Goal: Task Accomplishment & Management: Manage account settings

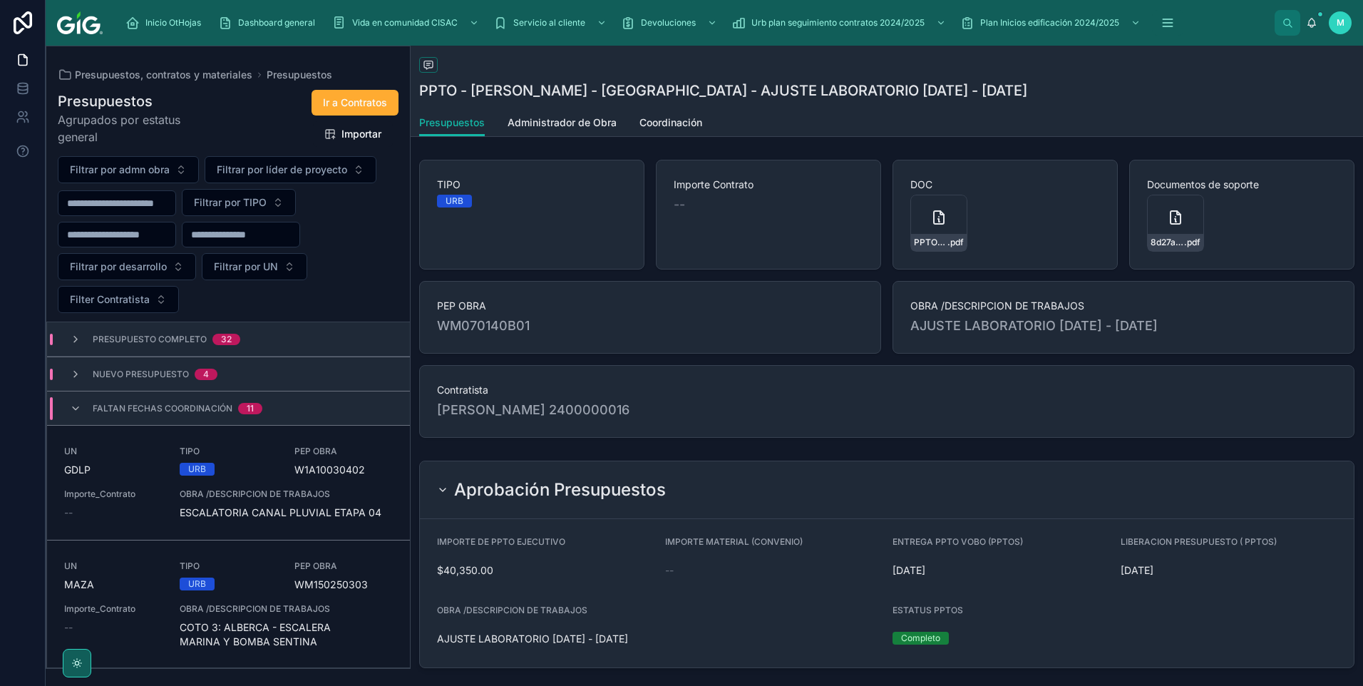
scroll to position [143, 0]
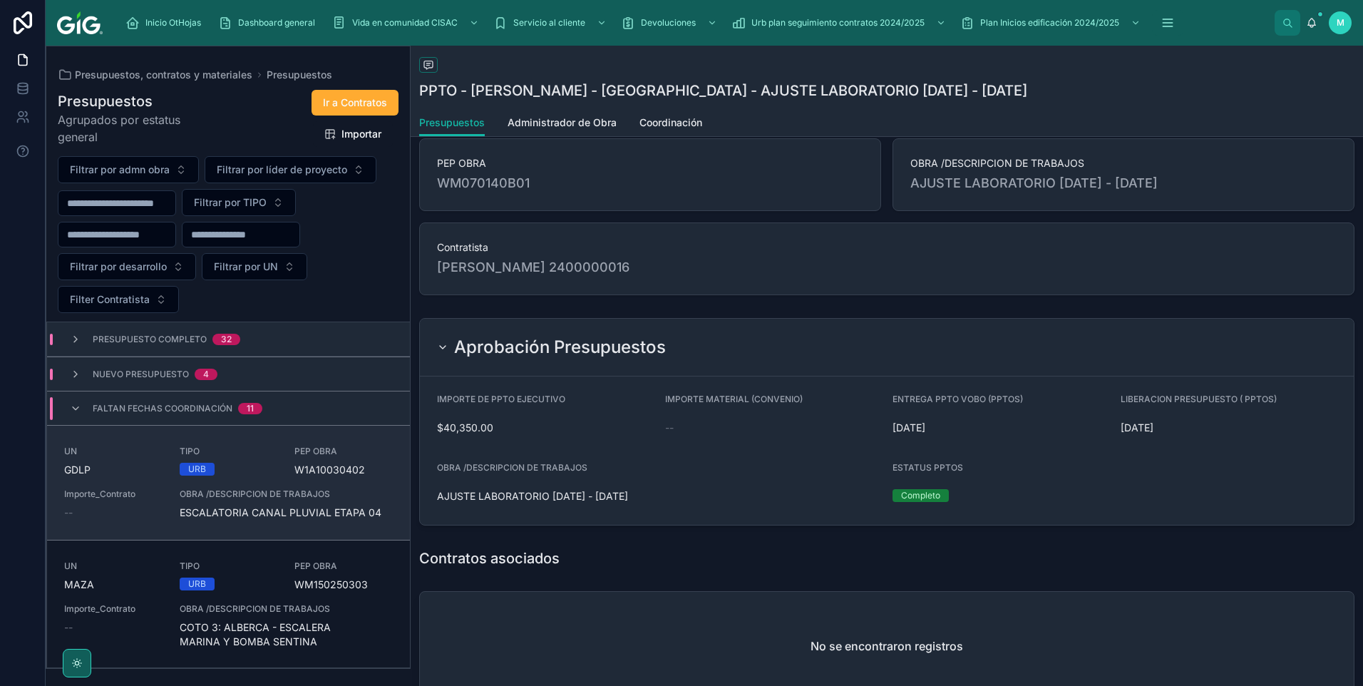
click at [168, 472] on div "UN GDLP TIPO URB PEP OBRA W1A10030402 Importe_Contrato -- OBRA /DESCRIPCION DE …" at bounding box center [228, 482] width 329 height 74
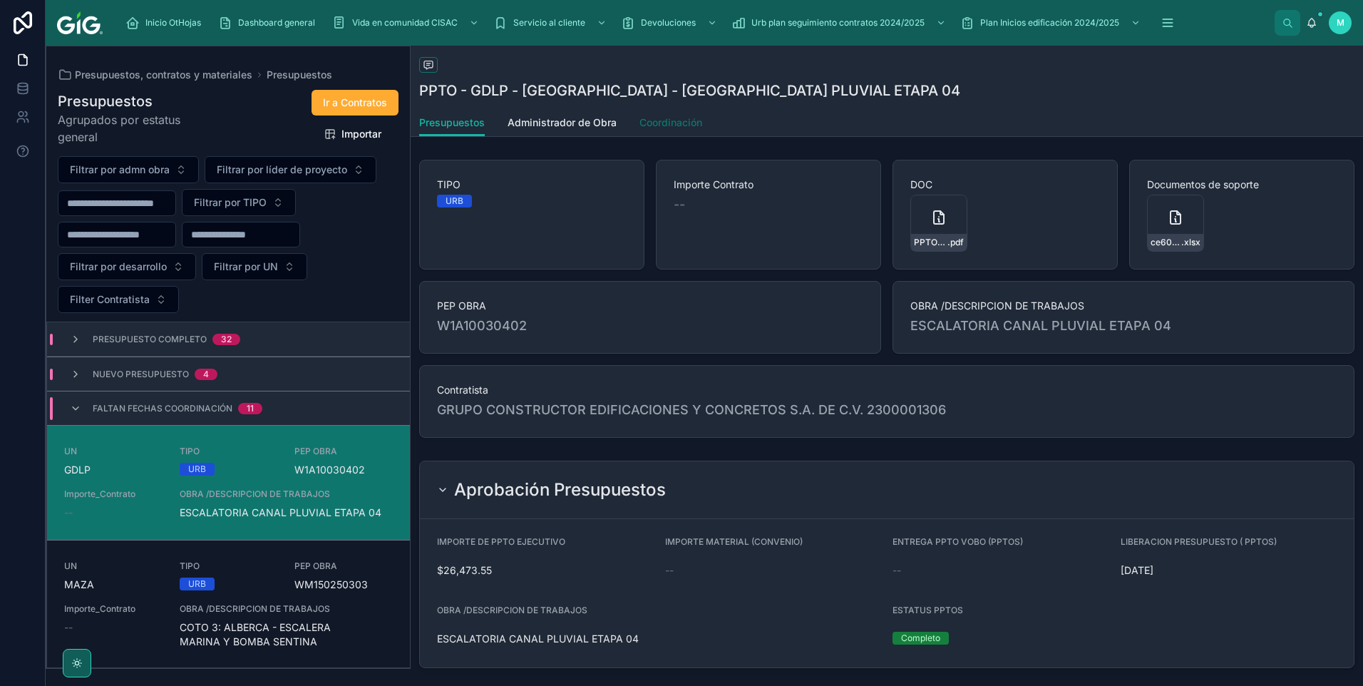
click at [657, 118] on span "Coordinación" at bounding box center [670, 122] width 63 height 14
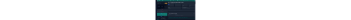
scroll to position [143, 0]
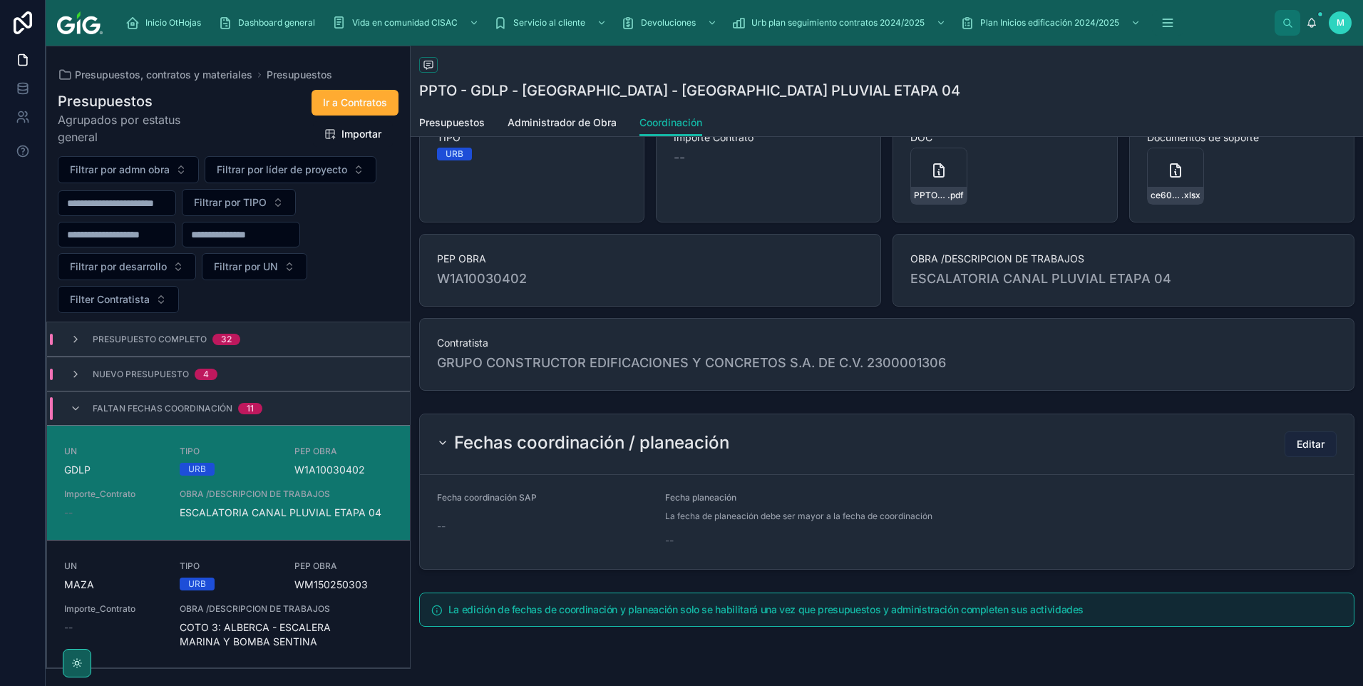
click at [1297, 445] on span "Editar" at bounding box center [1311, 444] width 28 height 14
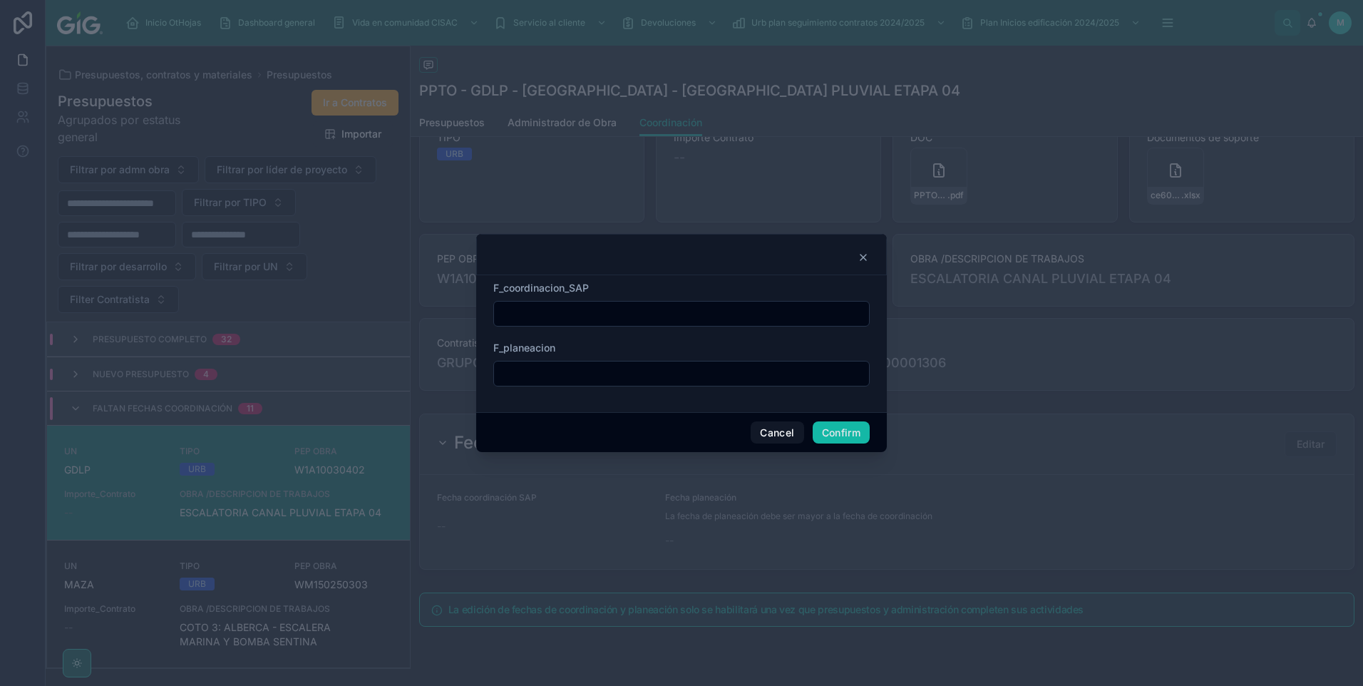
click at [591, 312] on input "text" at bounding box center [681, 314] width 375 height 20
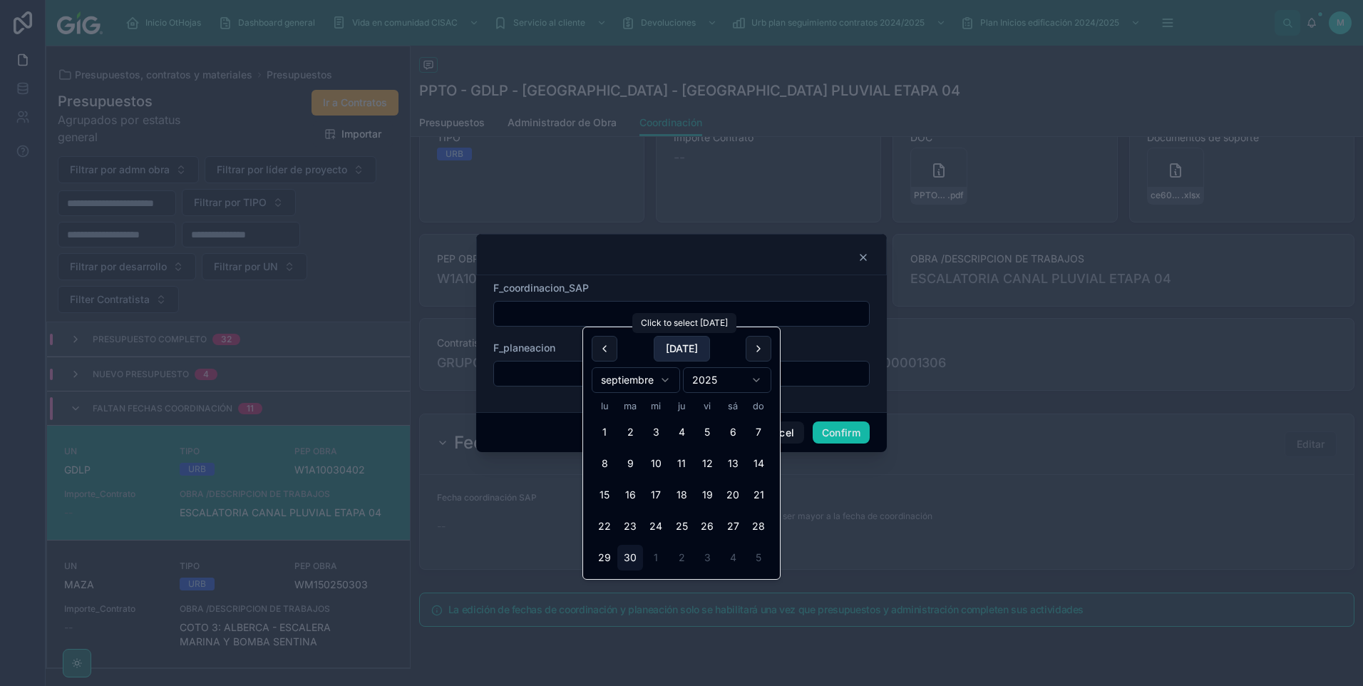
click at [671, 343] on button "[DATE]" at bounding box center [682, 349] width 56 height 26
type input "*********"
click at [527, 364] on input "text" at bounding box center [681, 374] width 375 height 20
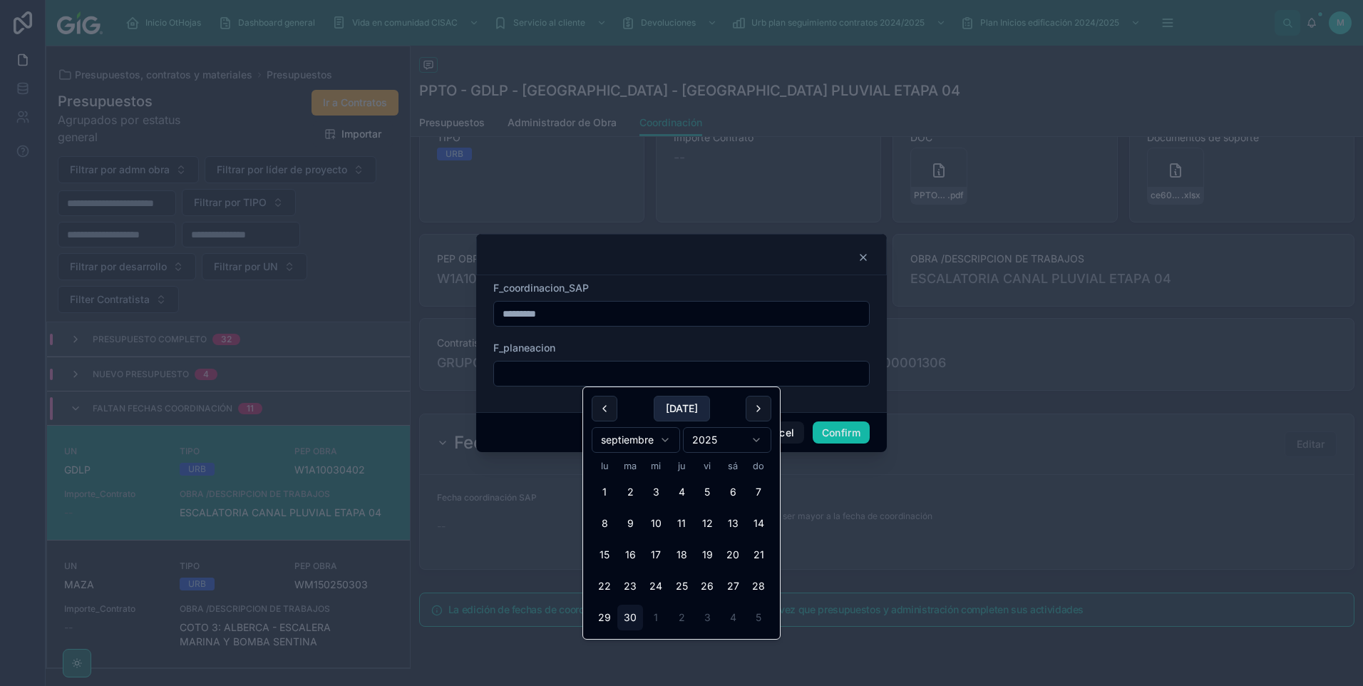
click at [674, 402] on button "[DATE]" at bounding box center [682, 409] width 56 height 26
type input "*********"
click at [852, 438] on button "Confirm" at bounding box center [841, 432] width 57 height 23
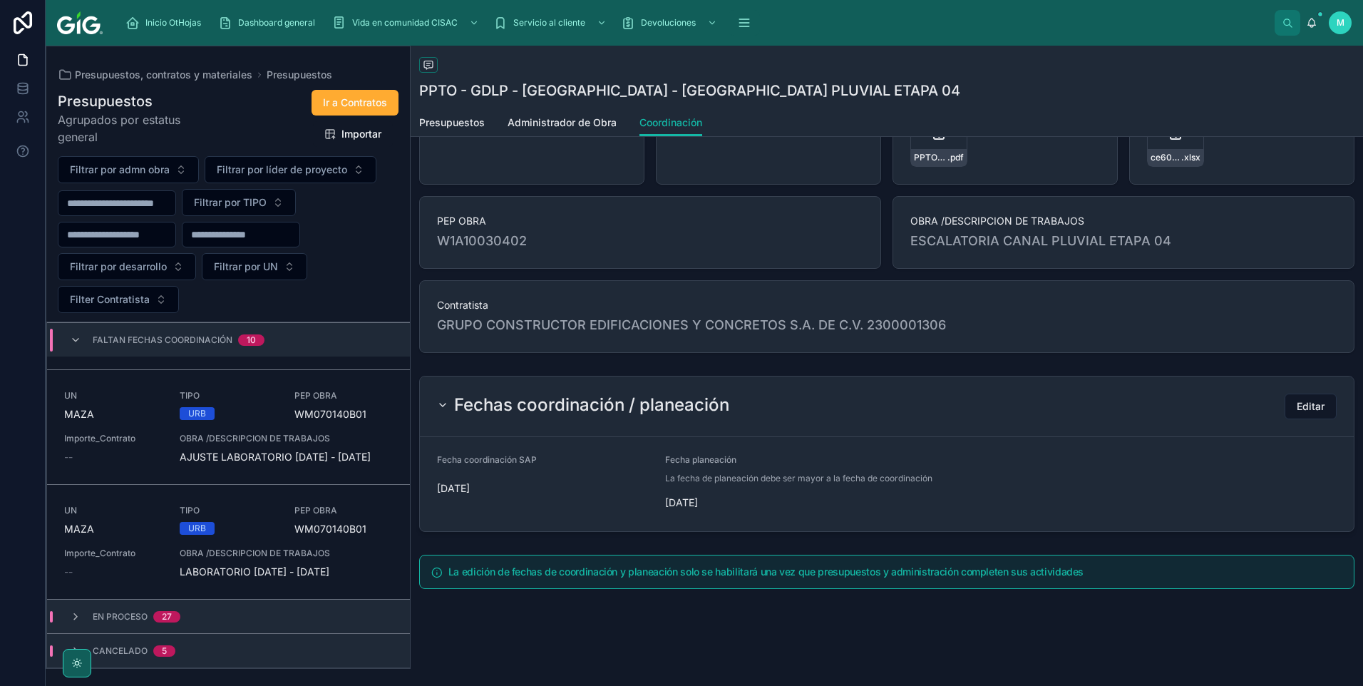
scroll to position [1102, 0]
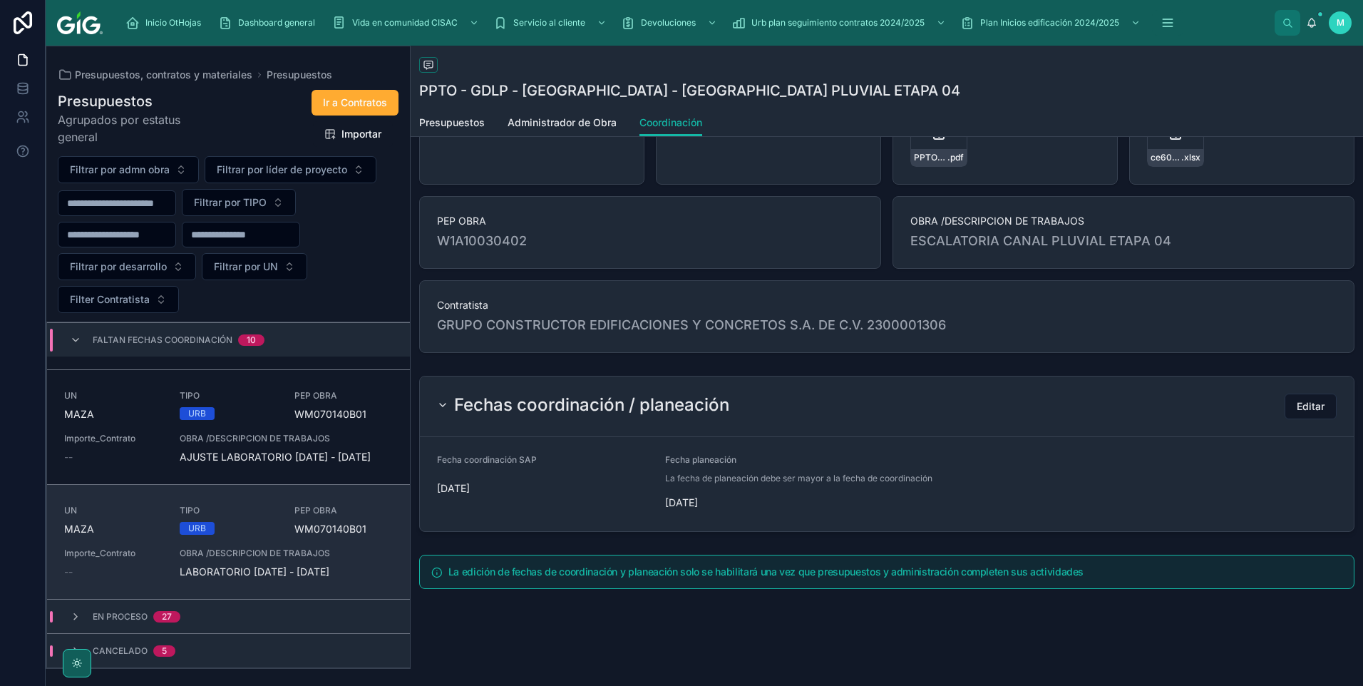
click at [311, 547] on span "OBRA /DESCRIPCION DE TRABAJOS" at bounding box center [286, 552] width 213 height 11
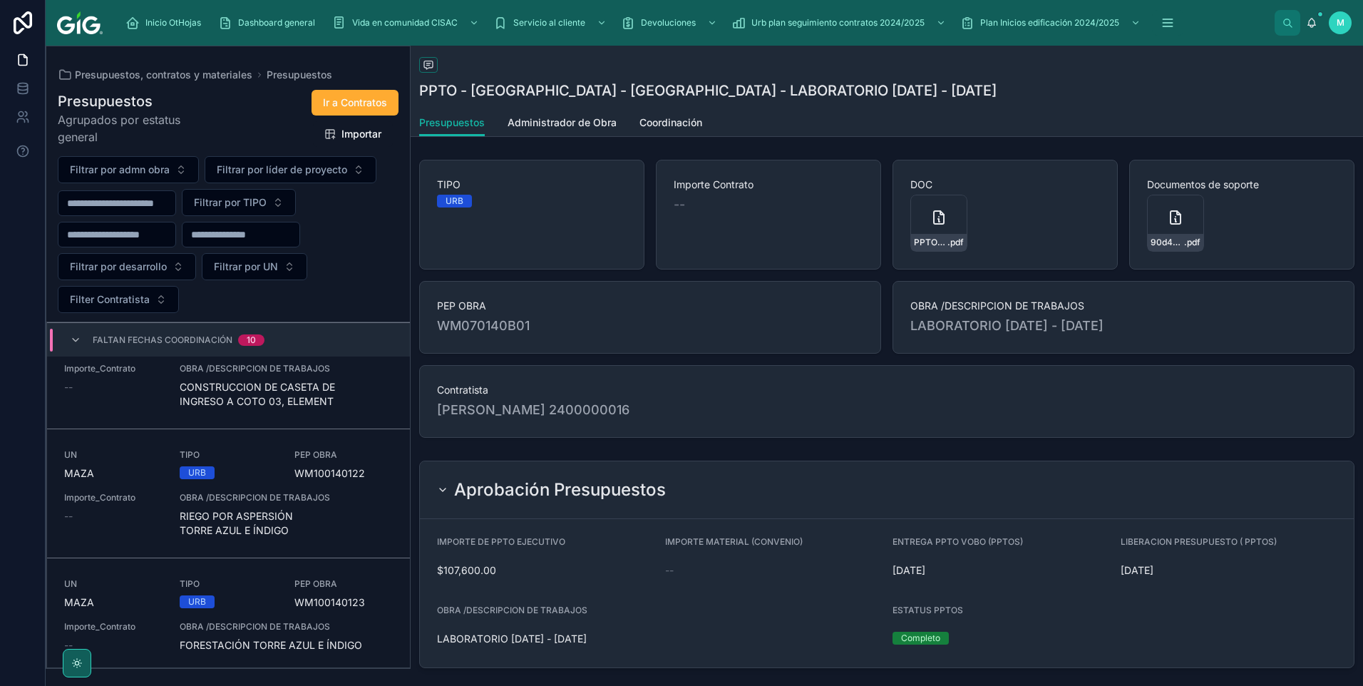
scroll to position [143, 0]
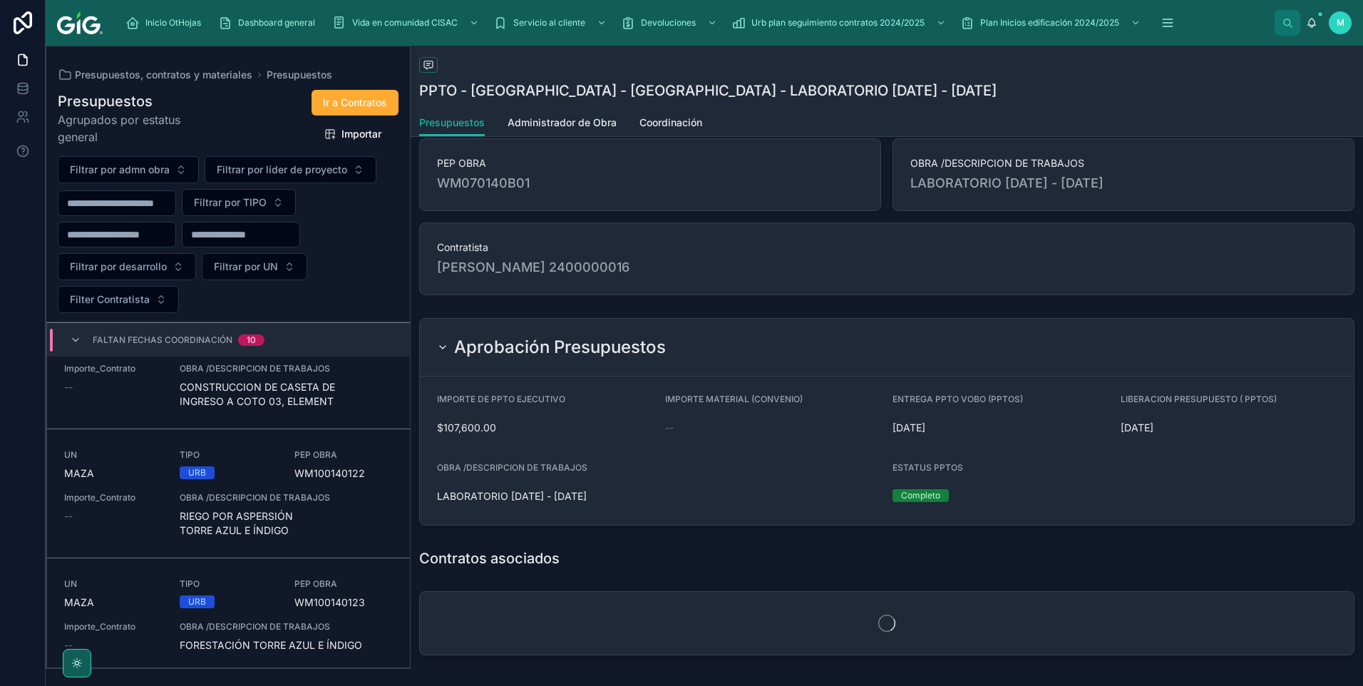
click at [567, 192] on span "WM070140B01" at bounding box center [650, 183] width 426 height 20
drag, startPoint x: 556, startPoint y: 183, endPoint x: 435, endPoint y: 192, distance: 121.5
click at [435, 192] on div "PEP OBRA WM070140B01" at bounding box center [650, 174] width 462 height 73
copy span "WM070140B01"
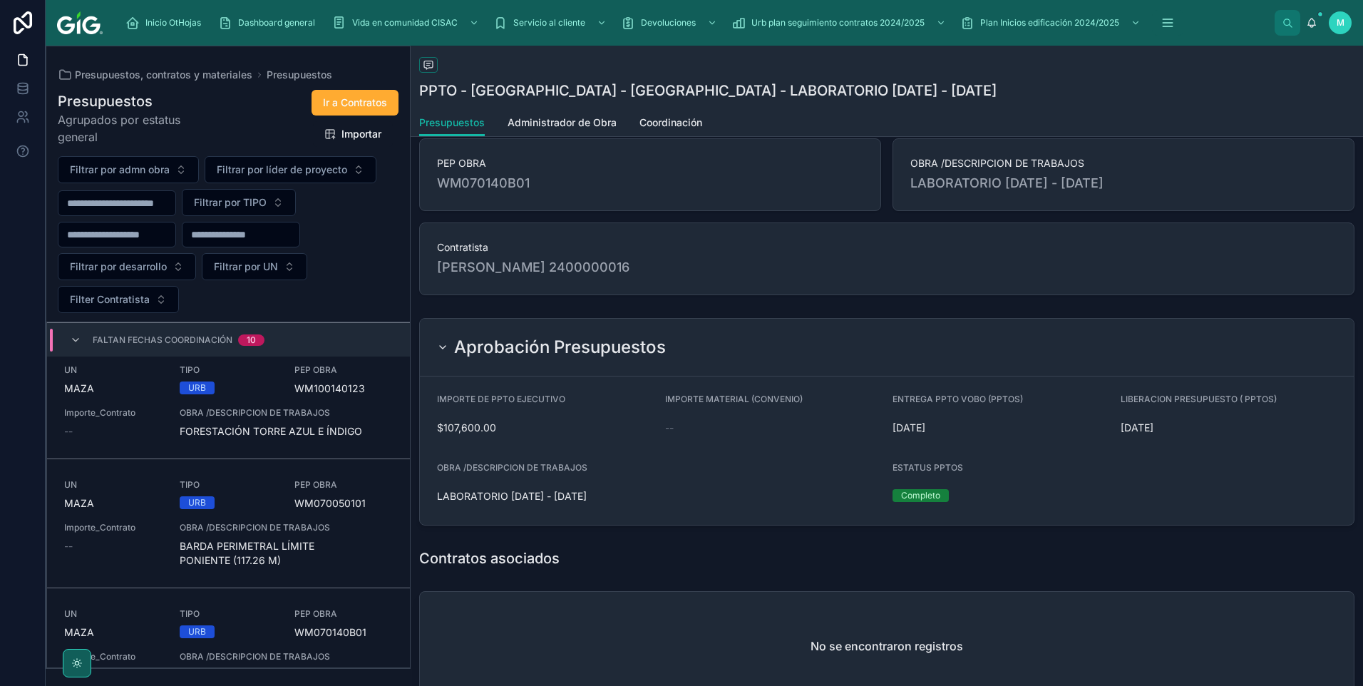
scroll to position [1102, 0]
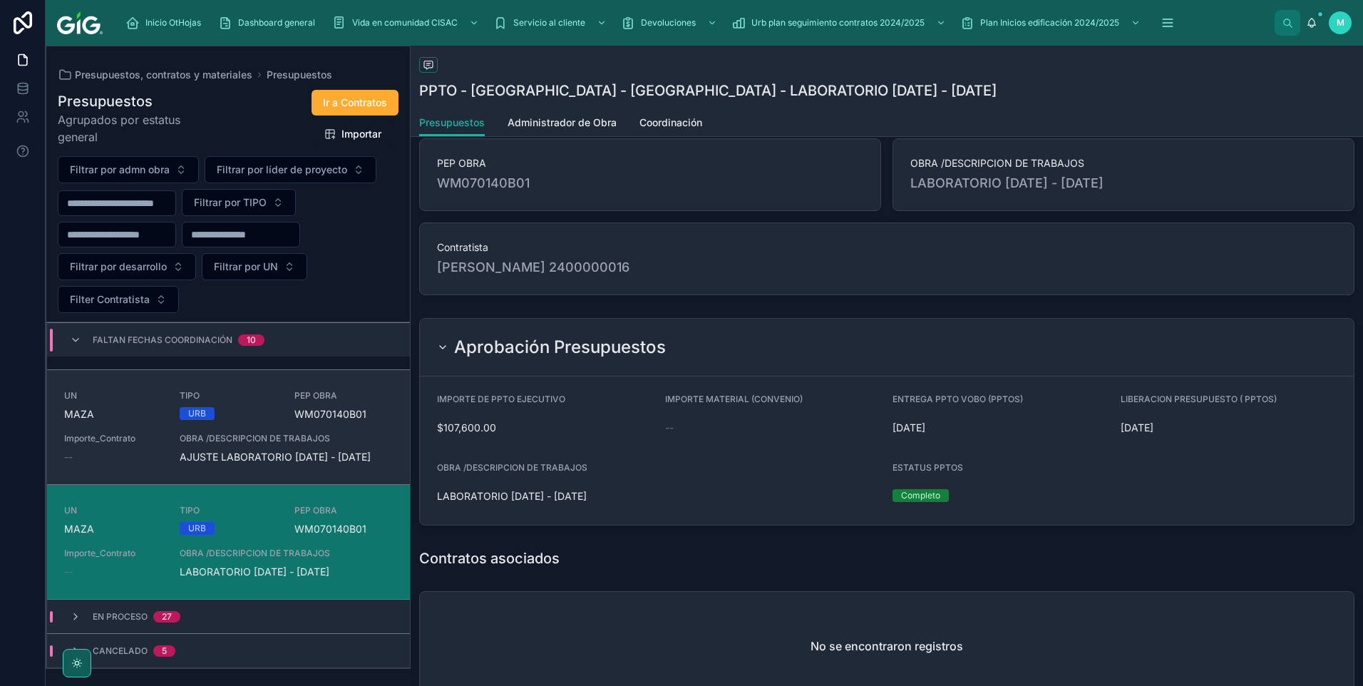
click at [327, 450] on span "AJUSTE LABORATORIO [DATE] - [DATE]" at bounding box center [286, 457] width 213 height 14
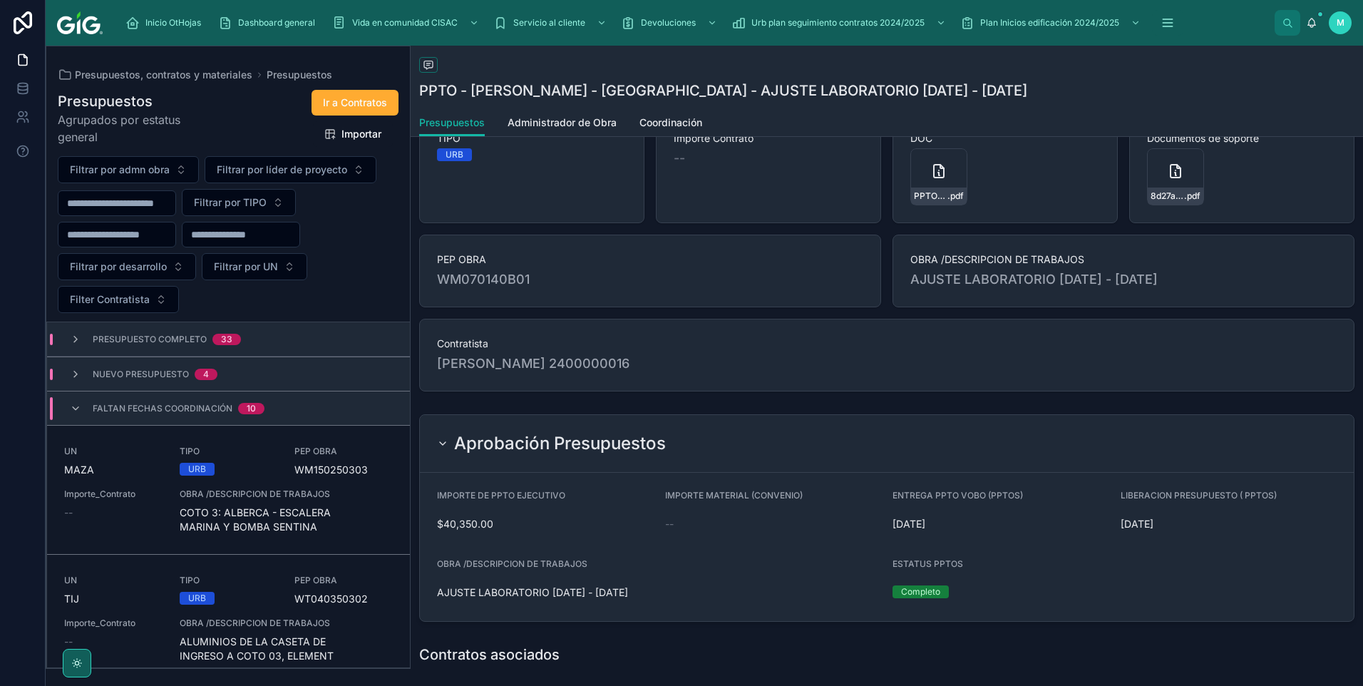
scroll to position [143, 0]
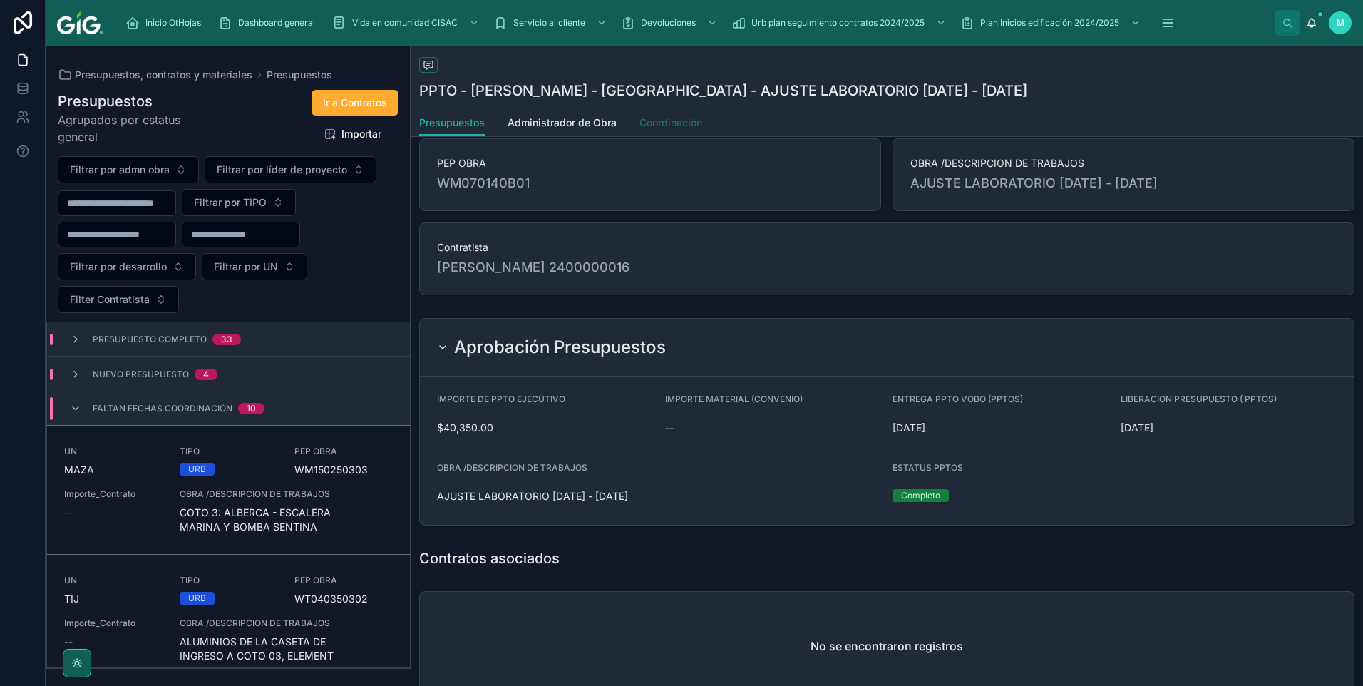
click at [674, 125] on span "Coordinación" at bounding box center [670, 122] width 63 height 14
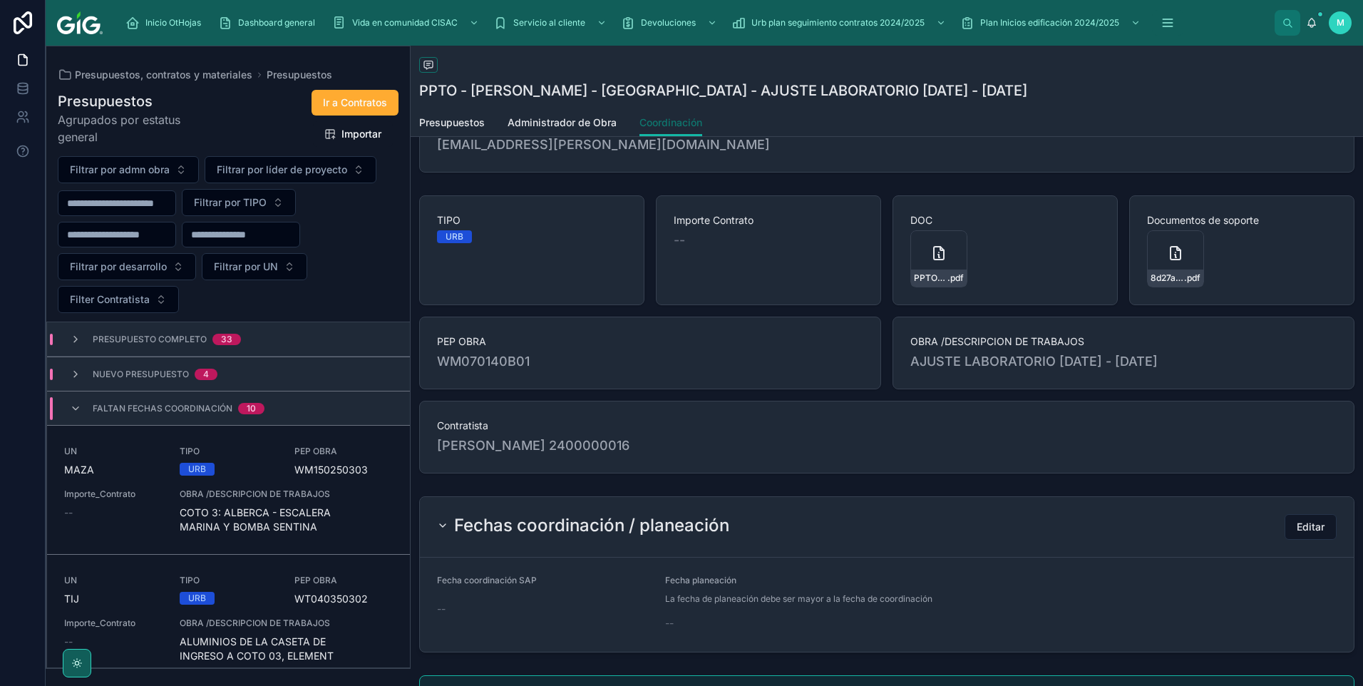
scroll to position [143, 0]
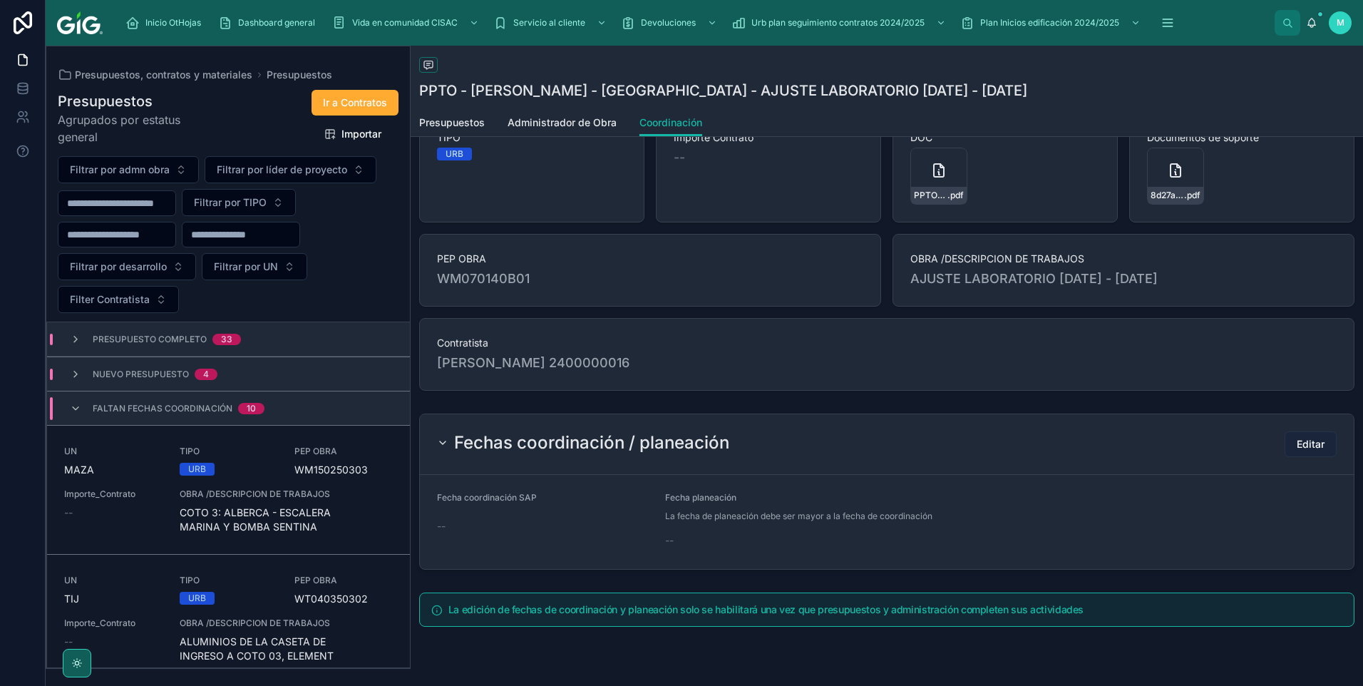
click at [1312, 447] on span "Editar" at bounding box center [1311, 444] width 28 height 14
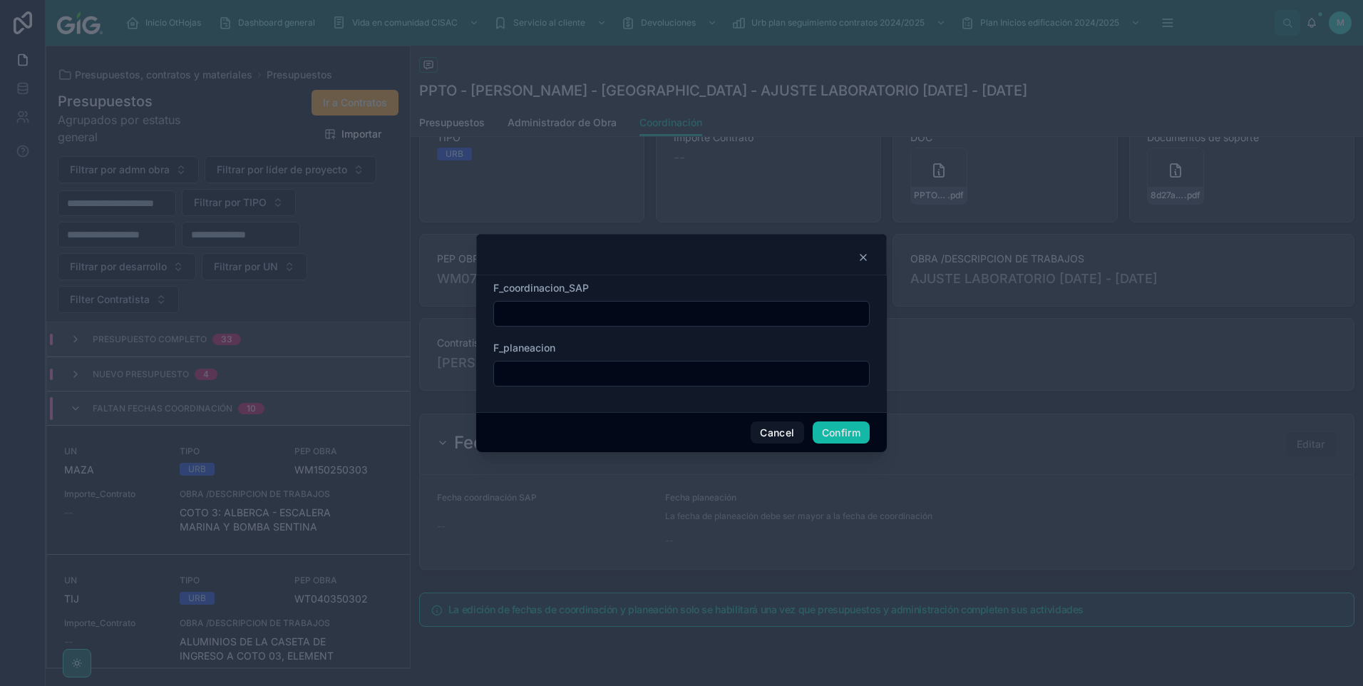
click at [603, 304] on input "text" at bounding box center [681, 314] width 375 height 20
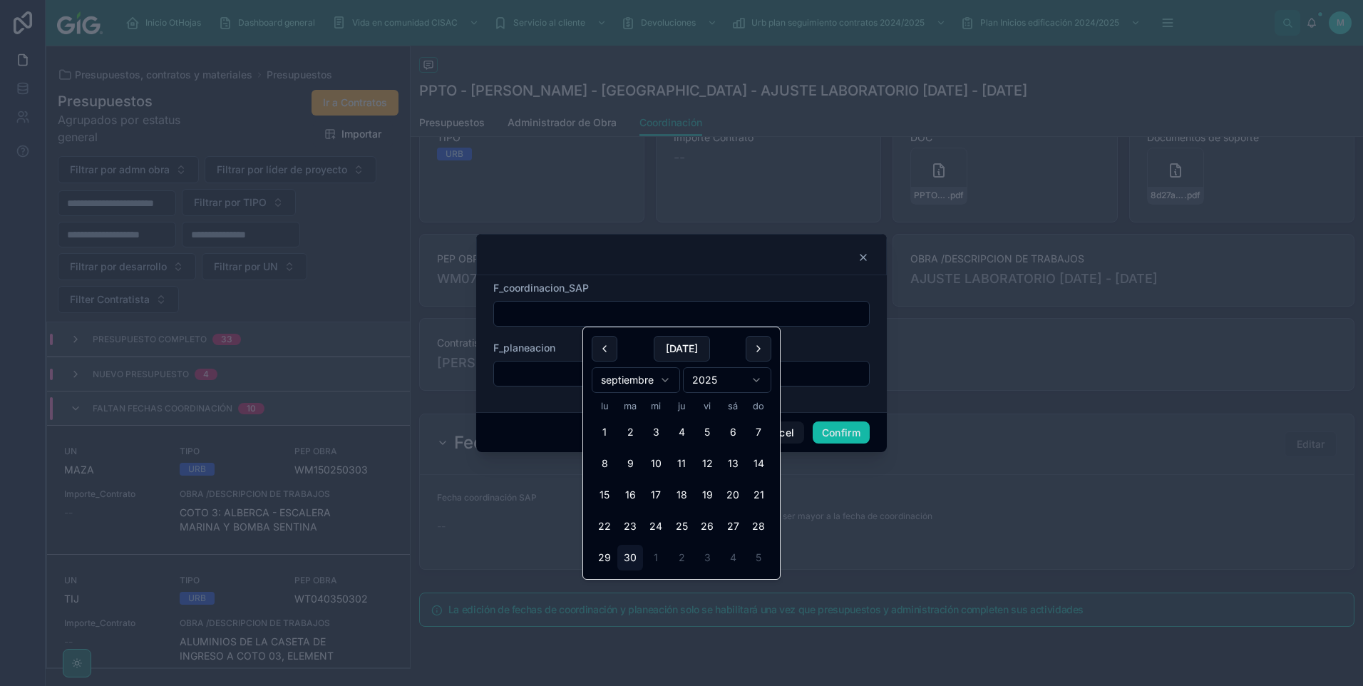
click at [634, 351] on div "[DATE]" at bounding box center [682, 349] width 180 height 26
click at [653, 349] on div "[DATE]" at bounding box center [682, 349] width 180 height 26
click at [670, 342] on button "[DATE]" at bounding box center [682, 349] width 56 height 26
type input "*********"
click at [553, 370] on input "text" at bounding box center [681, 374] width 375 height 20
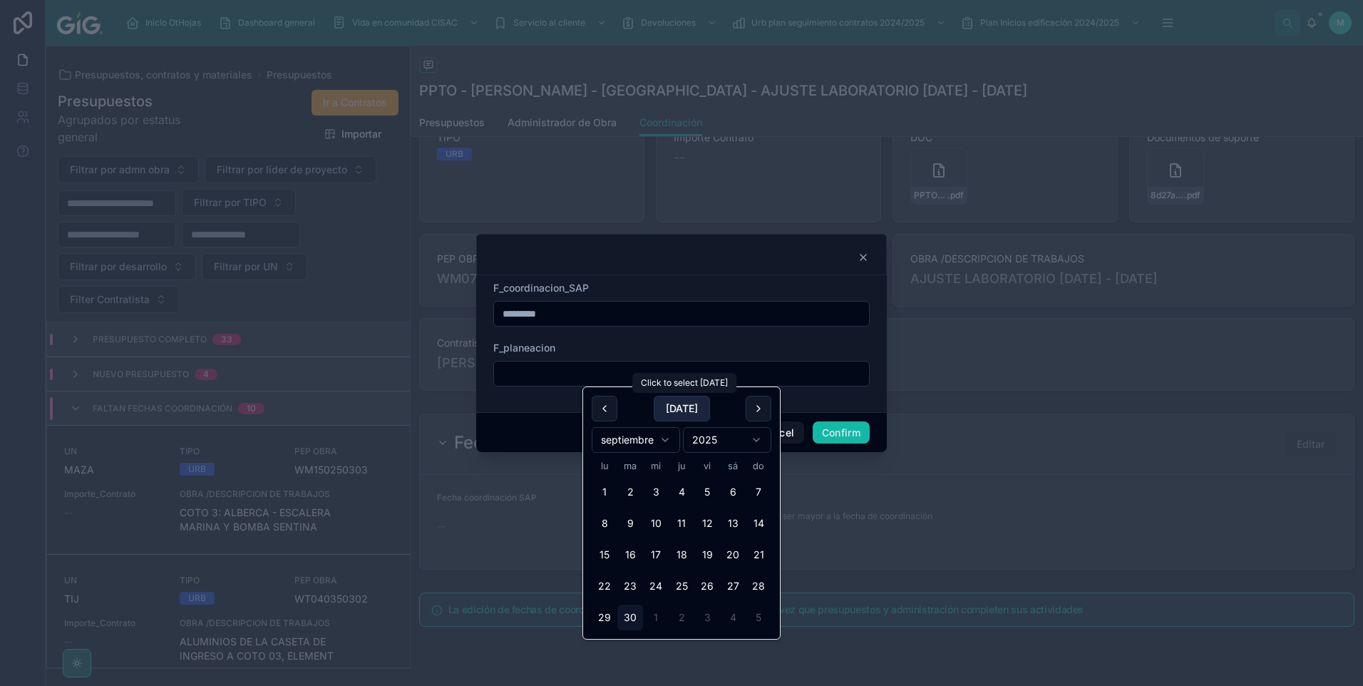
click at [665, 405] on button "[DATE]" at bounding box center [682, 409] width 56 height 26
type input "*********"
click at [859, 434] on button "Confirm" at bounding box center [841, 432] width 57 height 23
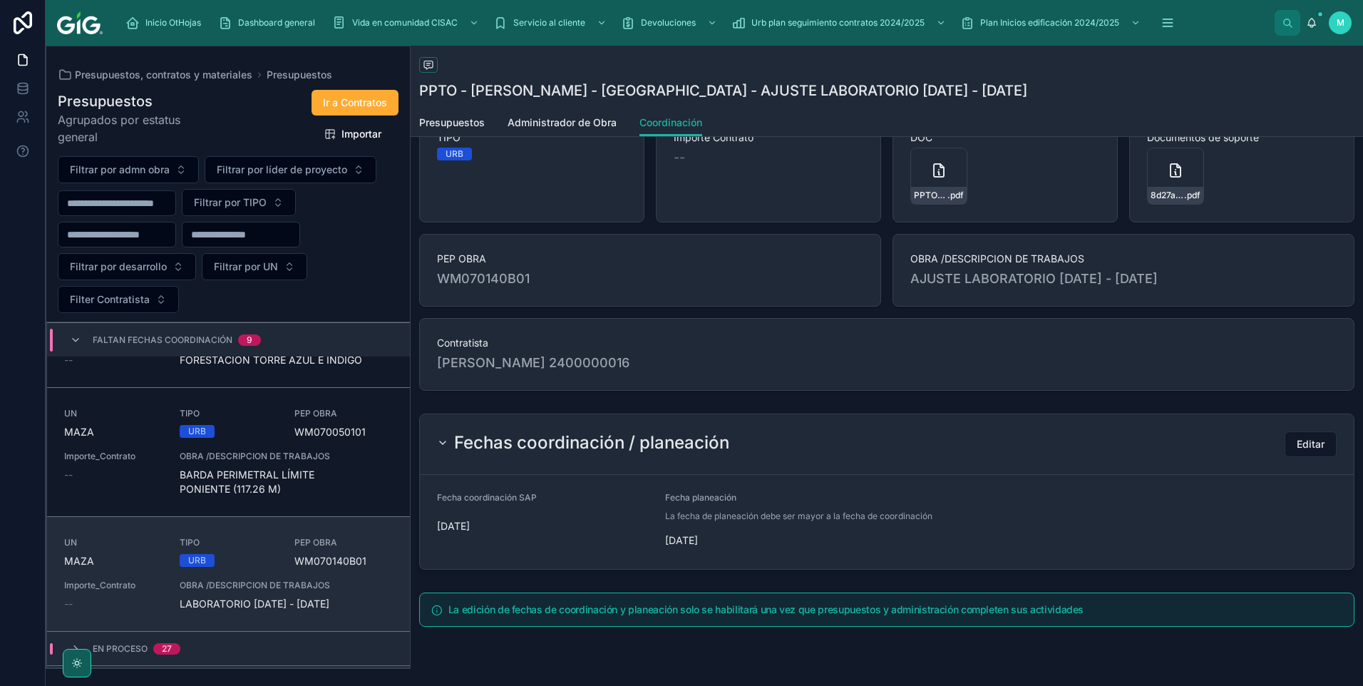
scroll to position [973, 0]
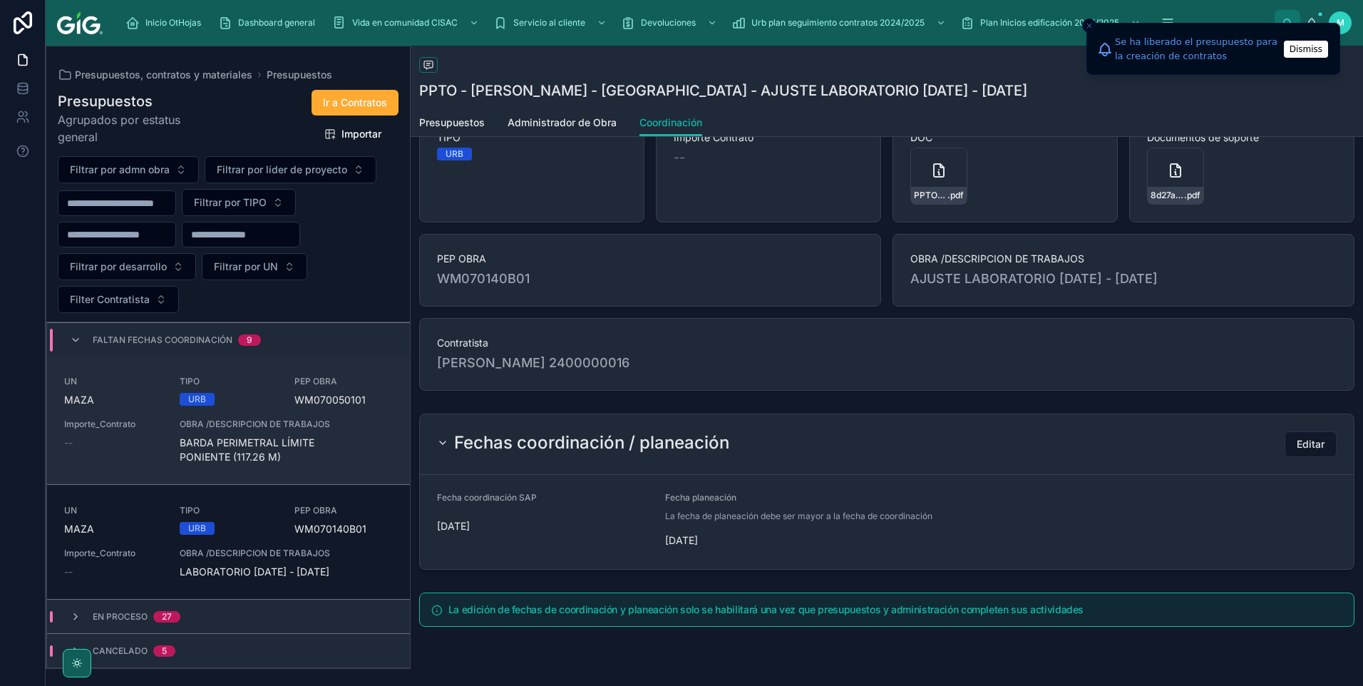
click at [252, 445] on span "BARDA PERIMETRAL LÍMITE PONIENTE (117.26 M)" at bounding box center [286, 450] width 213 height 29
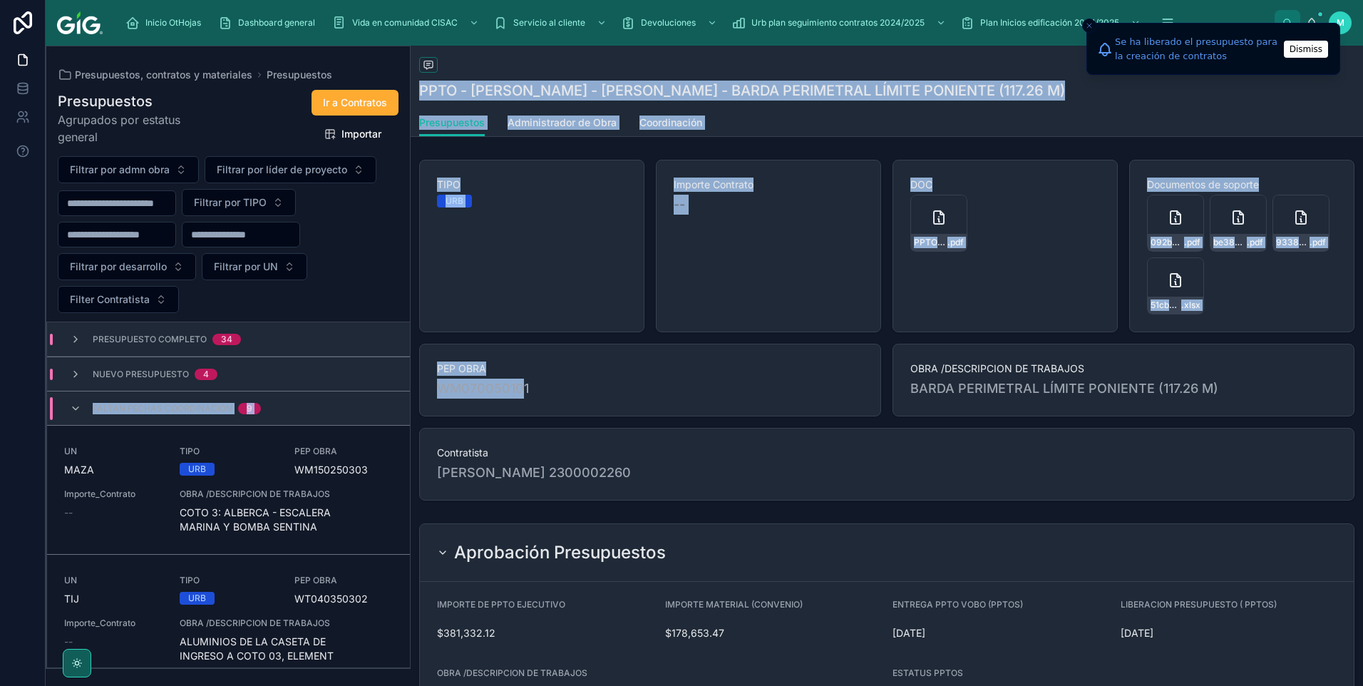
drag, startPoint x: 525, startPoint y: 394, endPoint x: 403, endPoint y: 386, distance: 122.1
click at [403, 386] on div "Presupuestos, contratos y materiales Presupuestos Presupuestos Agrupados por es…" at bounding box center [704, 366] width 1317 height 640
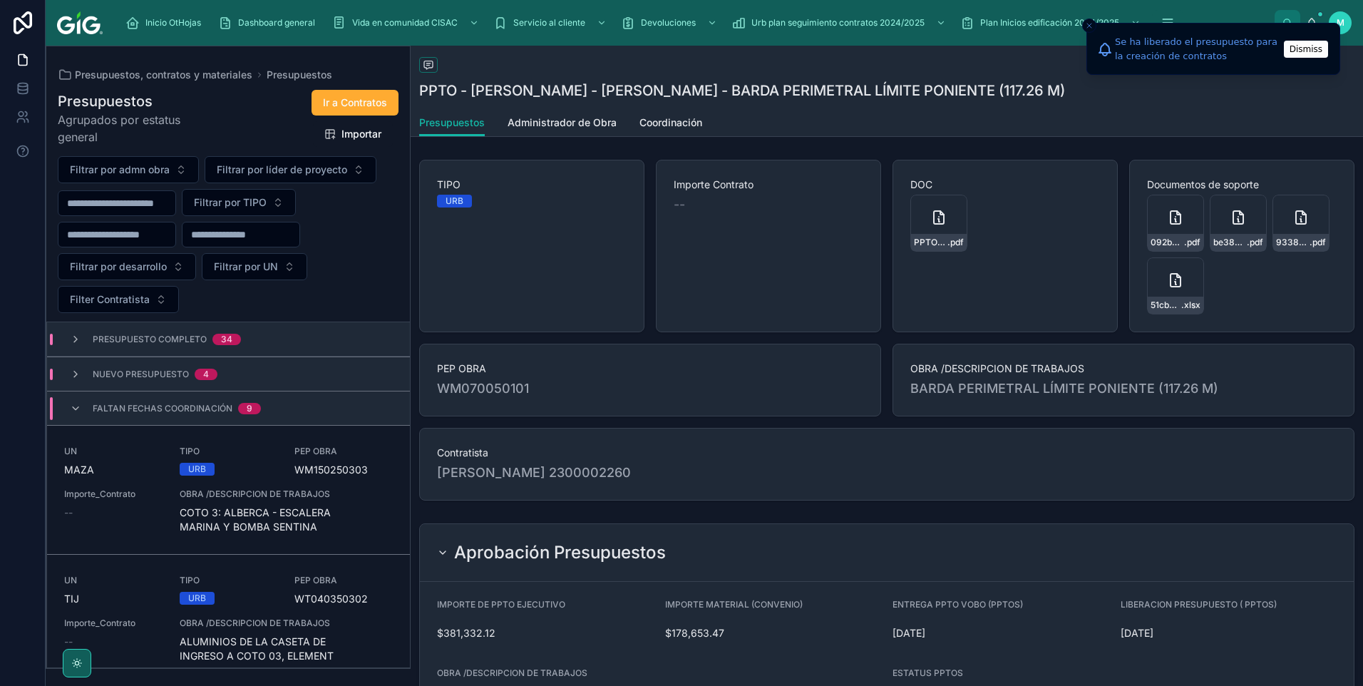
click at [617, 402] on div "PEP OBRA WM070050101" at bounding box center [650, 380] width 462 height 73
drag, startPoint x: 552, startPoint y: 388, endPoint x: 440, endPoint y: 393, distance: 111.3
click at [440, 393] on span "WM070050101" at bounding box center [650, 388] width 426 height 20
copy span "WM070050101"
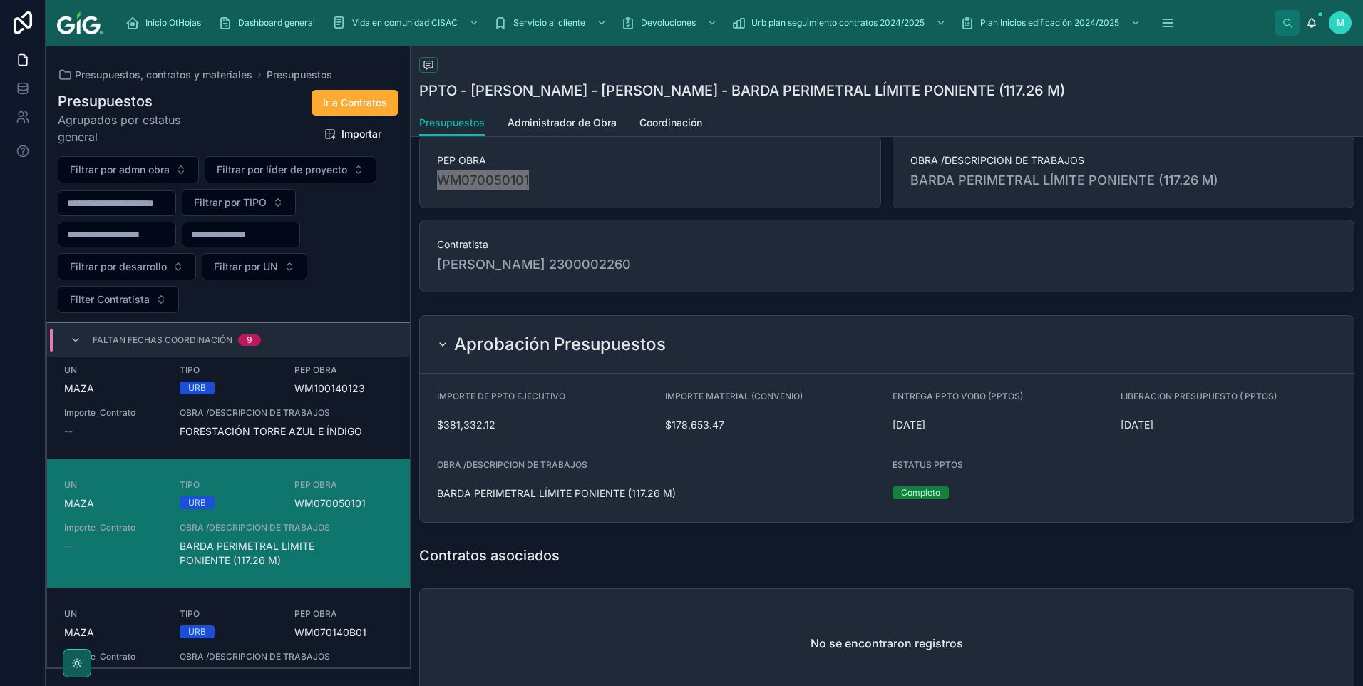
scroll to position [214, 0]
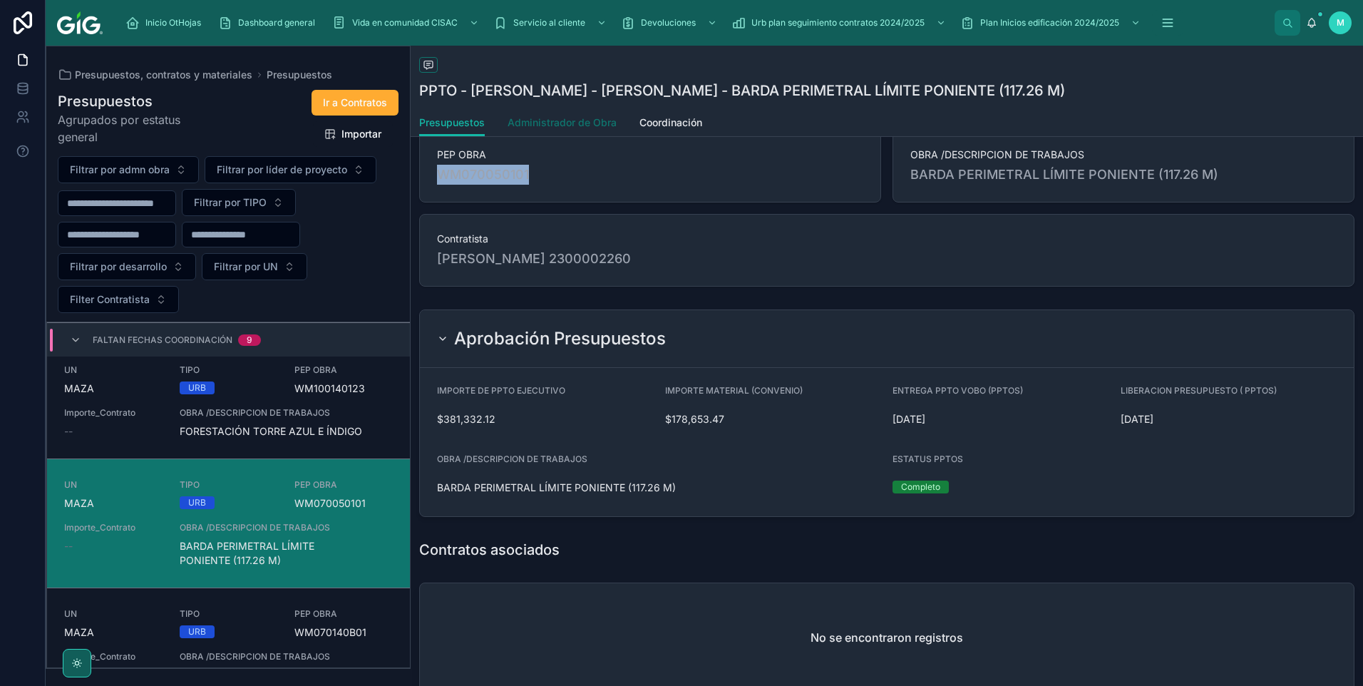
drag, startPoint x: 537, startPoint y: 123, endPoint x: 544, endPoint y: 135, distance: 14.1
click at [537, 123] on span "Administrador de Obra" at bounding box center [561, 122] width 109 height 14
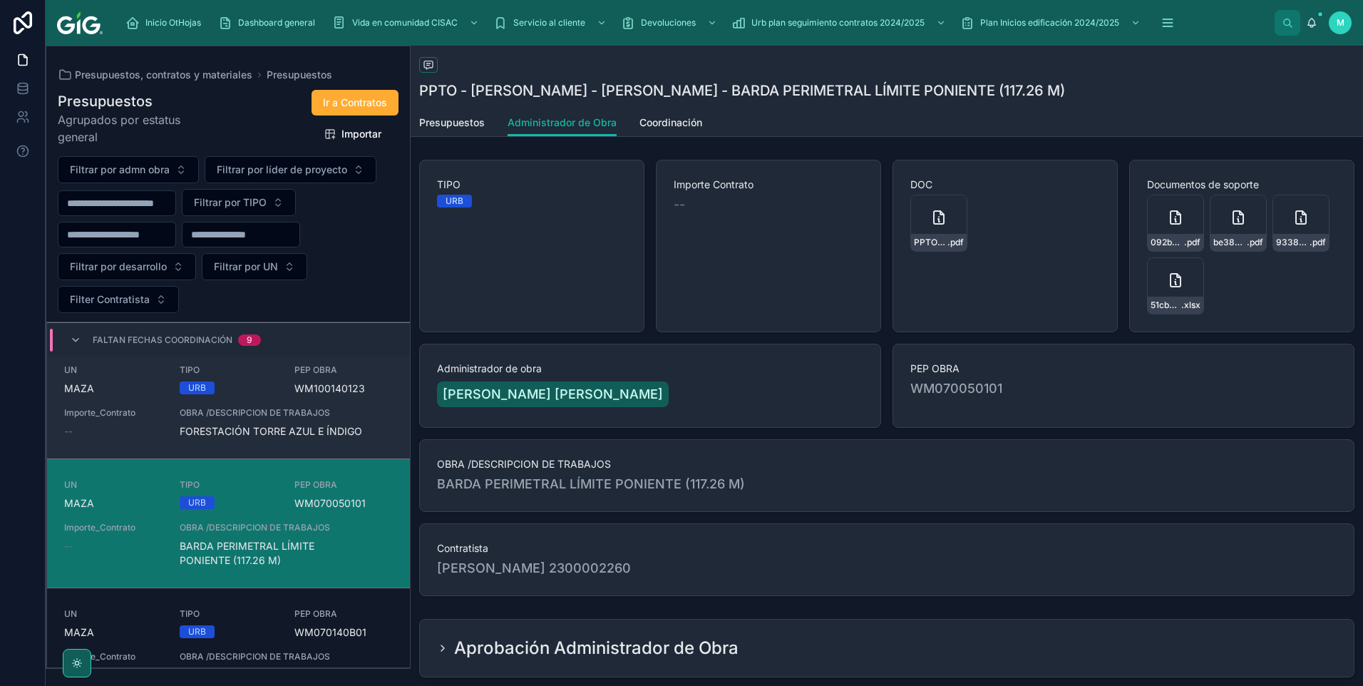
click at [269, 439] on link "UN [PERSON_NAME] TIPO URB PEP OBRA WM100140123 Importe_Contrato -- OBRA /DESCRI…" at bounding box center [228, 401] width 363 height 115
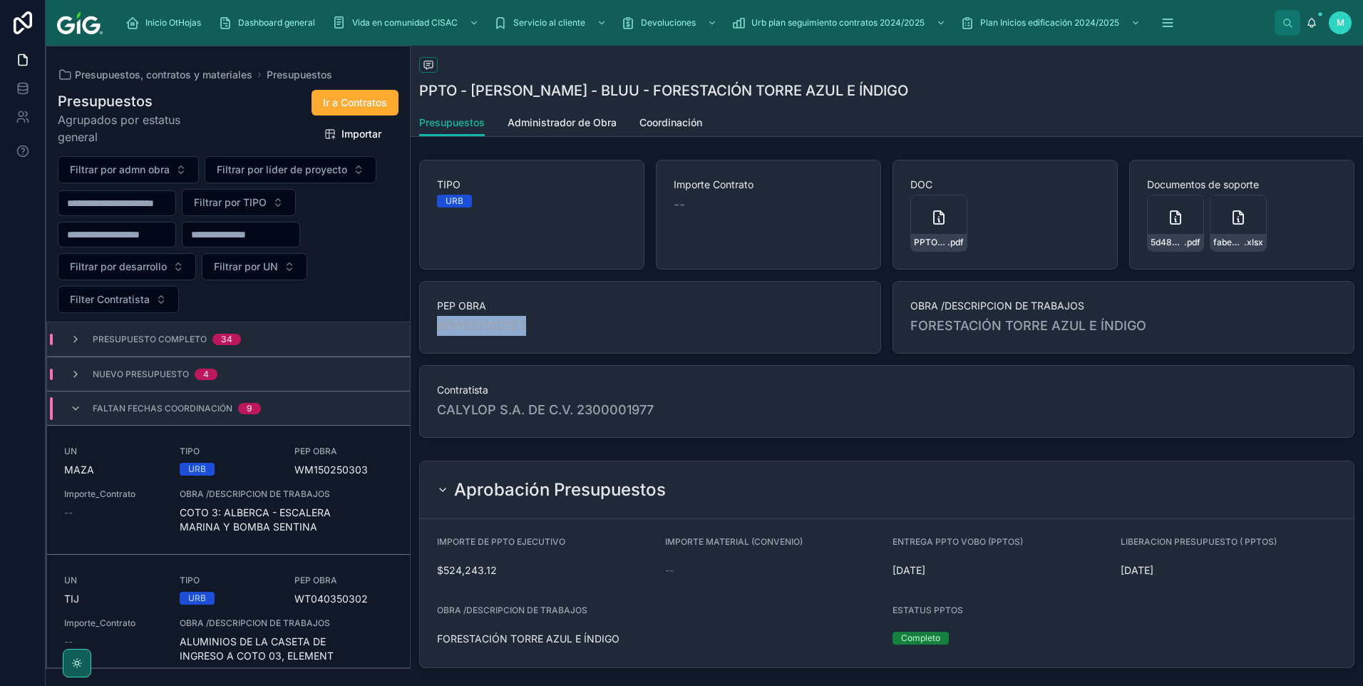
drag, startPoint x: 544, startPoint y: 332, endPoint x: 435, endPoint y: 339, distance: 109.2
click at [435, 339] on div "PEP OBRA WM100140123" at bounding box center [650, 317] width 462 height 73
copy span "WM100140123"
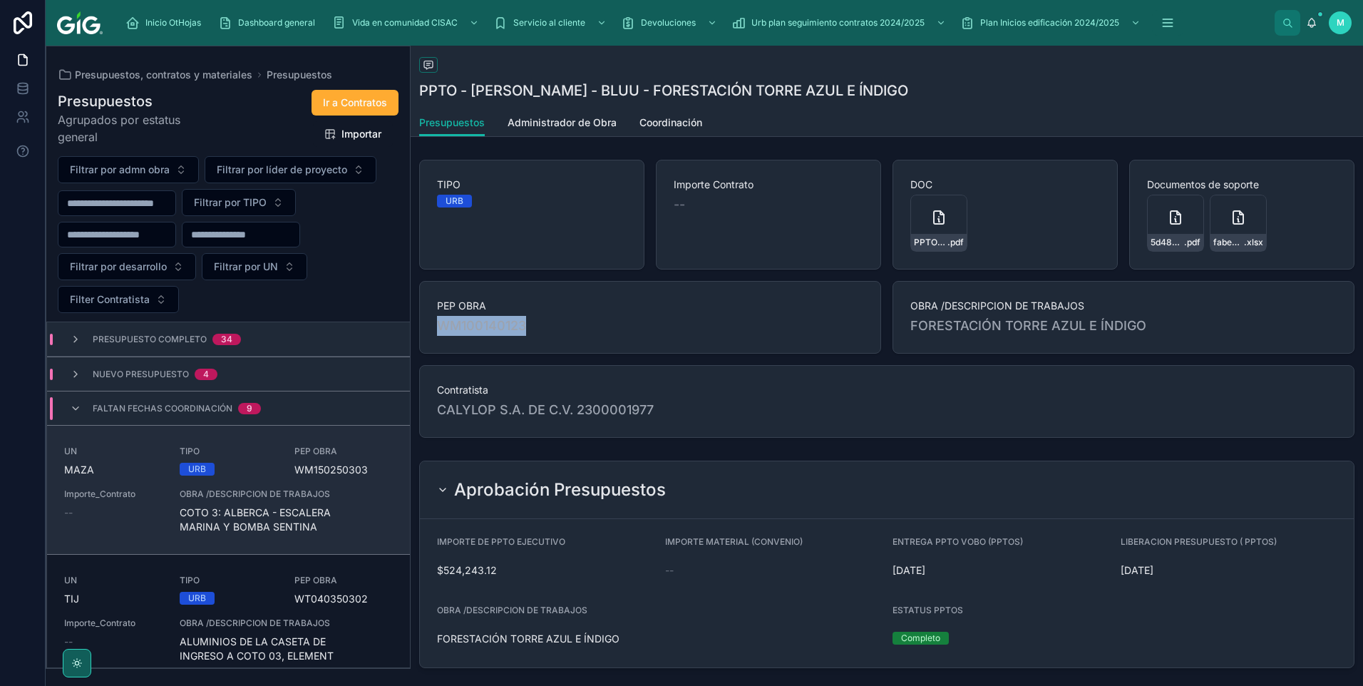
click at [290, 525] on span "COTO 3: ALBERCA - ESCALERA MARINA Y BOMBA SENTINA" at bounding box center [286, 519] width 213 height 29
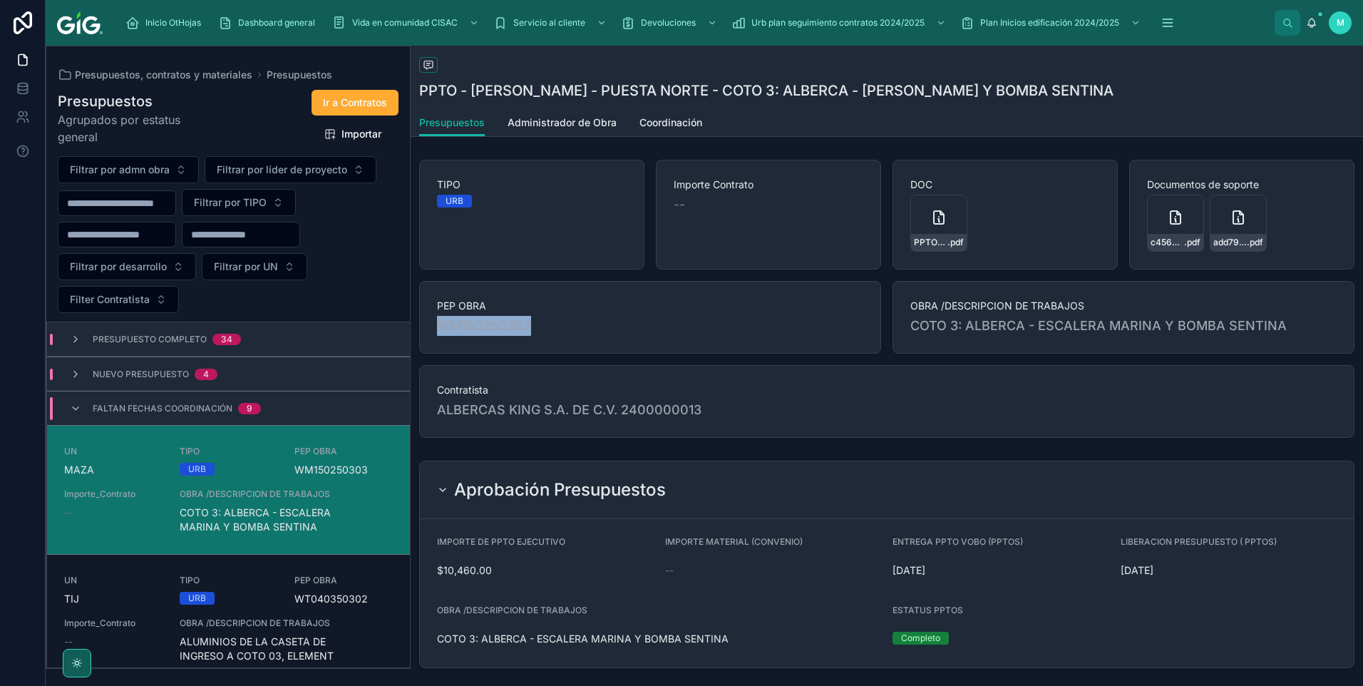
drag, startPoint x: 547, startPoint y: 327, endPoint x: 437, endPoint y: 331, distance: 110.6
click at [437, 331] on span "WM150250303" at bounding box center [650, 326] width 426 height 20
copy span "WM150250303"
click at [684, 123] on span "Coordinación" at bounding box center [670, 122] width 63 height 14
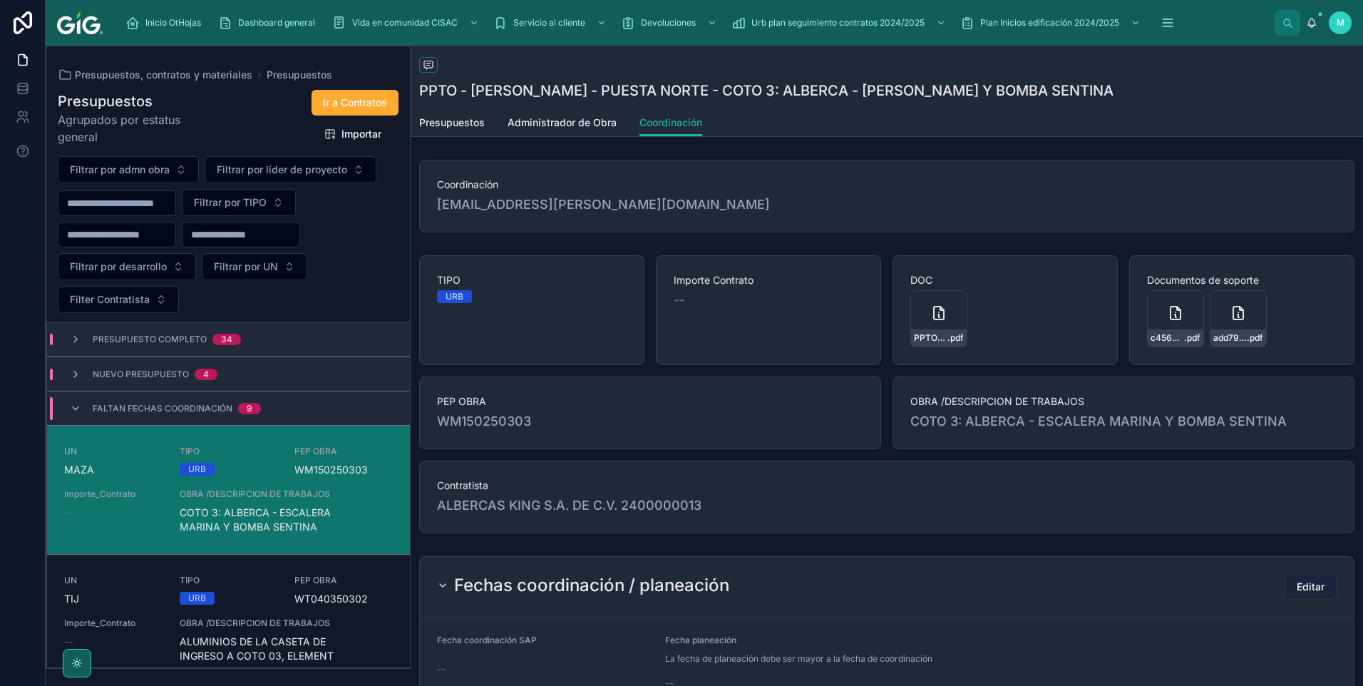
click at [1302, 581] on span "Editar" at bounding box center [1311, 586] width 28 height 14
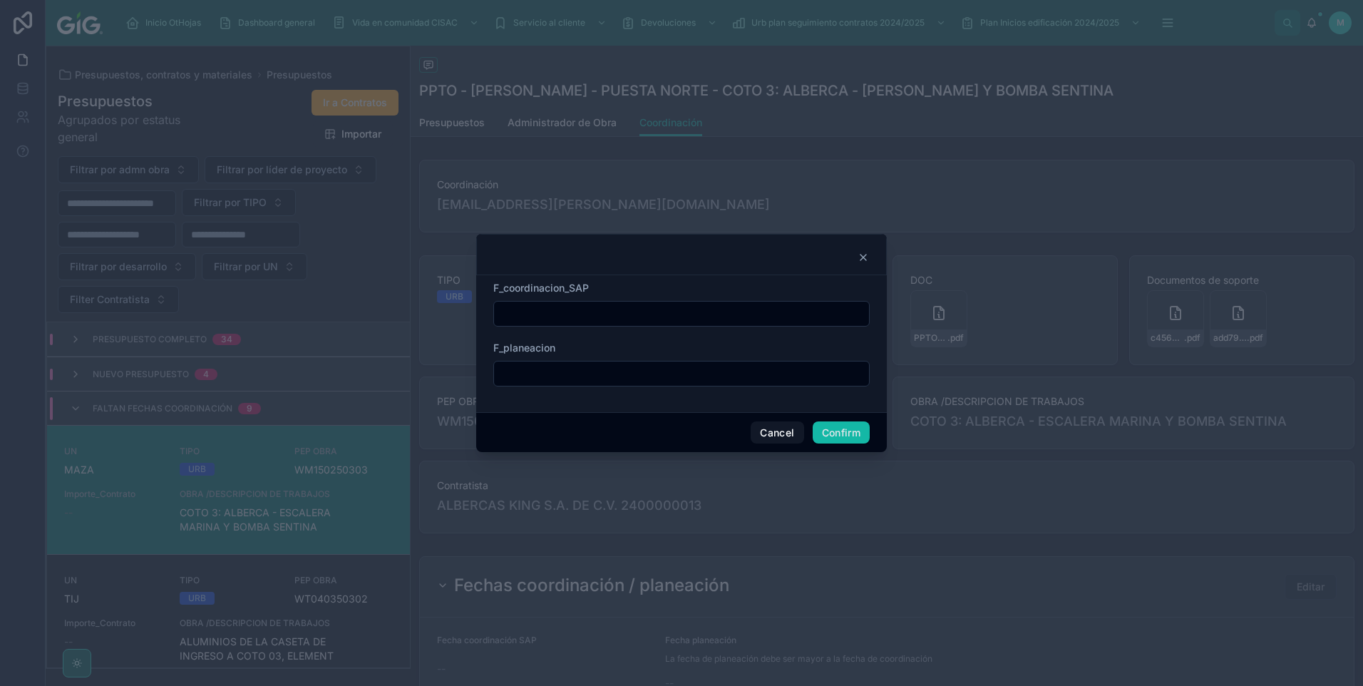
click at [567, 314] on input "text" at bounding box center [681, 314] width 375 height 20
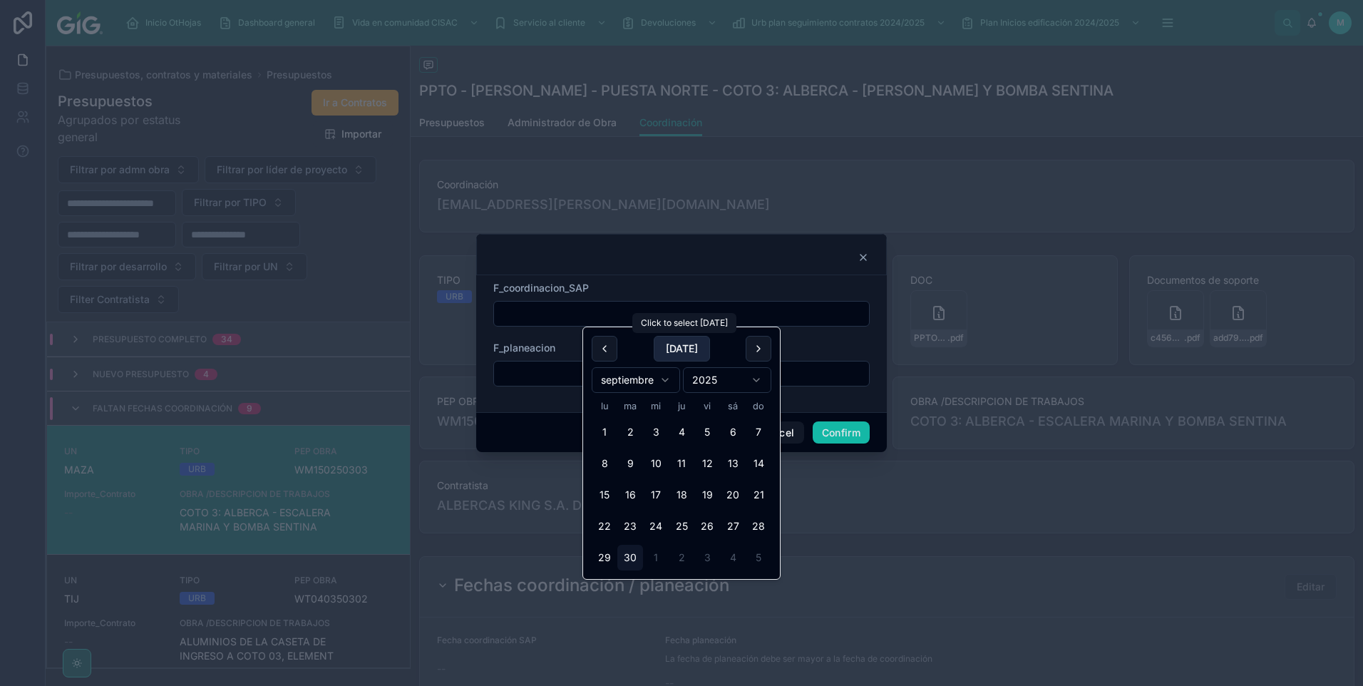
click at [655, 341] on button "[DATE]" at bounding box center [682, 349] width 56 height 26
type input "*********"
click at [547, 381] on input "text" at bounding box center [681, 374] width 375 height 20
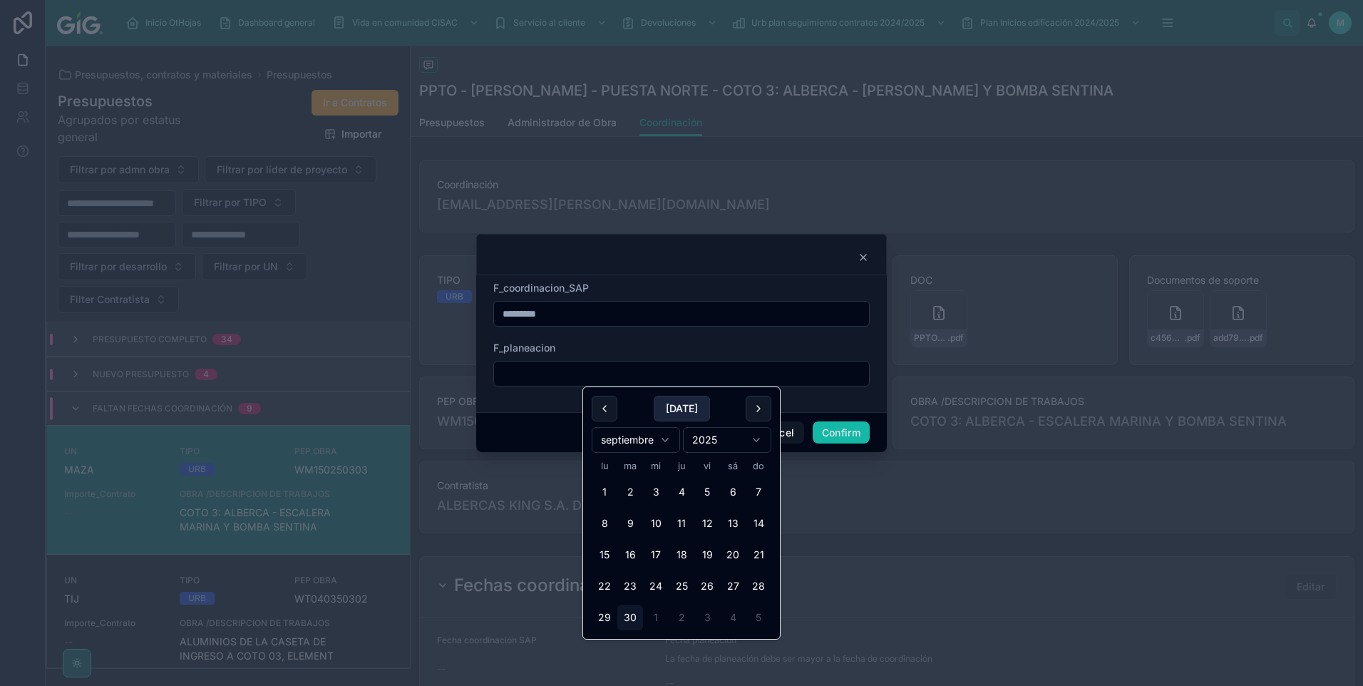
click at [665, 409] on button "[DATE]" at bounding box center [682, 409] width 56 height 26
type input "*********"
click at [849, 429] on button "Confirm" at bounding box center [841, 432] width 57 height 23
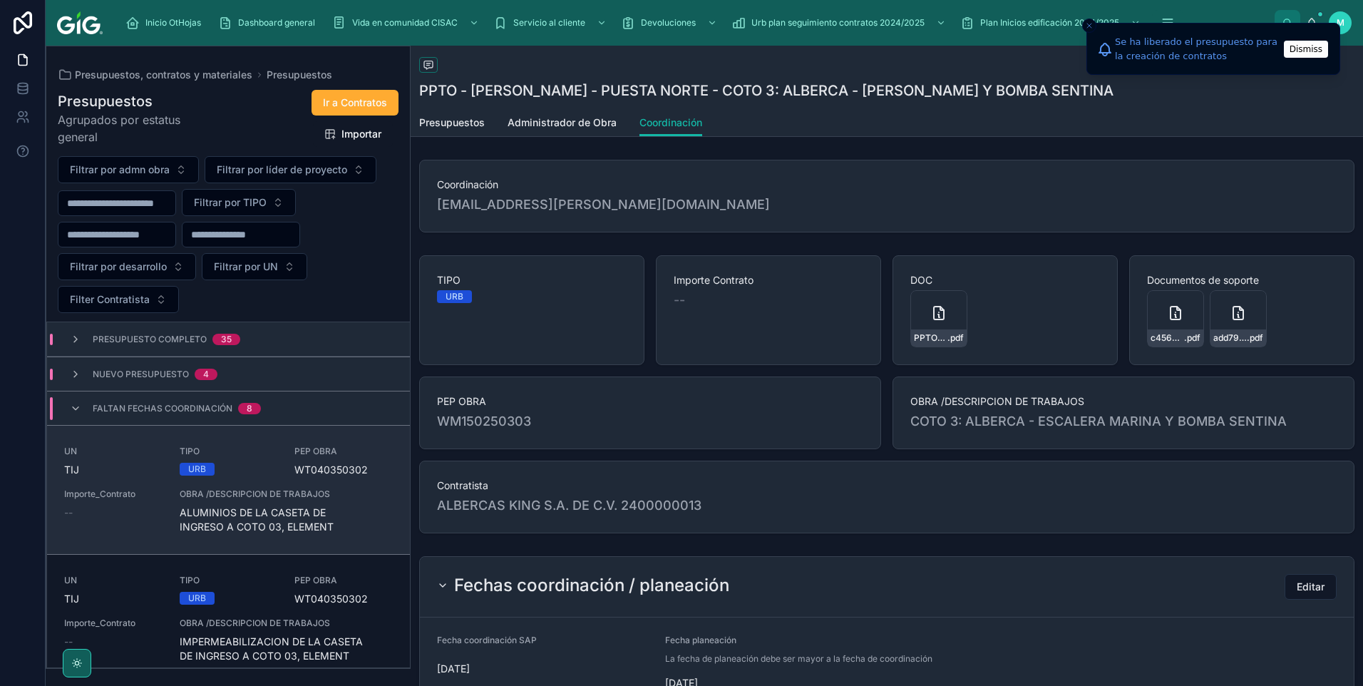
click at [322, 482] on div "UN TIJ TIPO URB PEP OBRA WT040350302 Importe_Contrato -- OBRA /DESCRIPCION DE T…" at bounding box center [228, 489] width 329 height 88
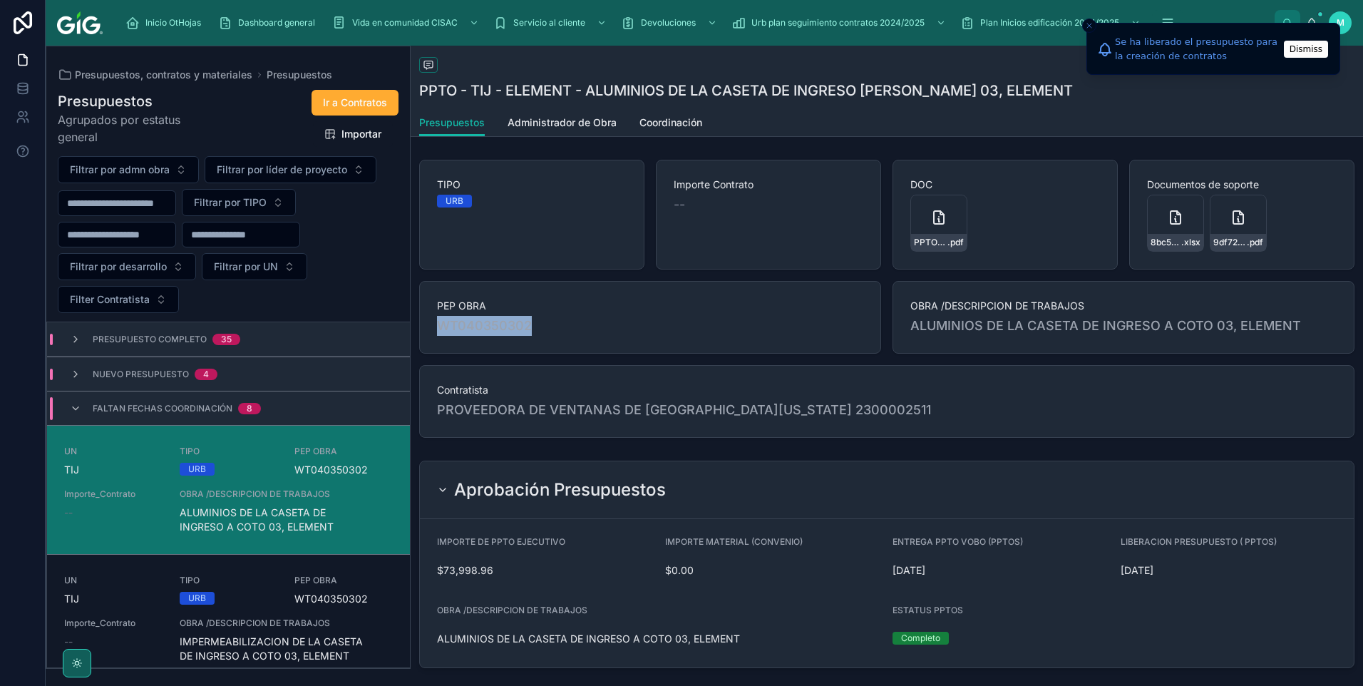
drag, startPoint x: 529, startPoint y: 331, endPoint x: 425, endPoint y: 336, distance: 104.2
click at [425, 336] on div "PEP OBRA WT040350302" at bounding box center [650, 317] width 462 height 73
copy span "WT040350302"
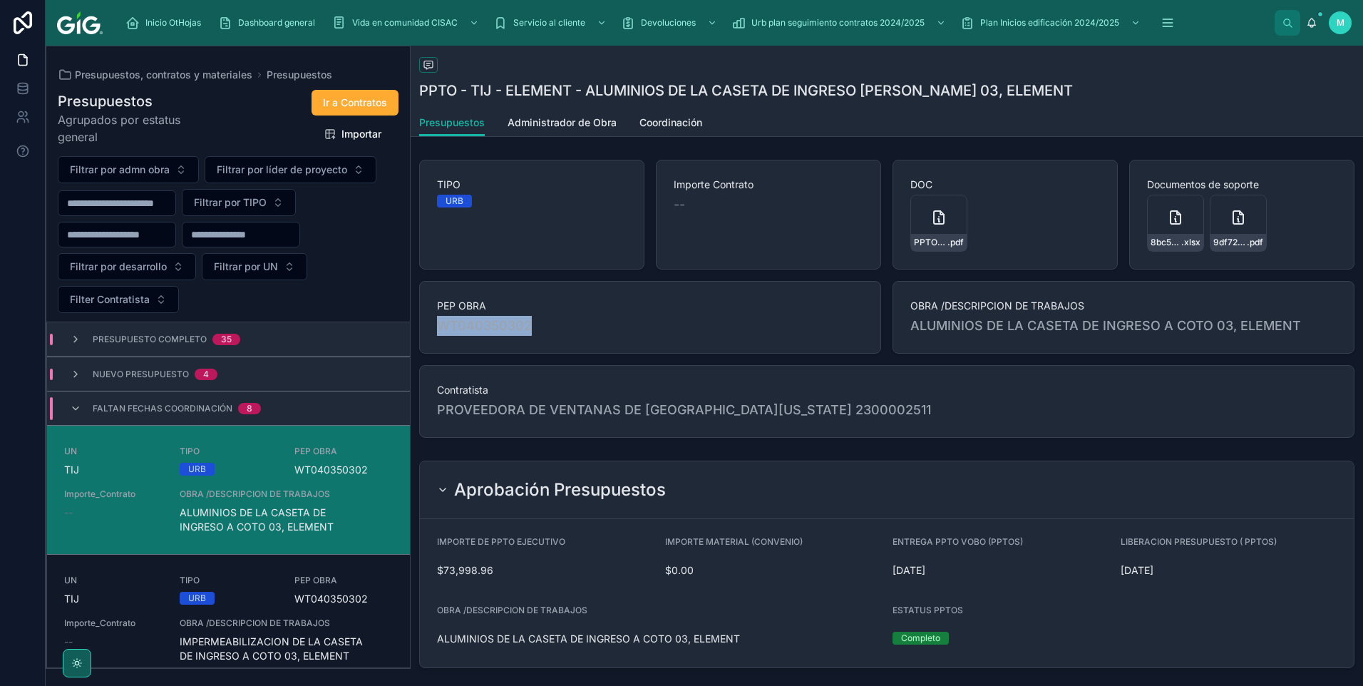
drag, startPoint x: 935, startPoint y: 220, endPoint x: 949, endPoint y: 265, distance: 47.8
click at [938, 220] on icon at bounding box center [938, 220] width 1 height 3
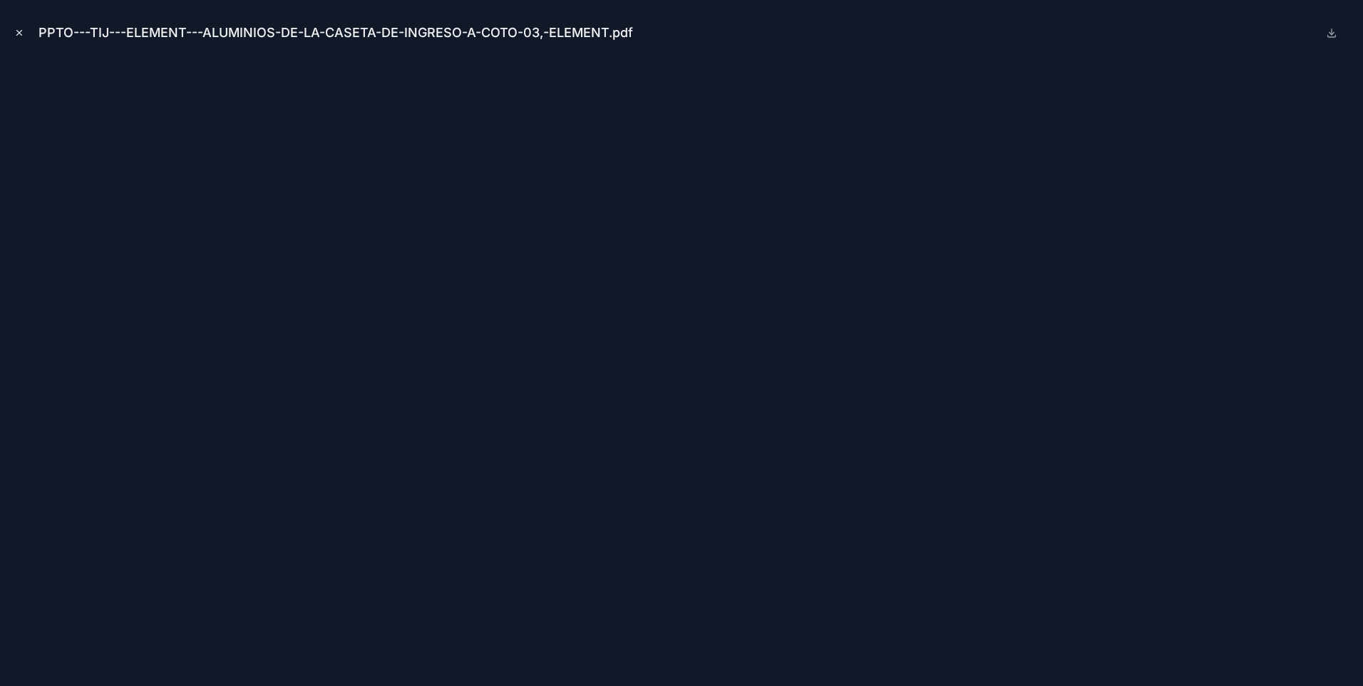
click at [18, 32] on icon "Close modal" at bounding box center [19, 33] width 10 height 10
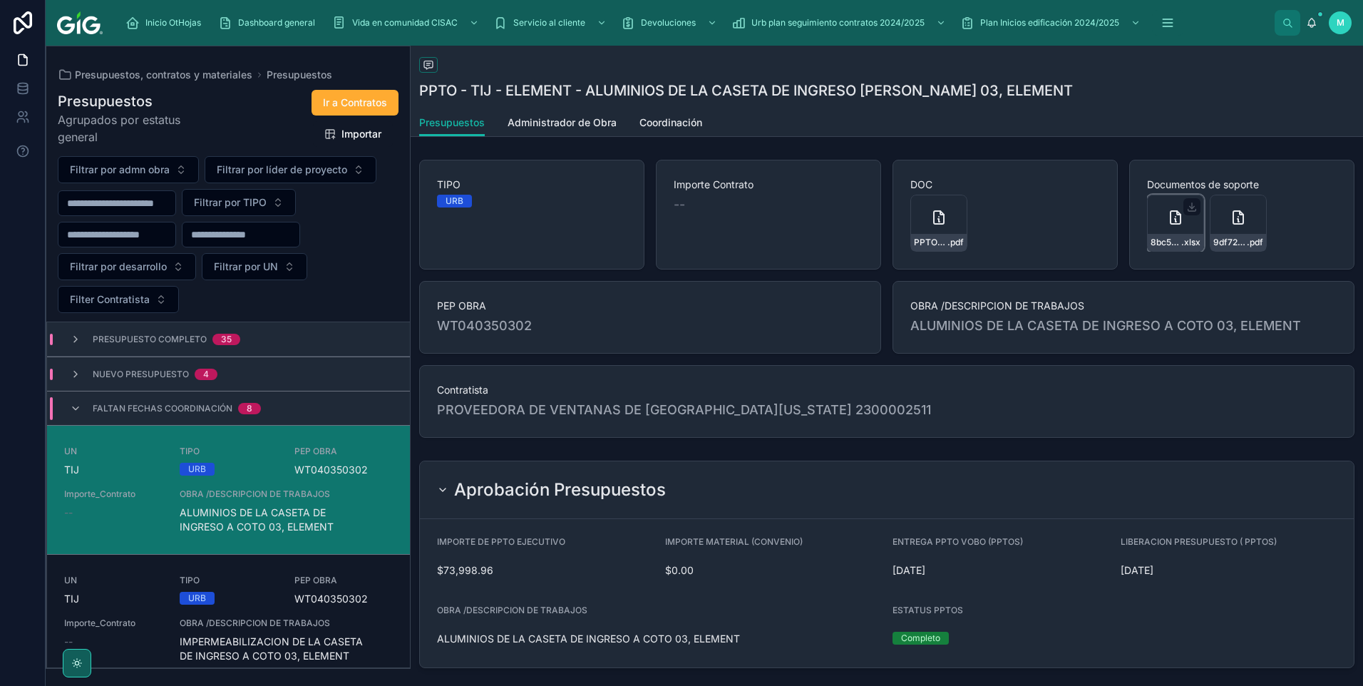
click at [1183, 215] on div at bounding box center [1191, 206] width 17 height 17
click at [1170, 238] on span "8bc578b8-aec8-4500-9c67-443447209e7c-SOL.-CASETA-DE-INGRESO---VENTANERIA.cleaned" at bounding box center [1165, 242] width 31 height 11
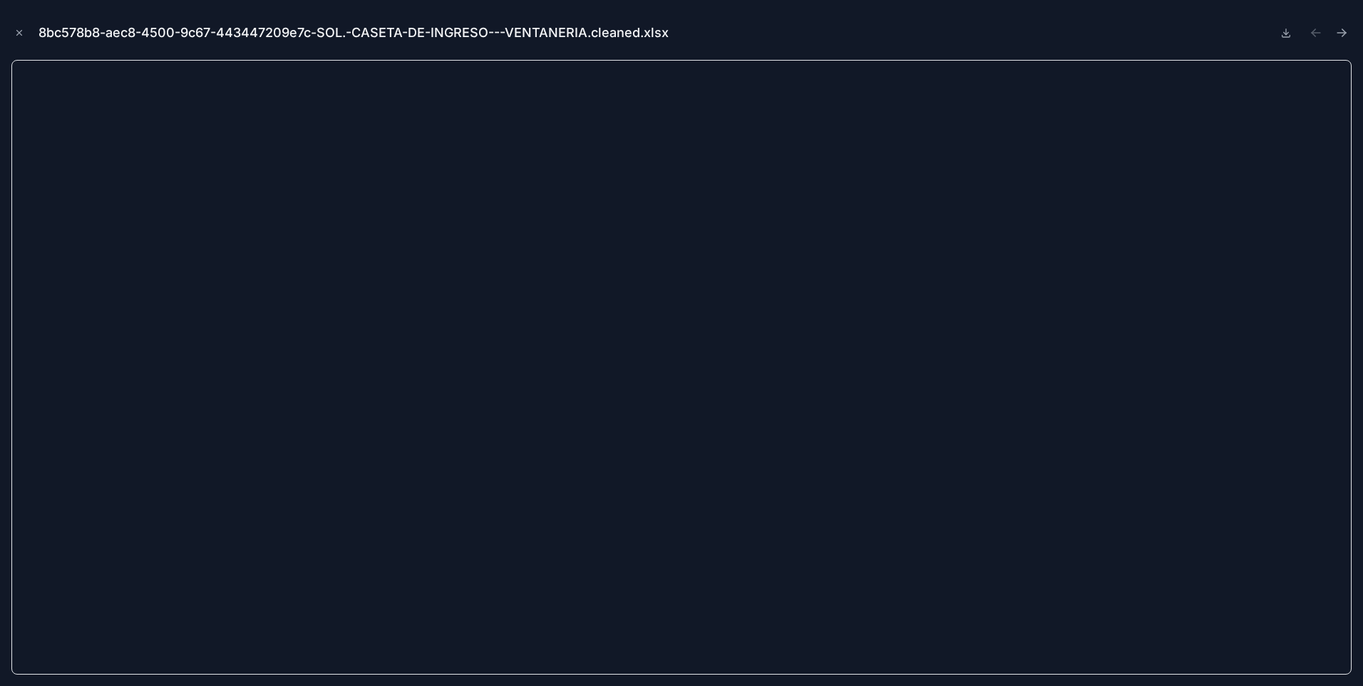
click at [20, 42] on div "8bc578b8-aec8-4500-9c67-443447209e7c-SOL.-CASETA-DE-INGRESO---VENTANERIA.cleane…" at bounding box center [681, 32] width 1340 height 43
click at [21, 31] on icon "Close modal" at bounding box center [19, 33] width 10 height 10
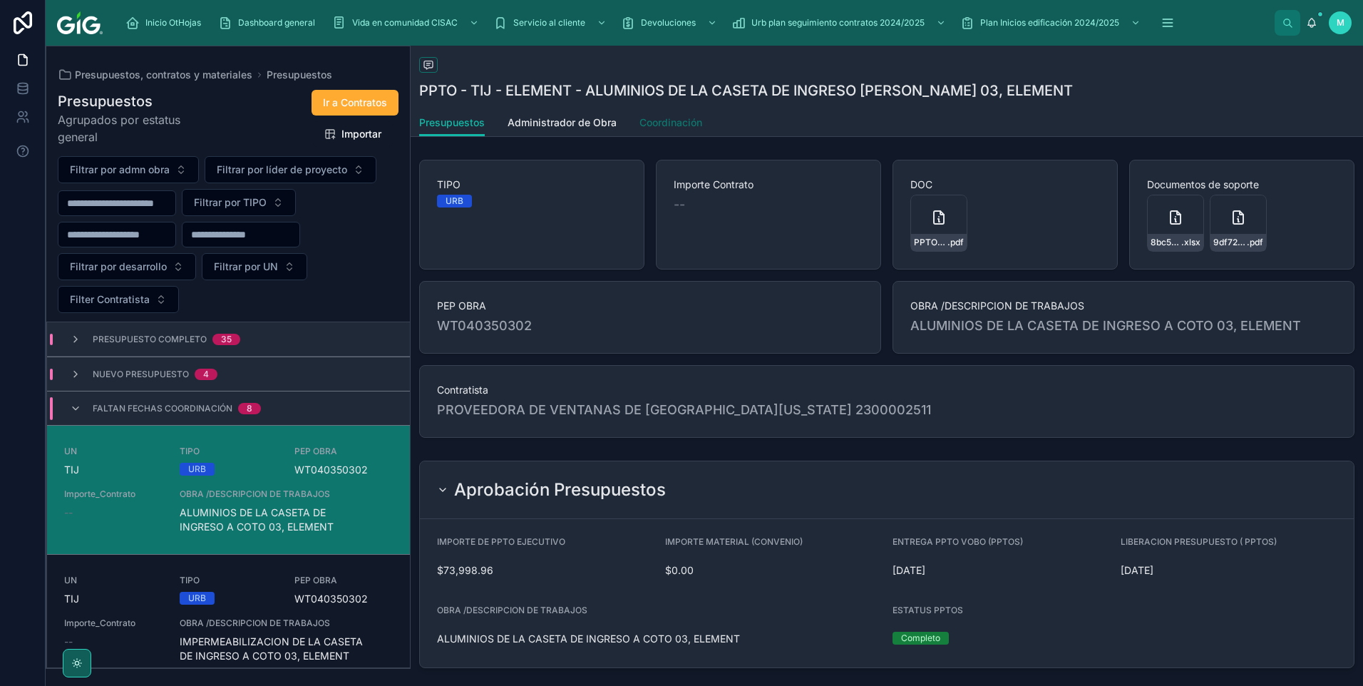
click at [659, 125] on span "Coordinación" at bounding box center [670, 122] width 63 height 14
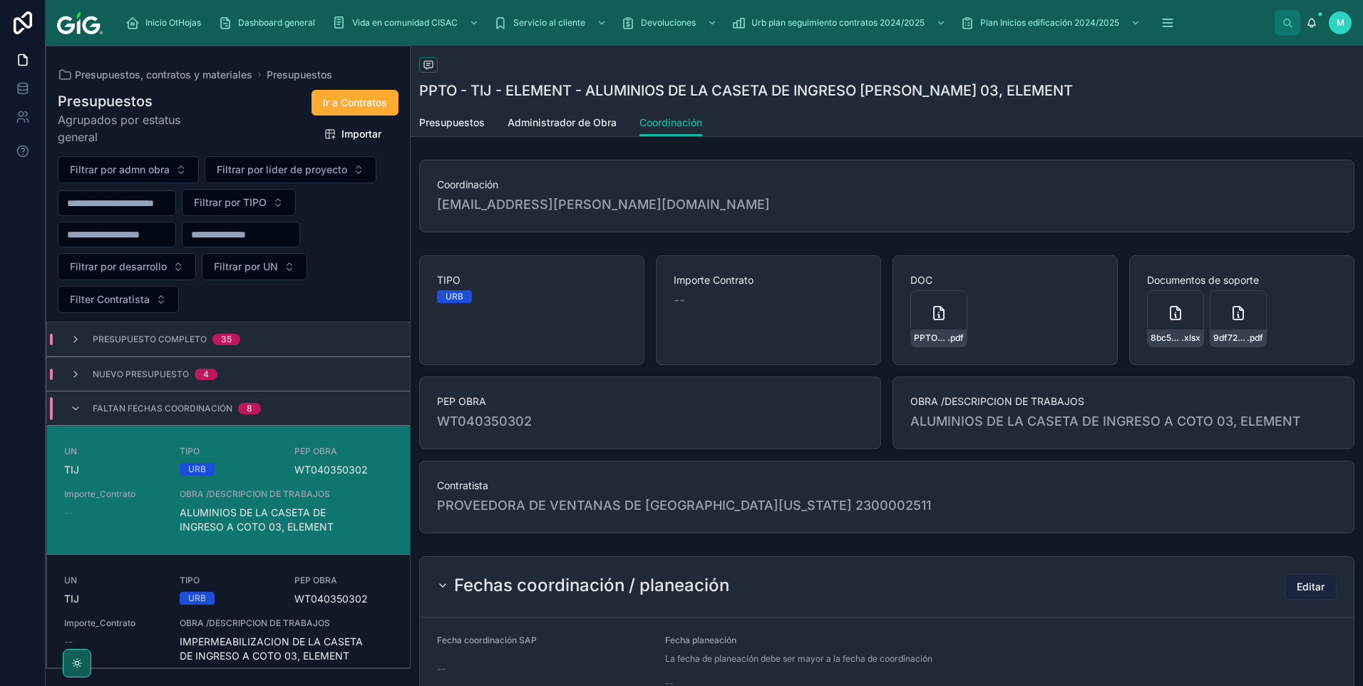
click at [1289, 582] on button "Editar" at bounding box center [1310, 587] width 52 height 26
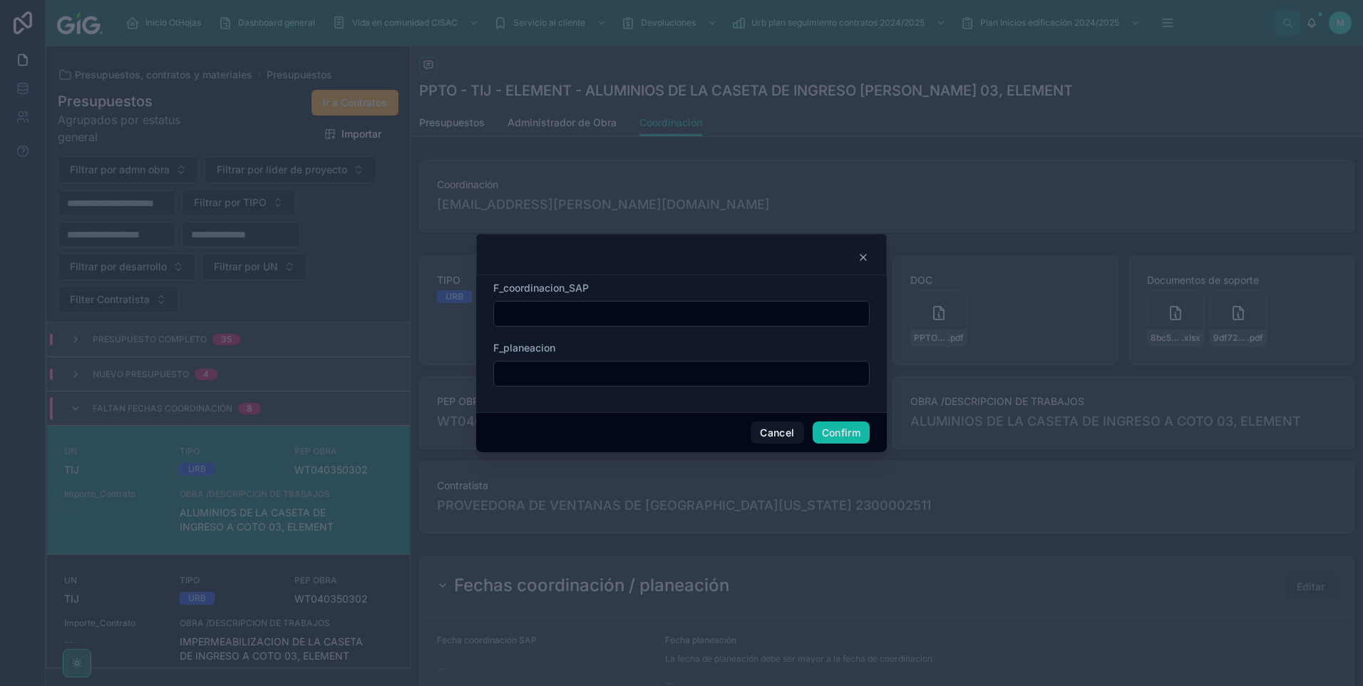
click at [626, 308] on input "text" at bounding box center [681, 314] width 375 height 20
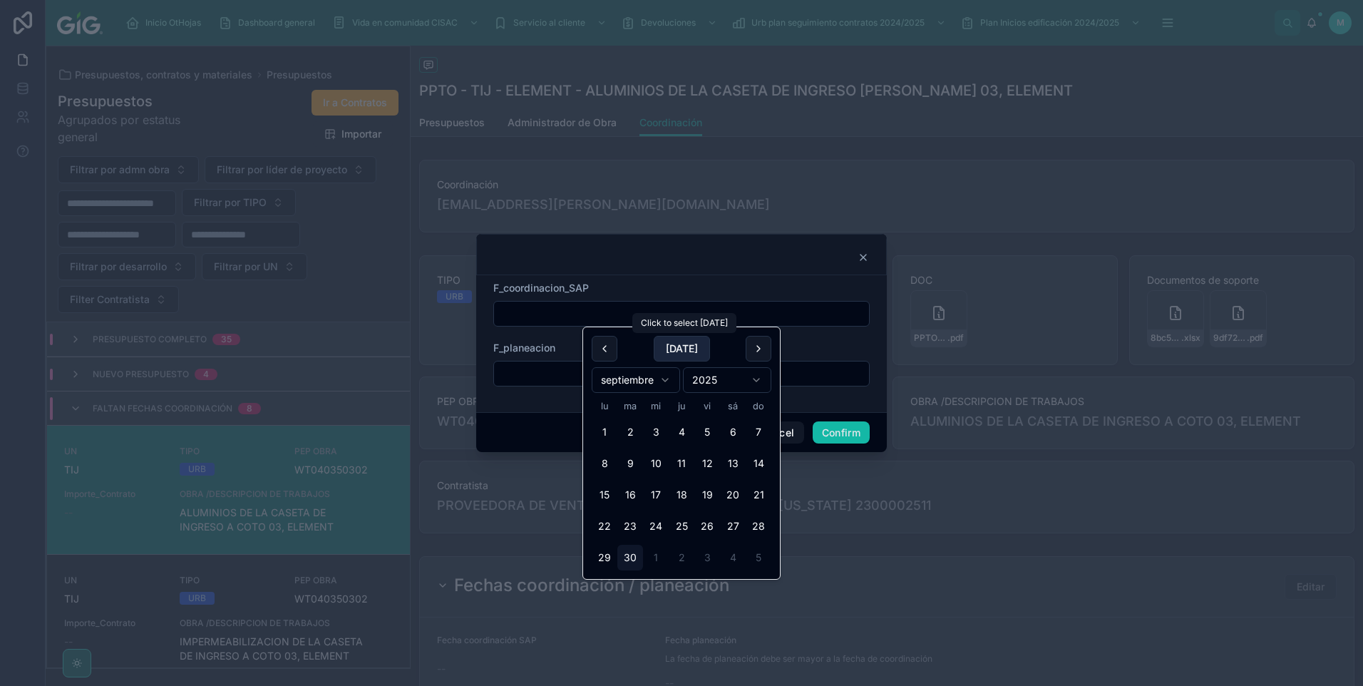
click at [676, 344] on button "[DATE]" at bounding box center [682, 349] width 56 height 26
type input "*********"
click at [525, 370] on input "text" at bounding box center [681, 374] width 375 height 20
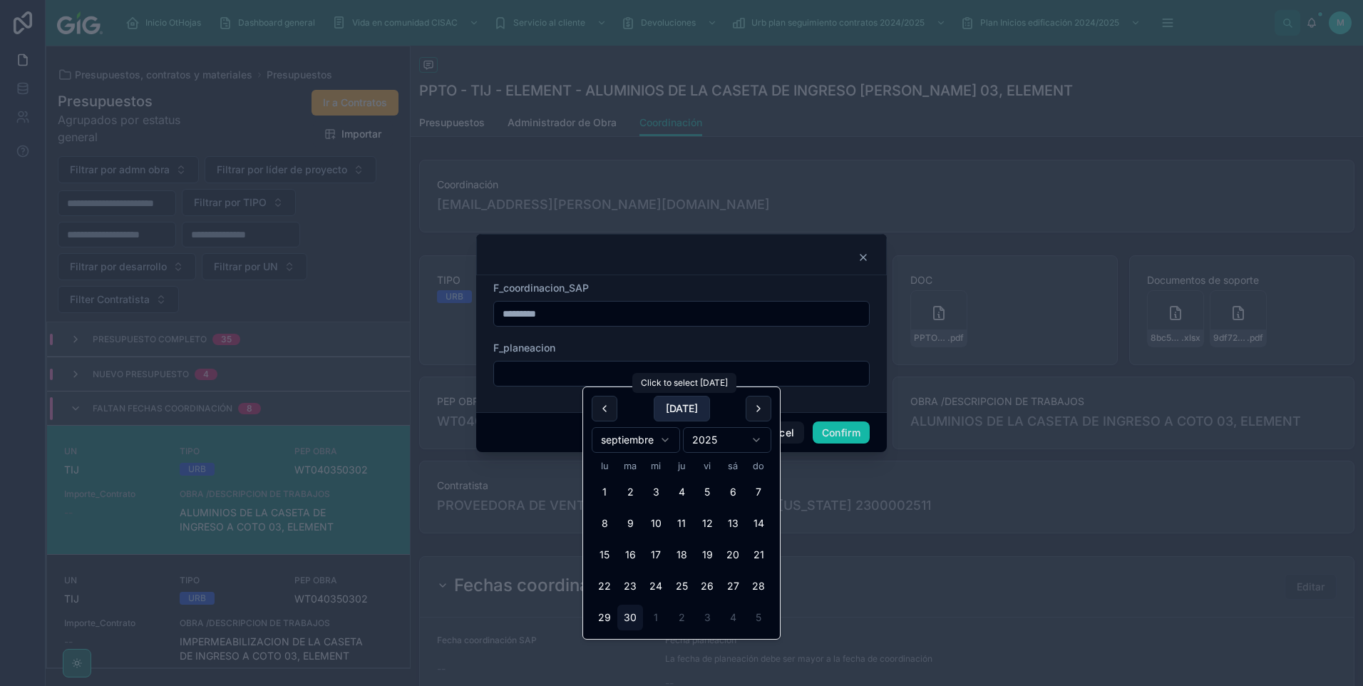
click at [664, 416] on button "[DATE]" at bounding box center [682, 409] width 56 height 26
type input "*********"
click at [848, 440] on button "Confirm" at bounding box center [841, 432] width 57 height 23
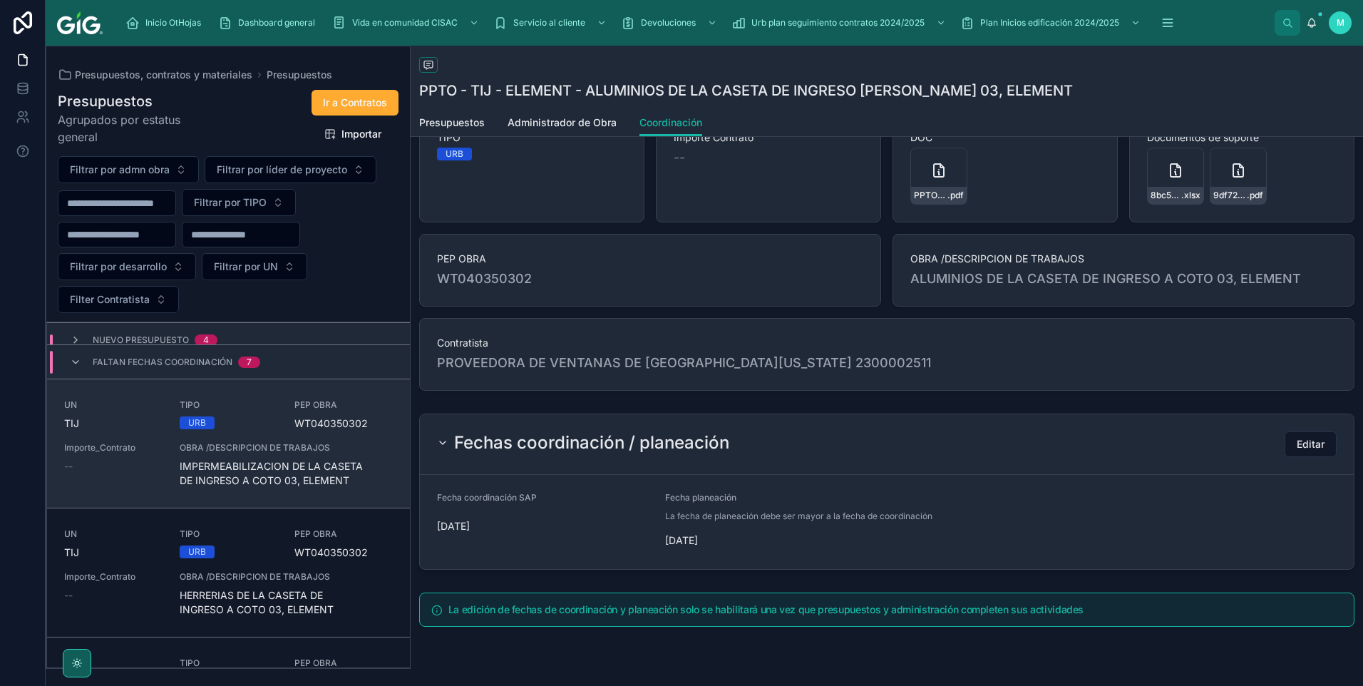
scroll to position [71, 0]
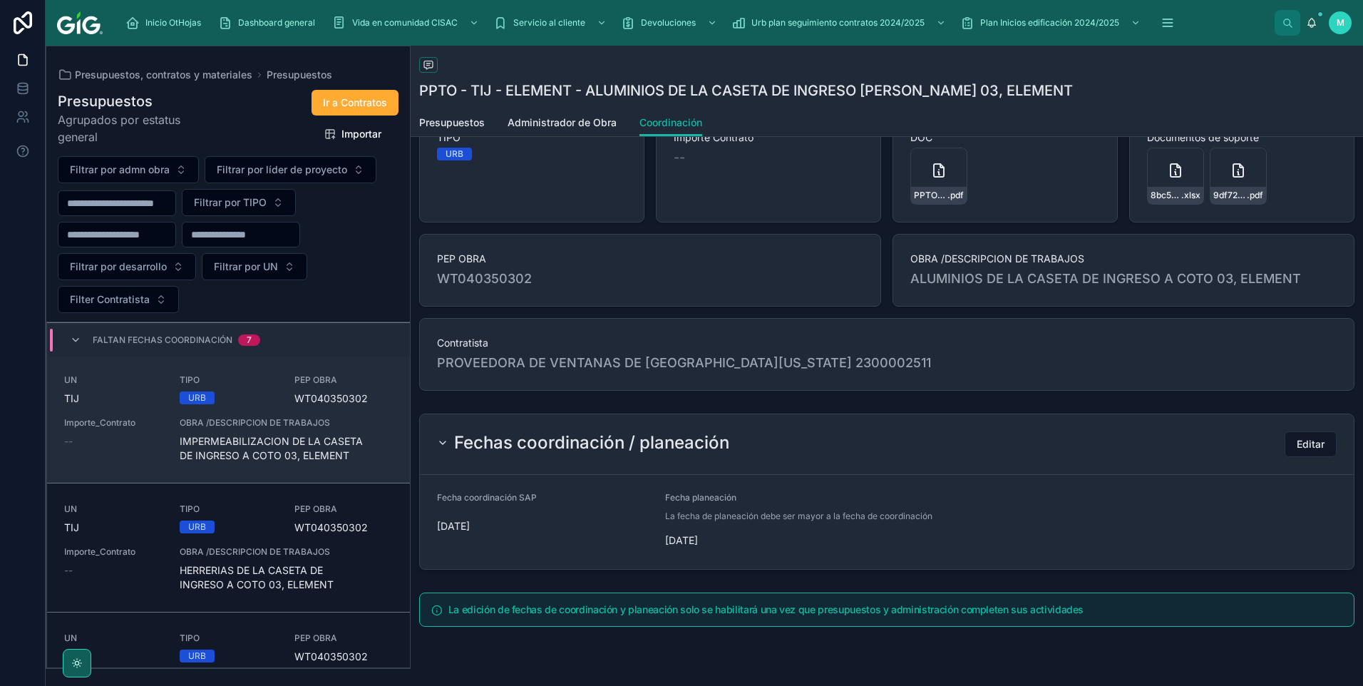
click at [230, 435] on span "IMPERMEABILIZACION DE LA CASETA DE INGRESO A COTO 03, ELEMENT" at bounding box center [286, 448] width 213 height 29
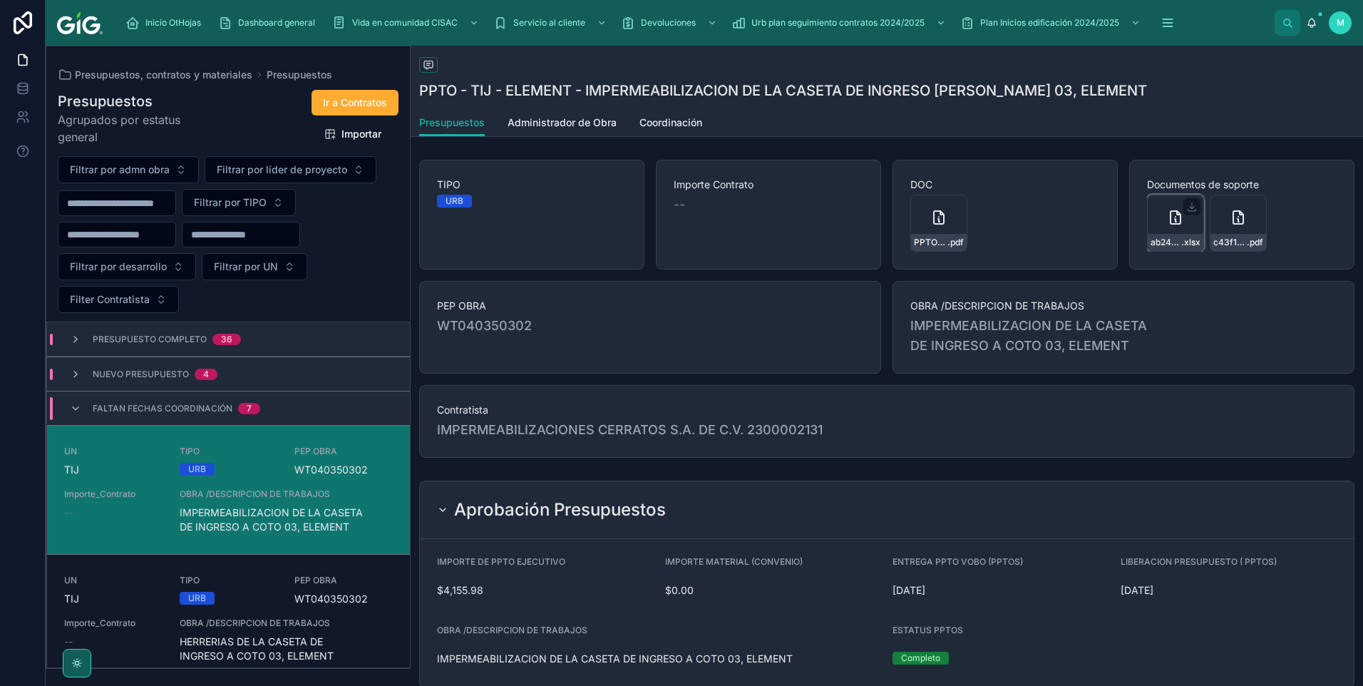
click at [1156, 227] on div "ab242abb-f5d6-4be3-aa93-c5a581250e03-SOL.-CASETA-DE-INGRESO---IMPER.cleaned .xl…" at bounding box center [1175, 223] width 57 height 57
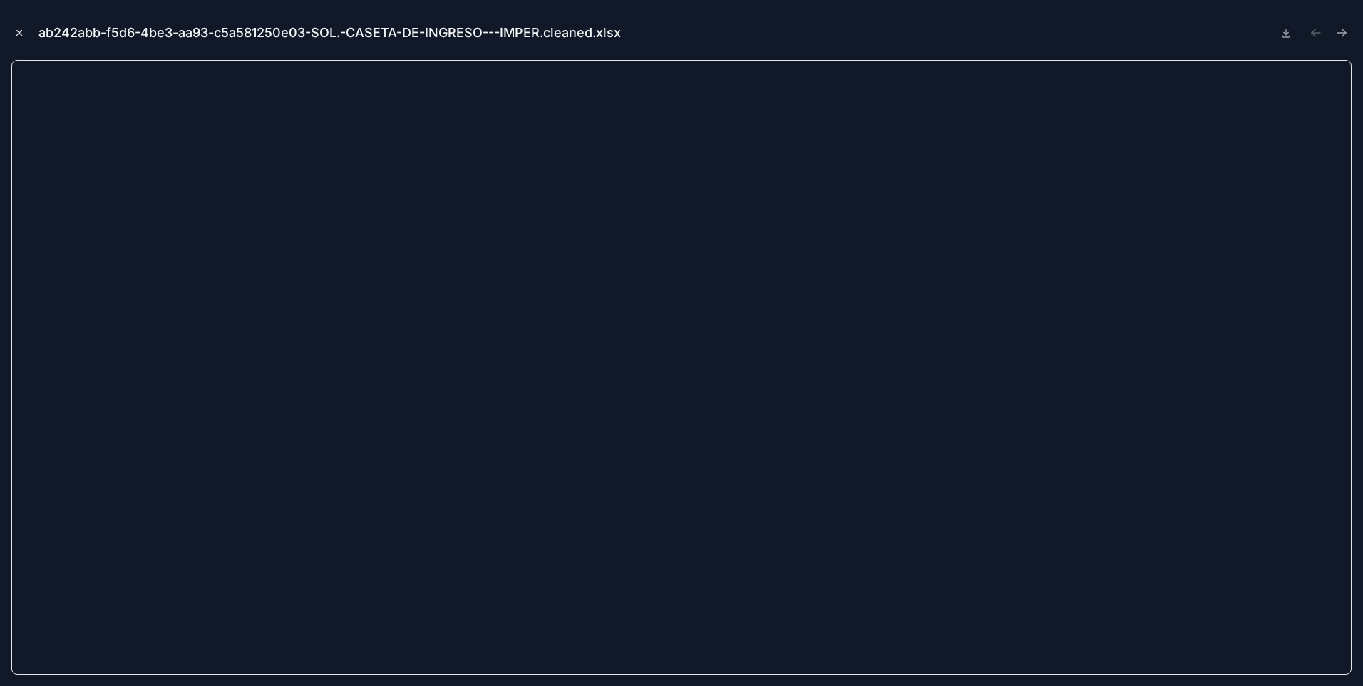
click at [21, 38] on button "Close modal" at bounding box center [19, 33] width 16 height 16
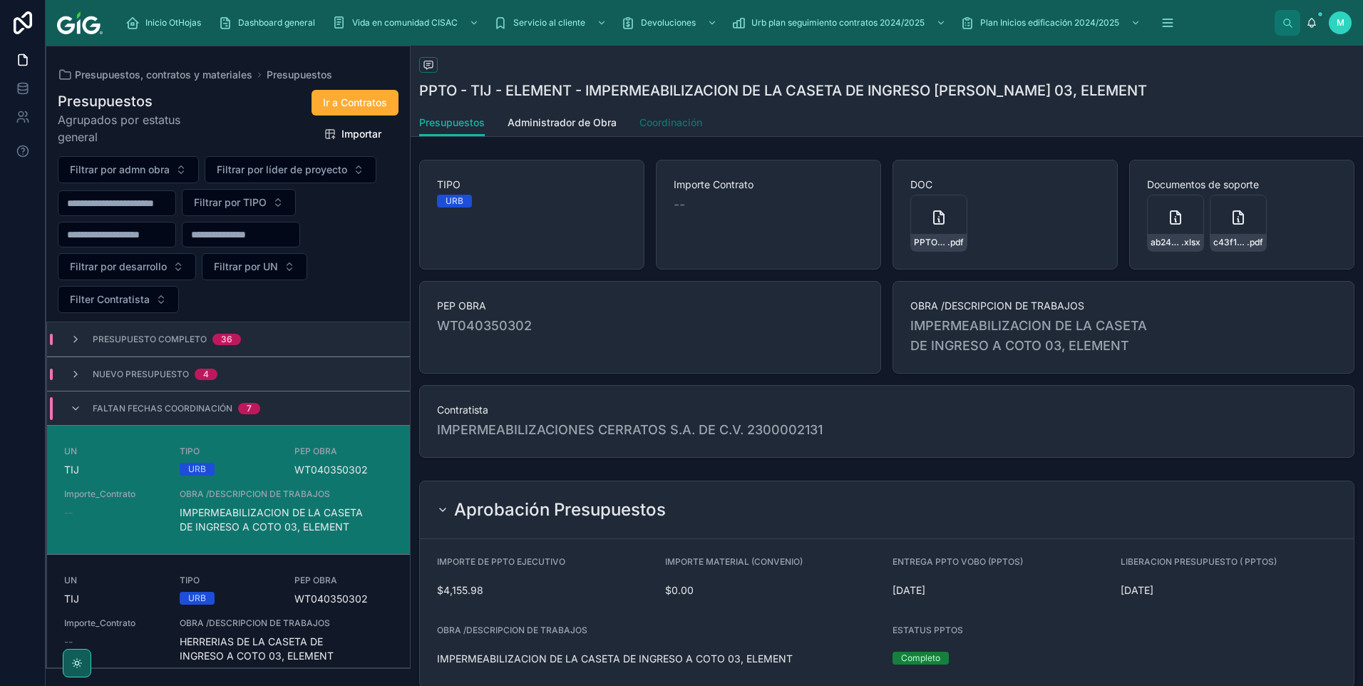
click at [689, 123] on span "Coordinación" at bounding box center [670, 122] width 63 height 14
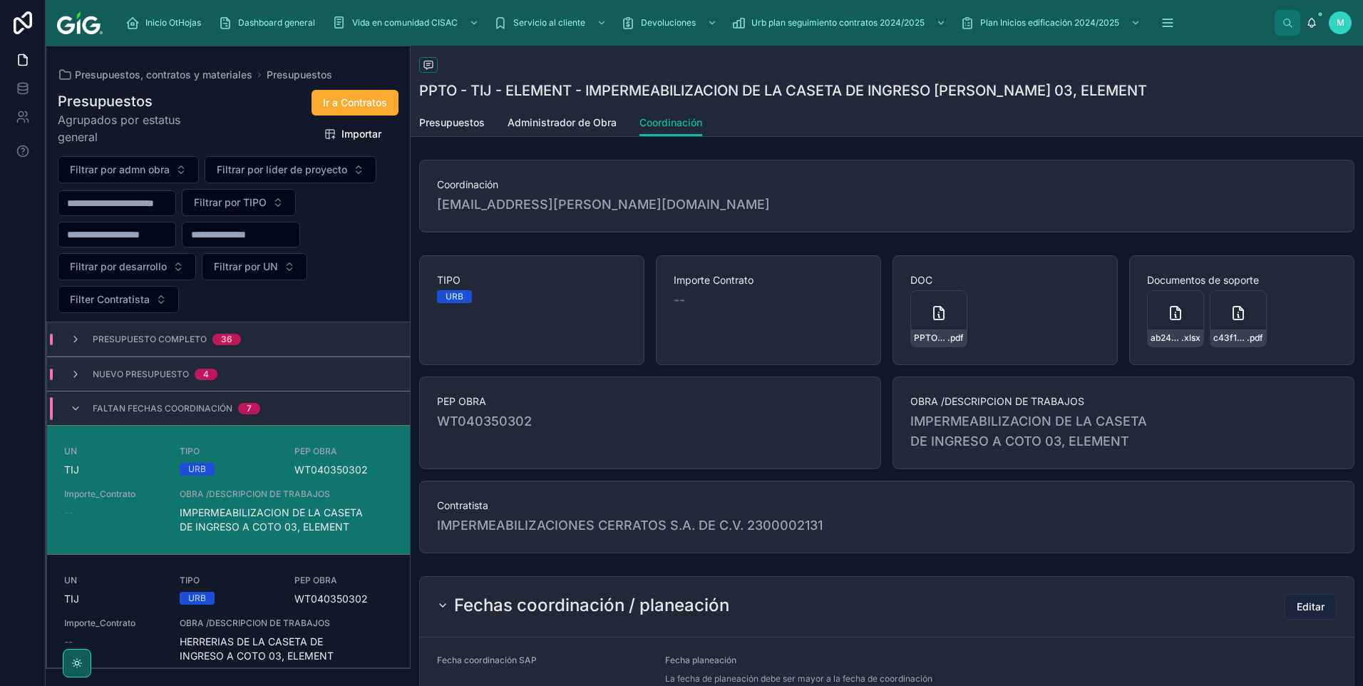
click at [1301, 604] on span "Editar" at bounding box center [1311, 606] width 28 height 14
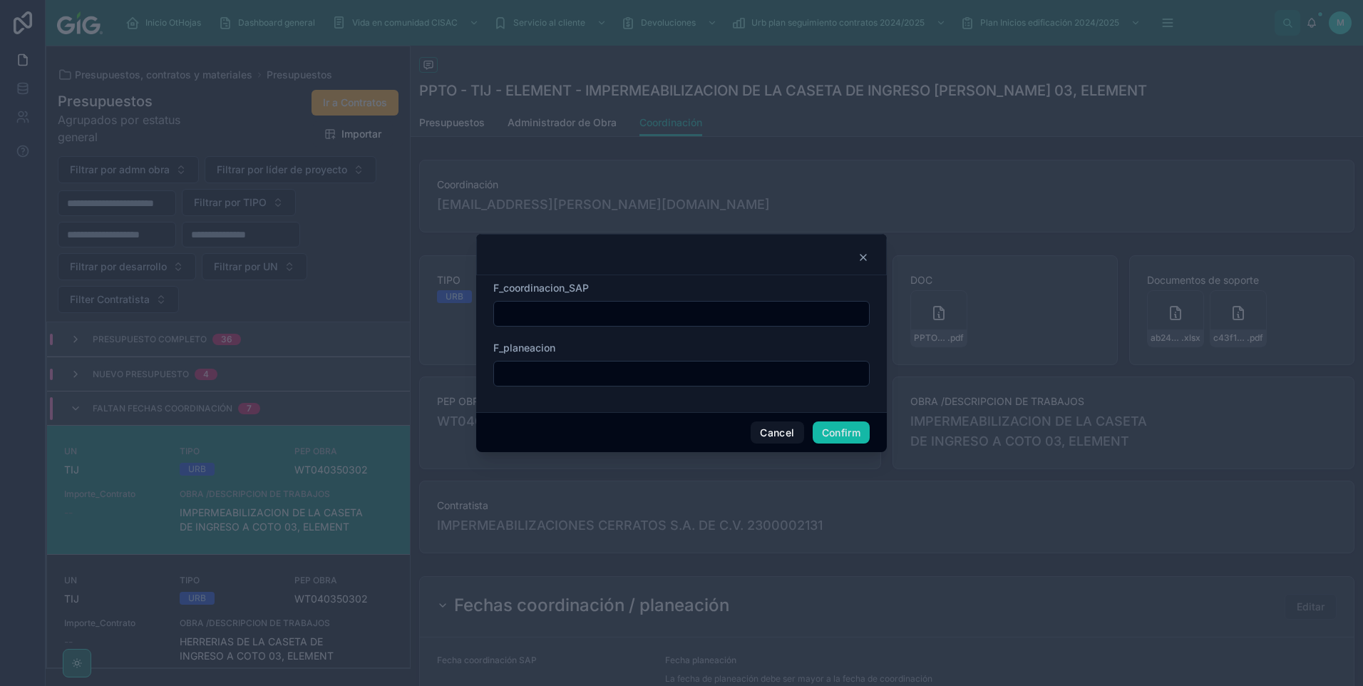
click at [620, 316] on input "text" at bounding box center [681, 314] width 375 height 20
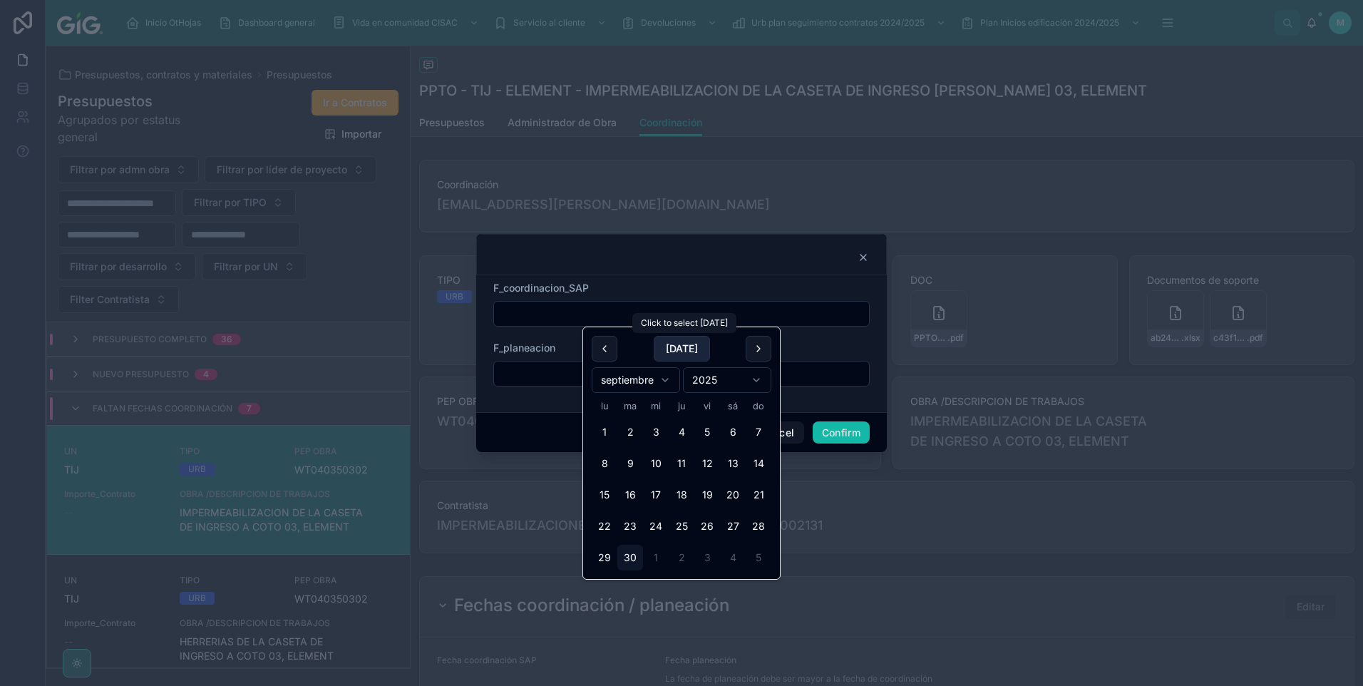
click at [691, 349] on button "[DATE]" at bounding box center [682, 349] width 56 height 26
type input "*********"
click at [526, 376] on input "text" at bounding box center [681, 374] width 375 height 20
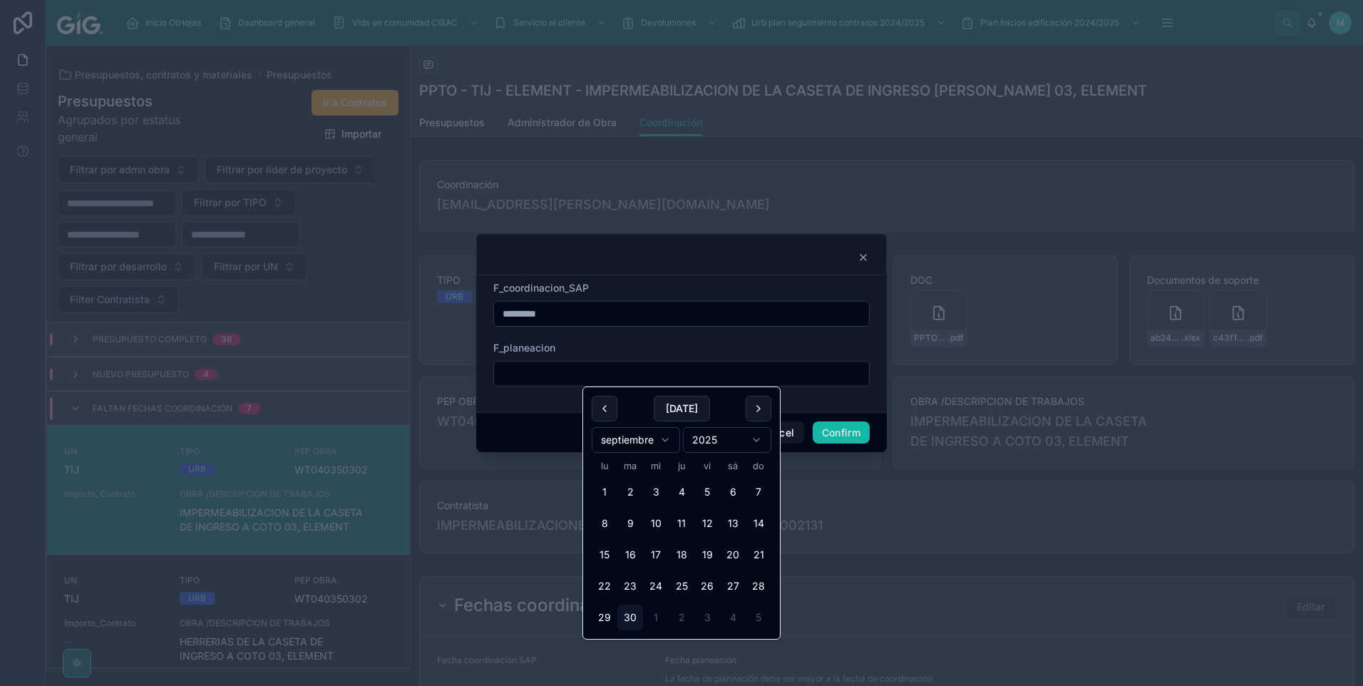
click at [649, 407] on div "[DATE]" at bounding box center [682, 409] width 180 height 26
click at [664, 408] on button "[DATE]" at bounding box center [682, 409] width 56 height 26
type input "*********"
click at [840, 439] on button "Confirm" at bounding box center [841, 432] width 57 height 23
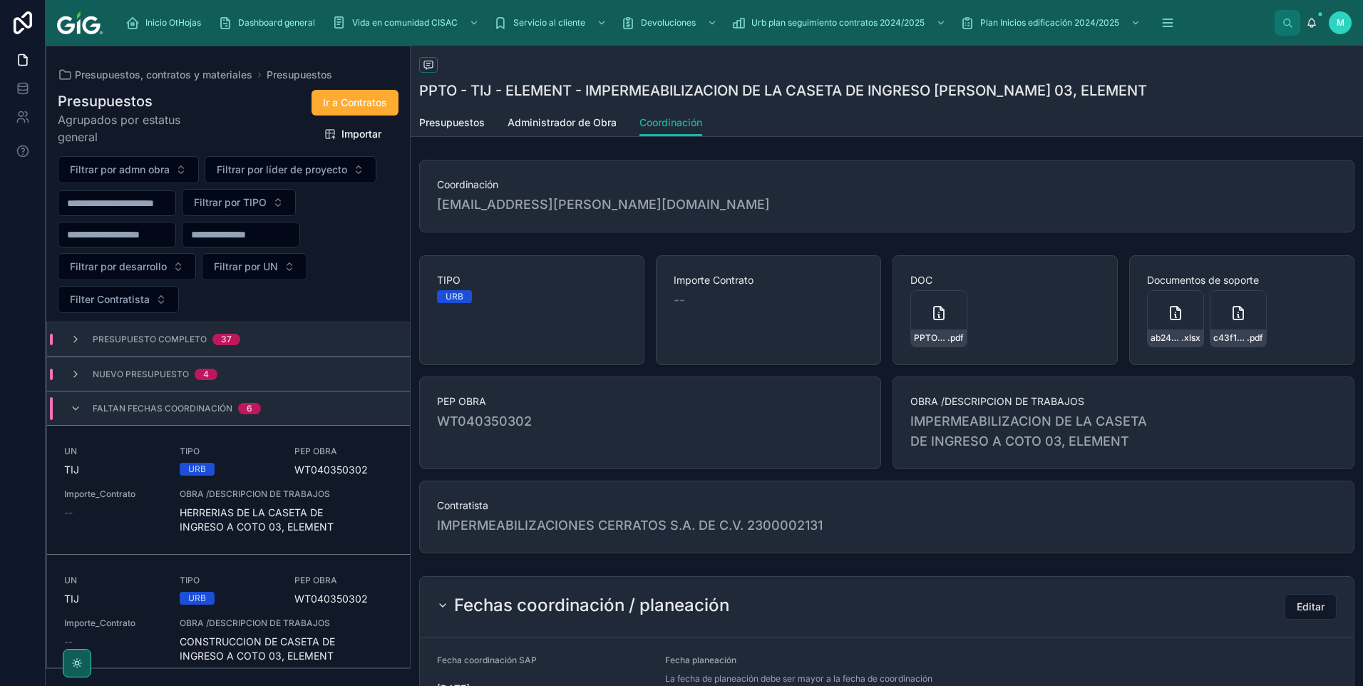
scroll to position [71, 0]
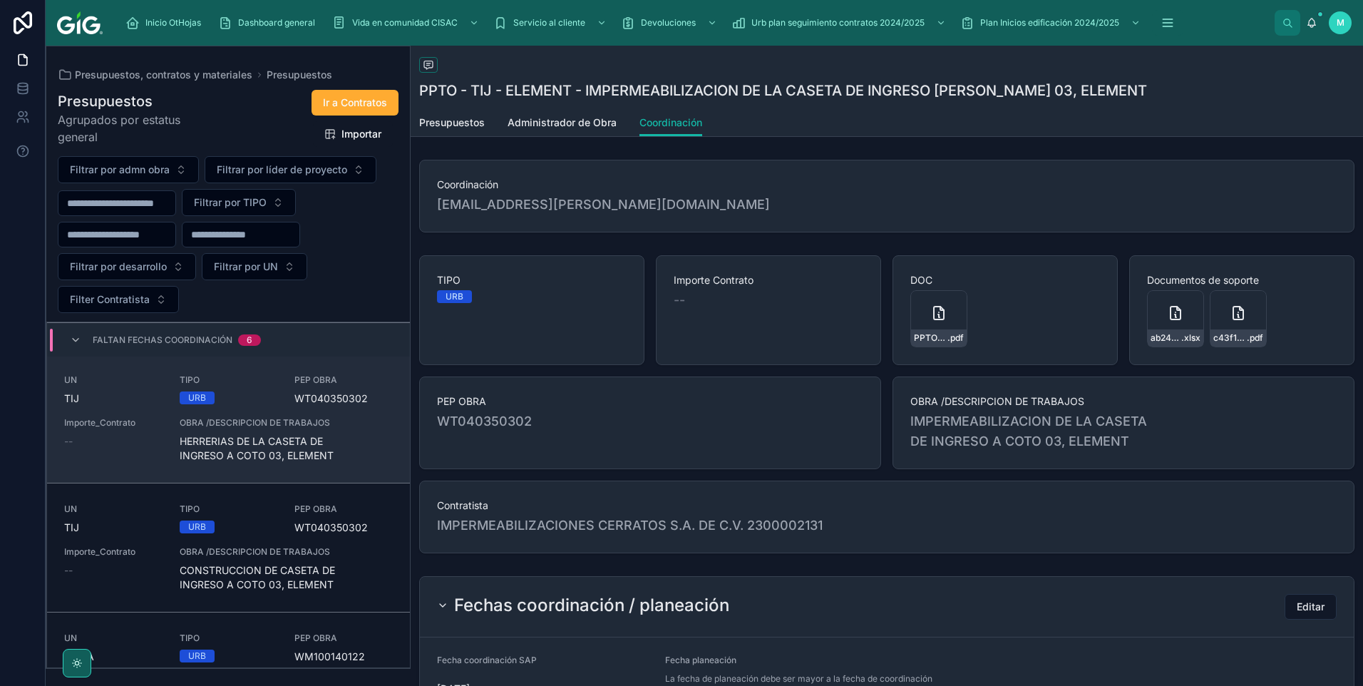
click at [241, 454] on span "HERRERIAS DE LA CASETA DE INGRESO A COTO 03, ELEMENT" at bounding box center [286, 448] width 213 height 29
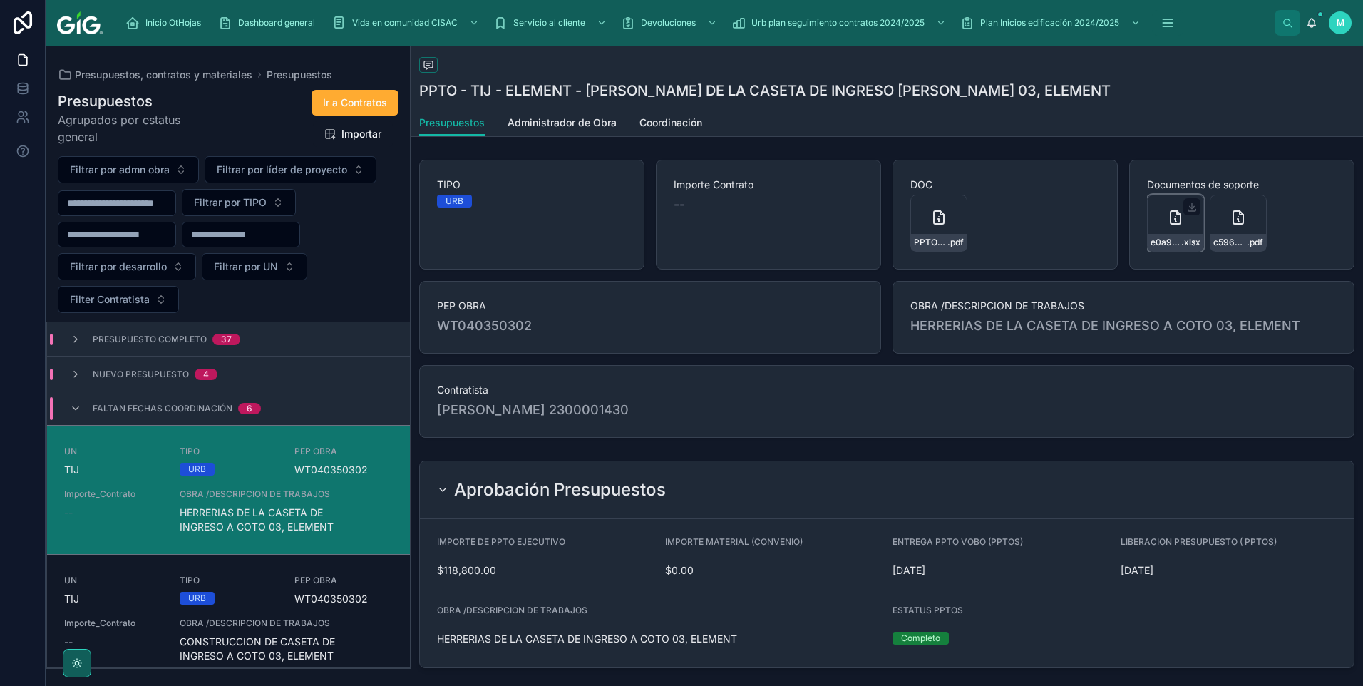
click at [1170, 222] on icon at bounding box center [1175, 217] width 10 height 13
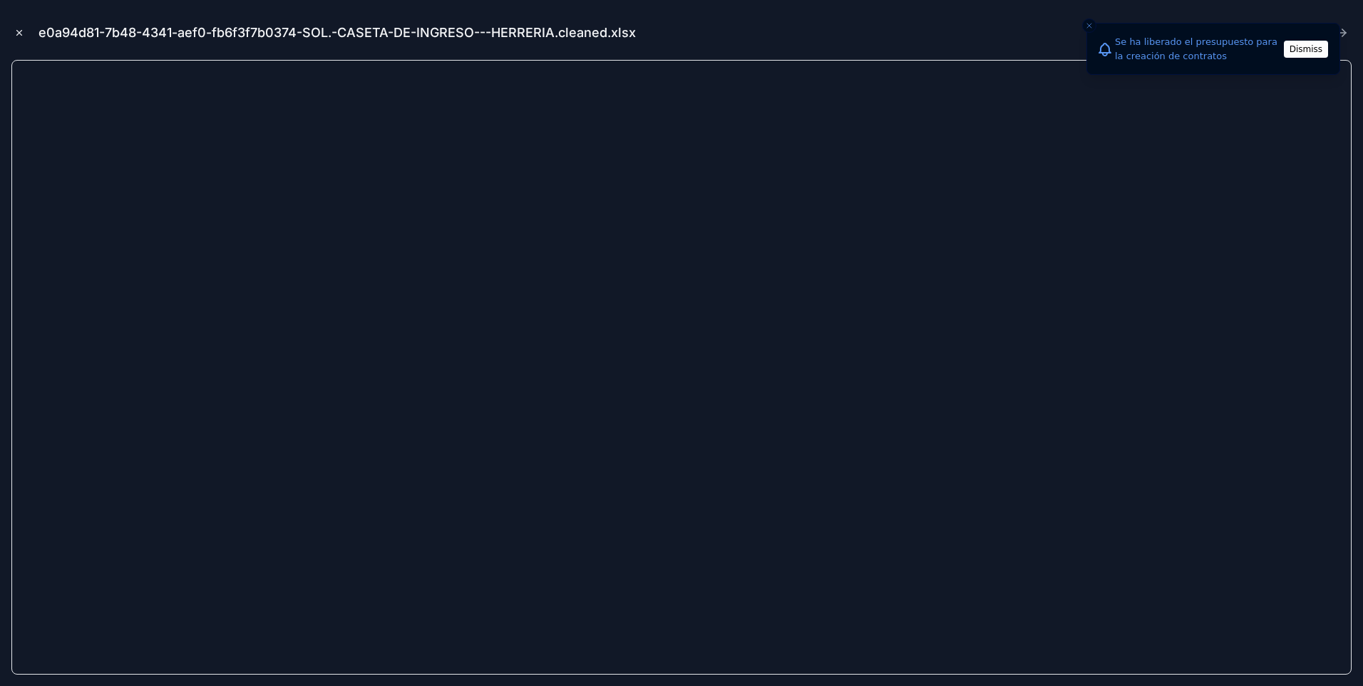
click at [16, 34] on icon "Close modal" at bounding box center [19, 33] width 10 height 10
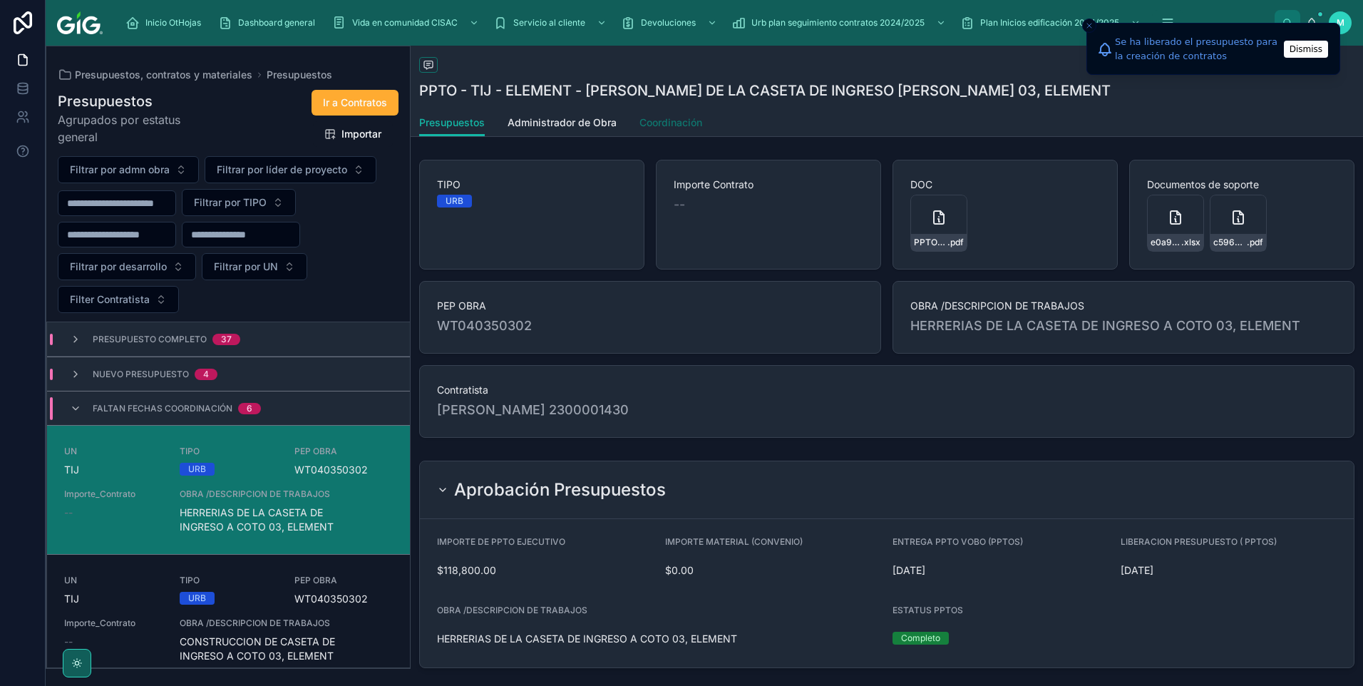
click at [677, 115] on span "Coordinación" at bounding box center [670, 122] width 63 height 14
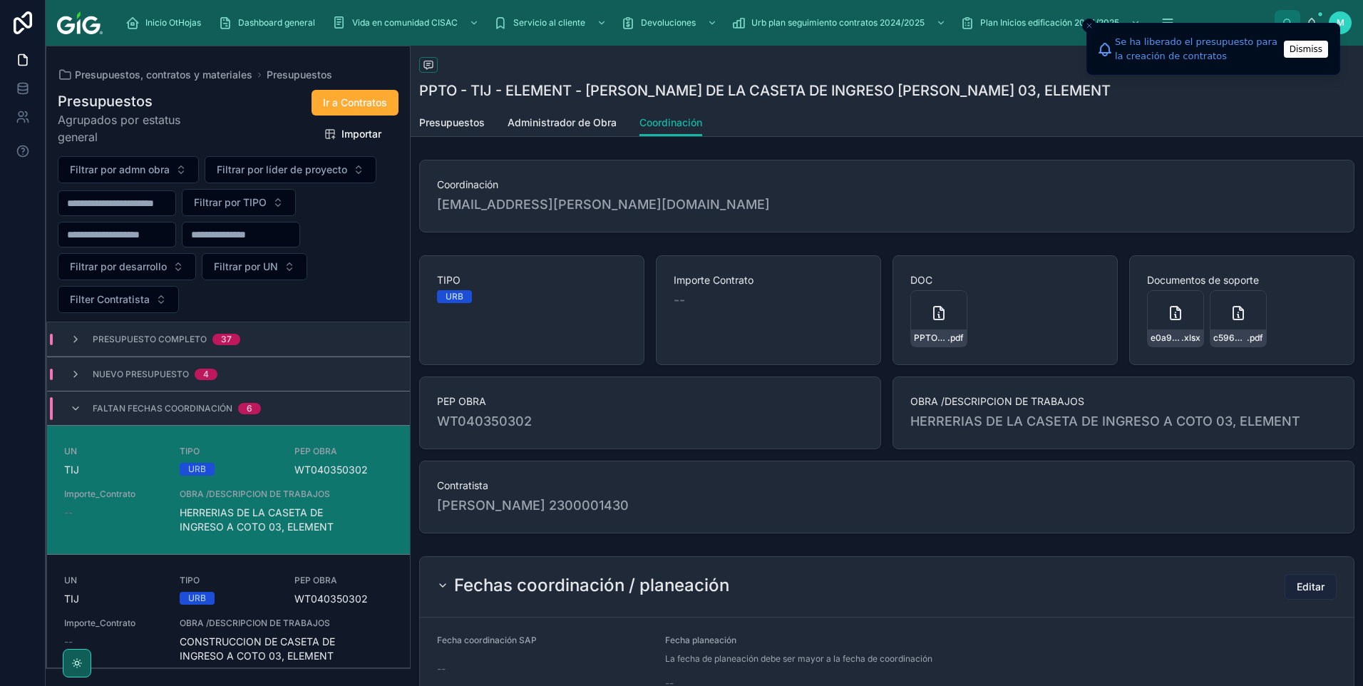
click at [1297, 574] on button "Editar" at bounding box center [1310, 587] width 52 height 26
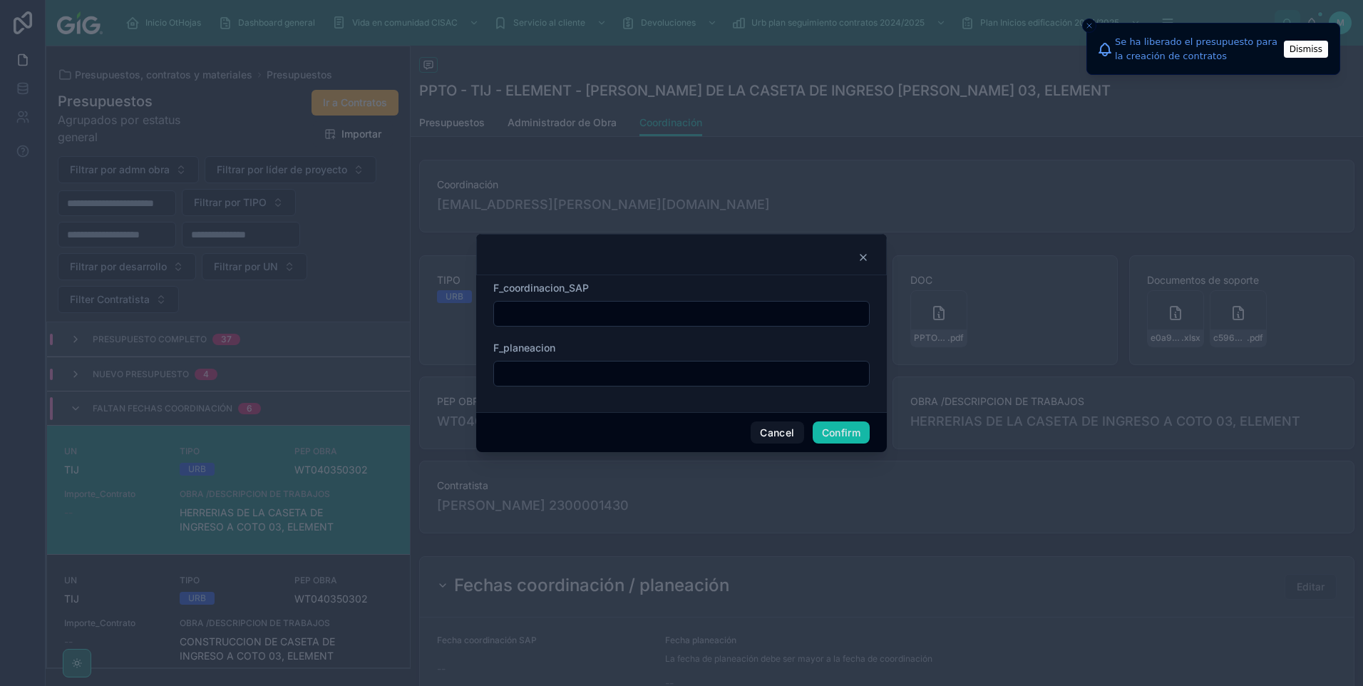
click at [552, 315] on input "text" at bounding box center [681, 314] width 375 height 20
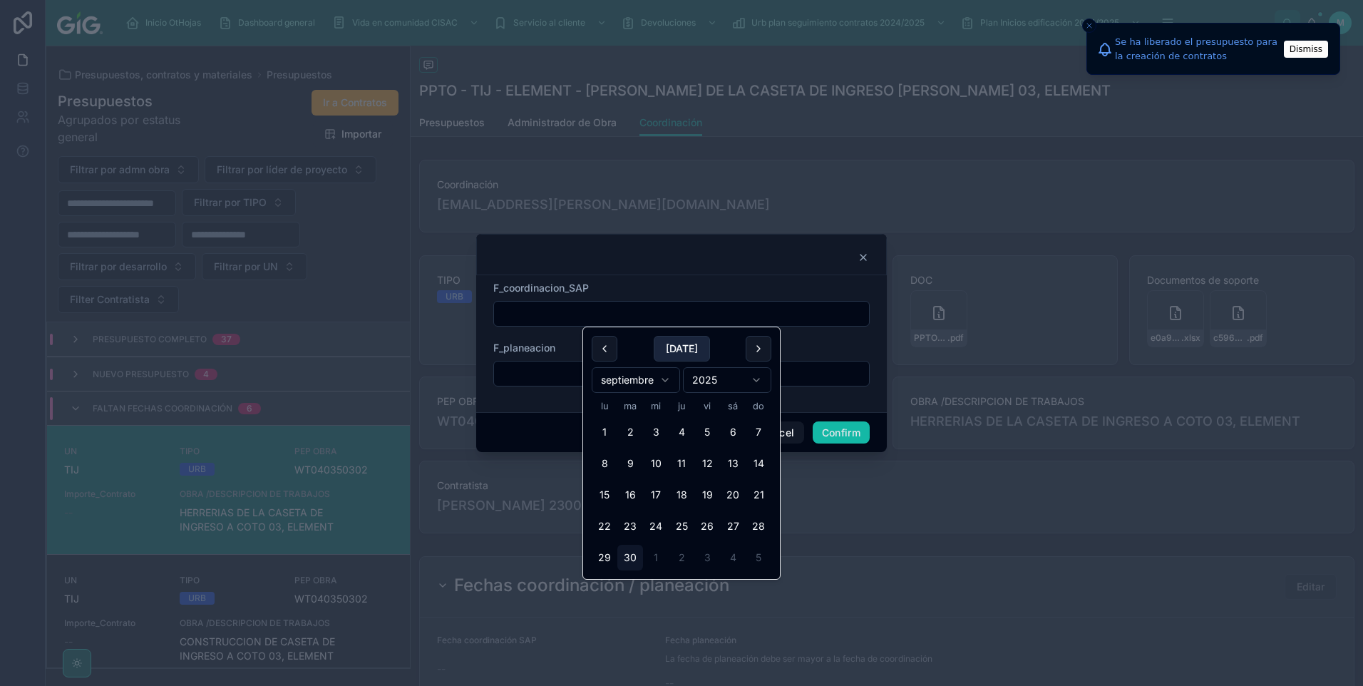
click at [675, 347] on button "[DATE]" at bounding box center [682, 349] width 56 height 26
type input "*********"
click at [530, 373] on input "text" at bounding box center [681, 374] width 375 height 20
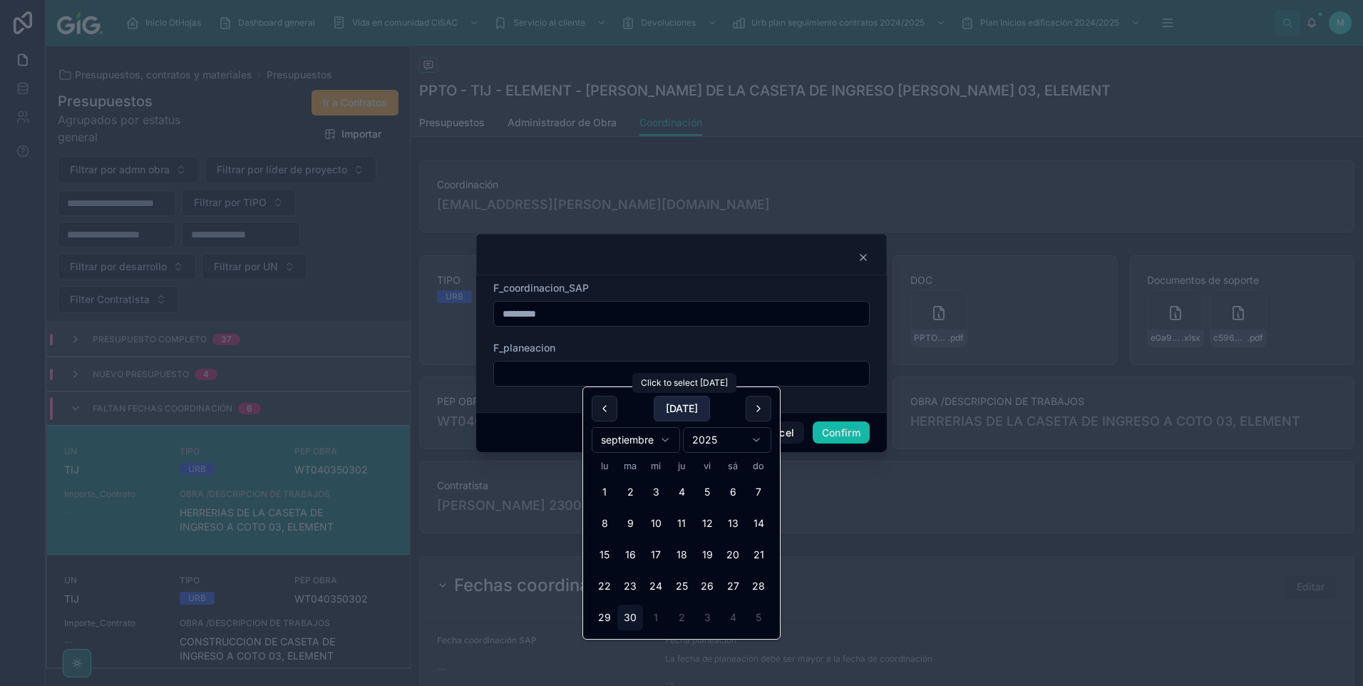
click at [684, 404] on button "[DATE]" at bounding box center [682, 409] width 56 height 26
type input "*********"
click at [859, 436] on button "Confirm" at bounding box center [841, 432] width 57 height 23
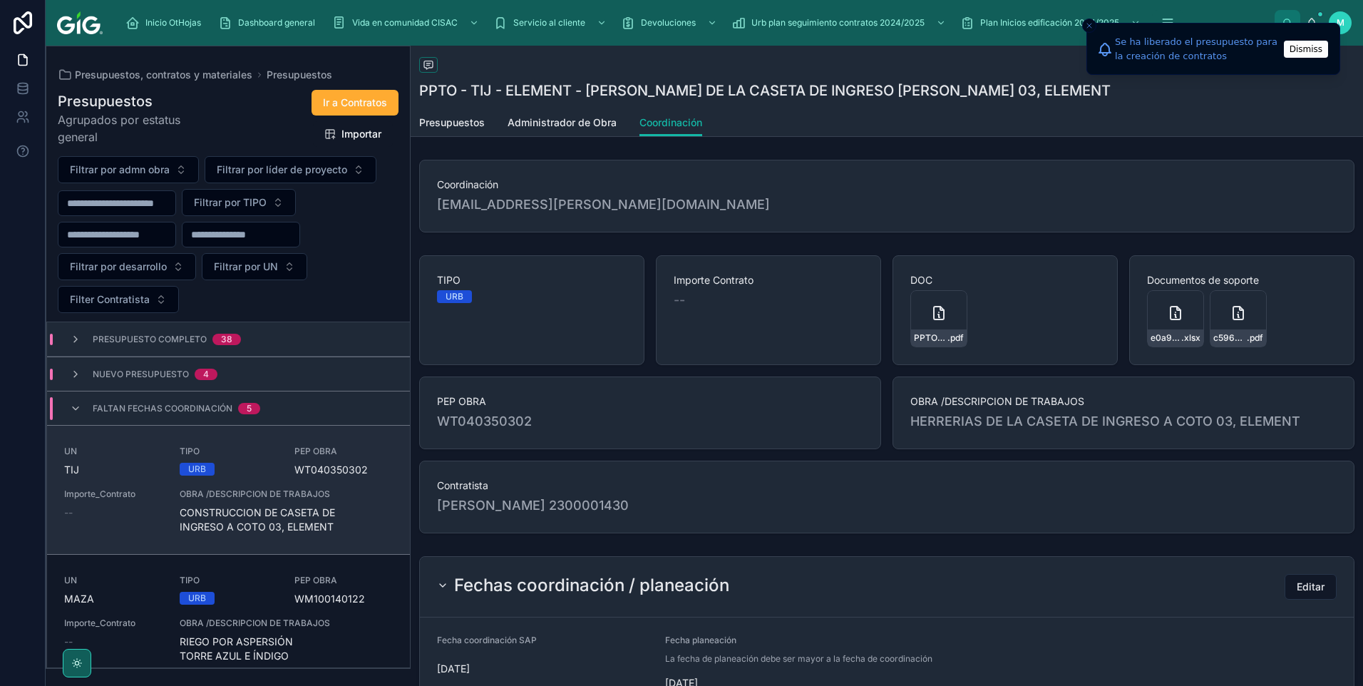
click at [274, 527] on span "CONSTRUCCION DE CASETA DE INGRESO A COTO 03, ELEMENT" at bounding box center [286, 519] width 213 height 29
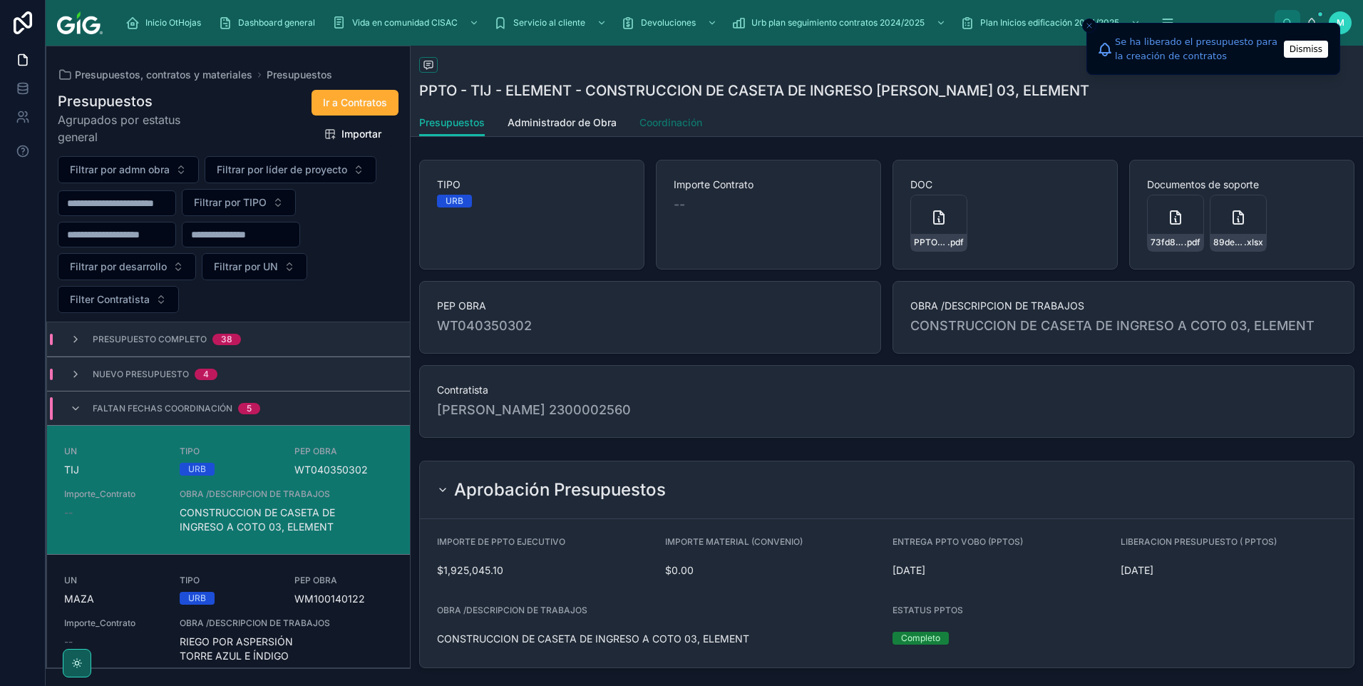
click at [681, 117] on span "Coordinación" at bounding box center [670, 122] width 63 height 14
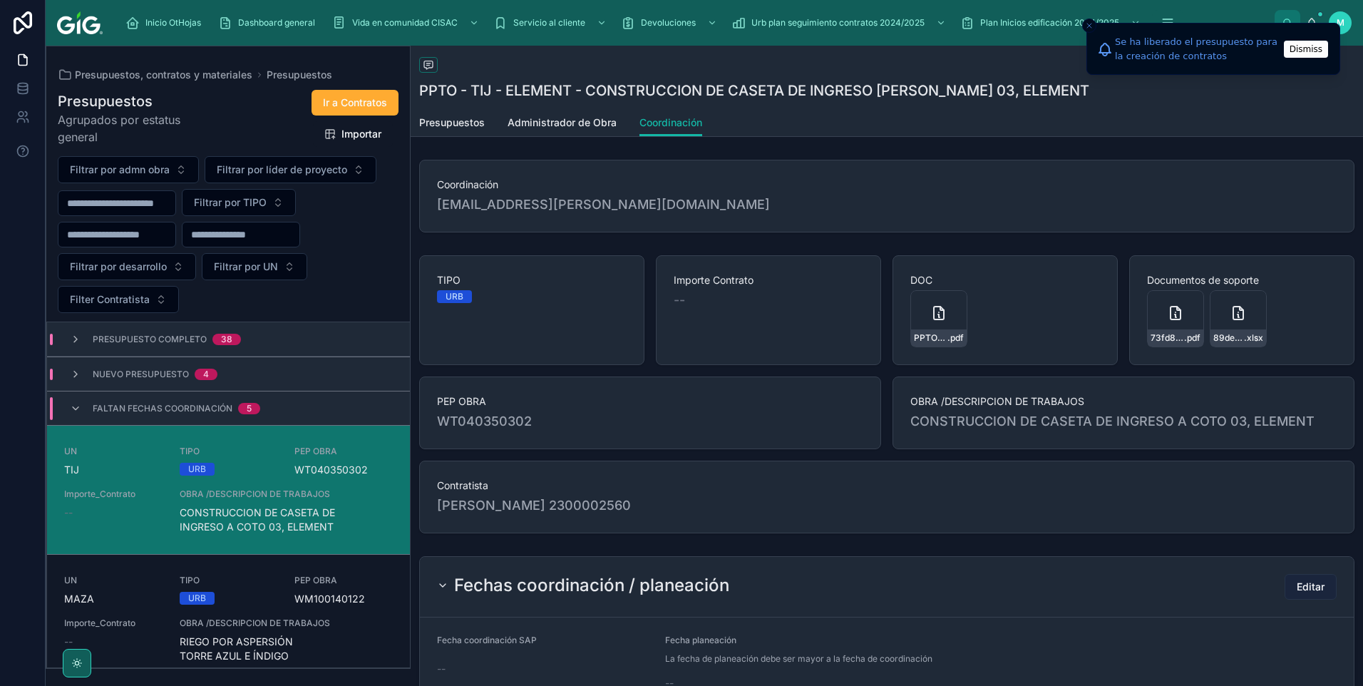
click at [1297, 578] on button "Editar" at bounding box center [1310, 587] width 52 height 26
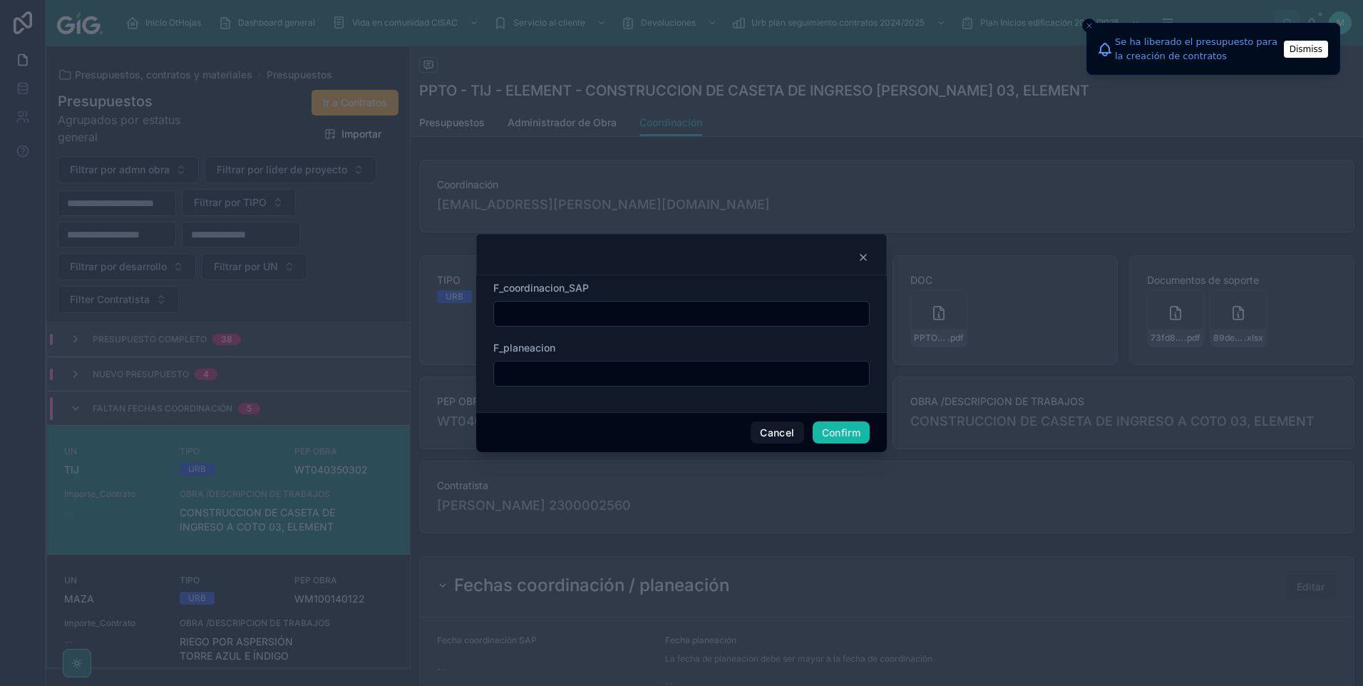
click at [633, 317] on input "text" at bounding box center [681, 314] width 375 height 20
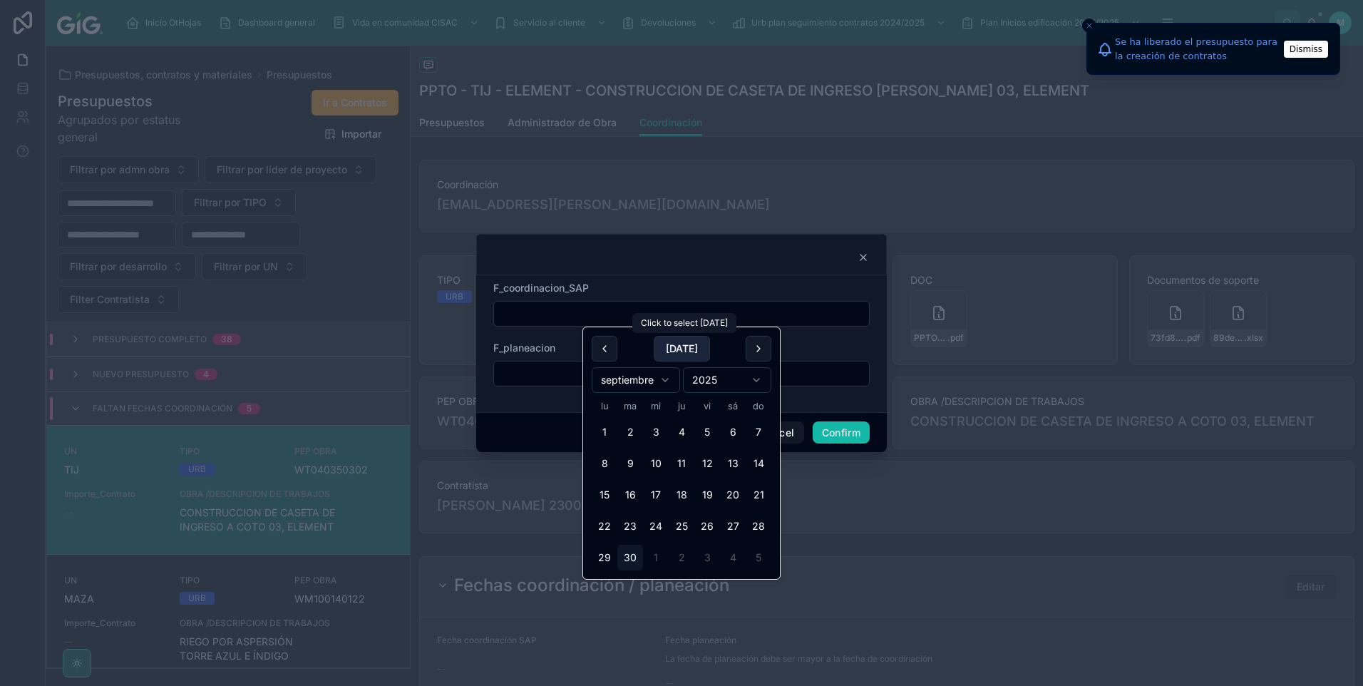
click at [678, 351] on button "[DATE]" at bounding box center [682, 349] width 56 height 26
type input "*********"
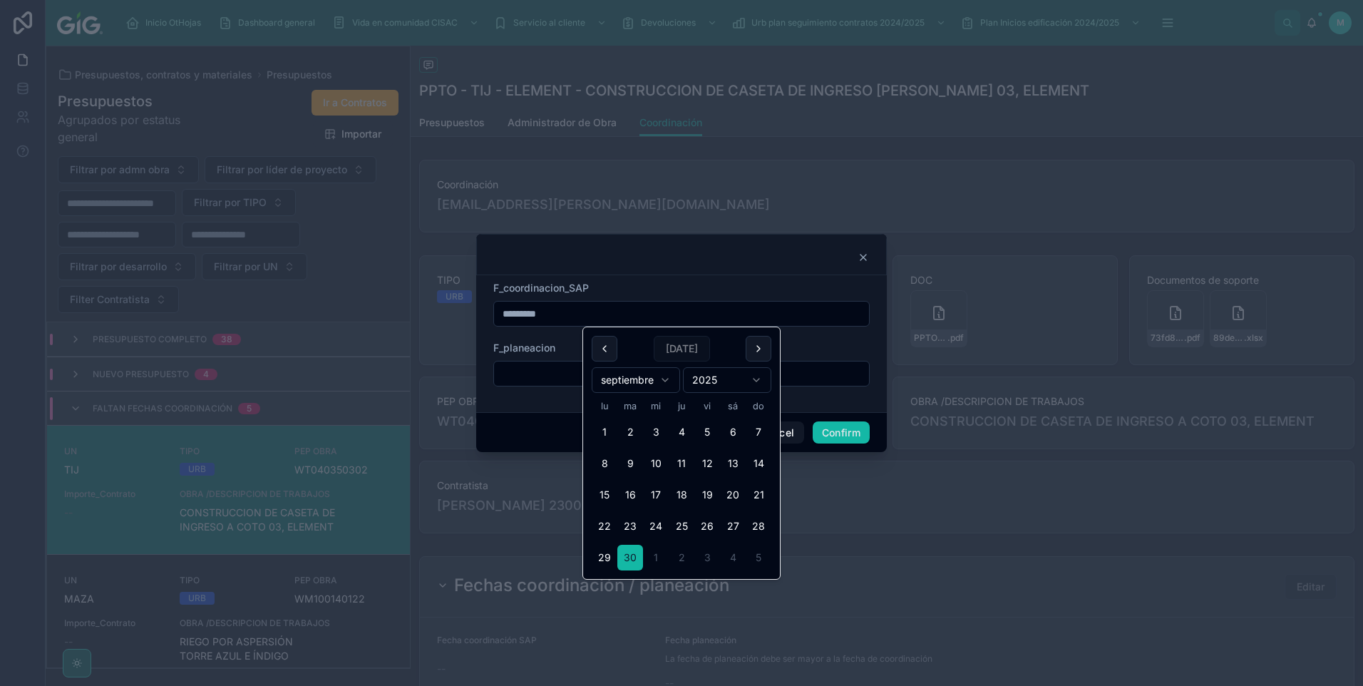
click at [560, 362] on div at bounding box center [681, 374] width 376 height 26
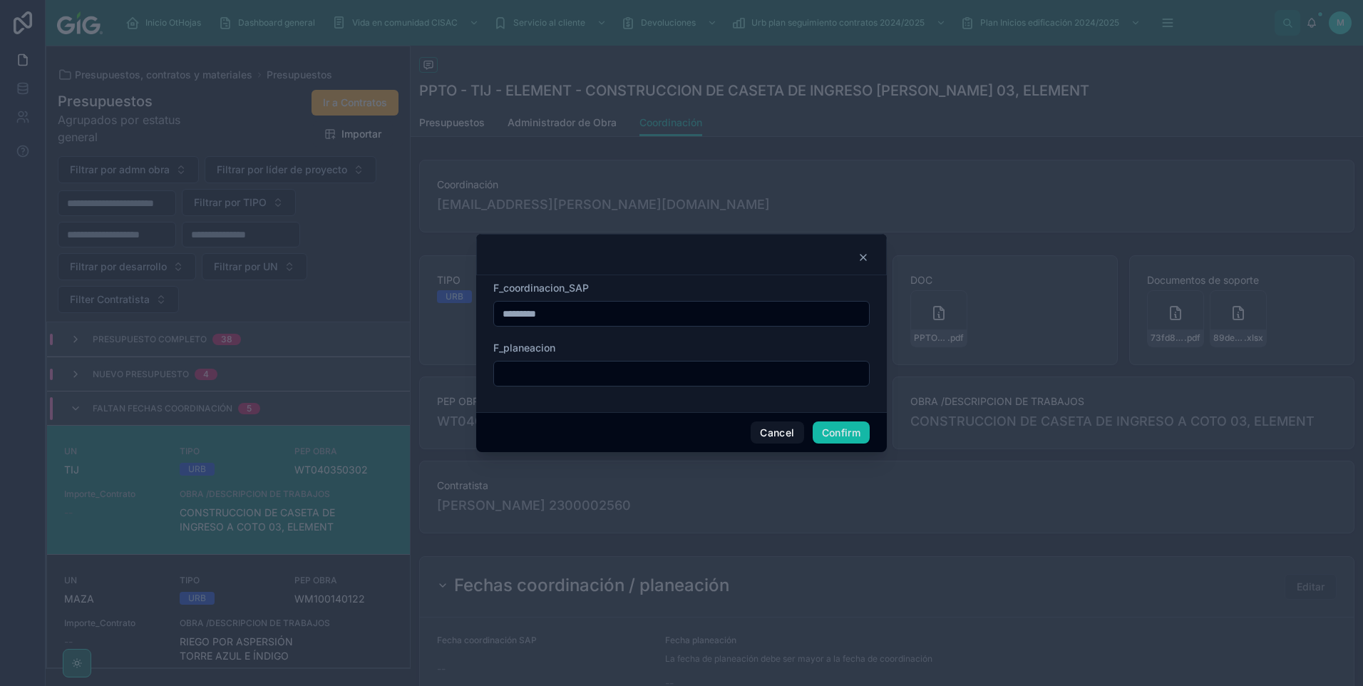
click at [562, 373] on input "text" at bounding box center [681, 374] width 375 height 20
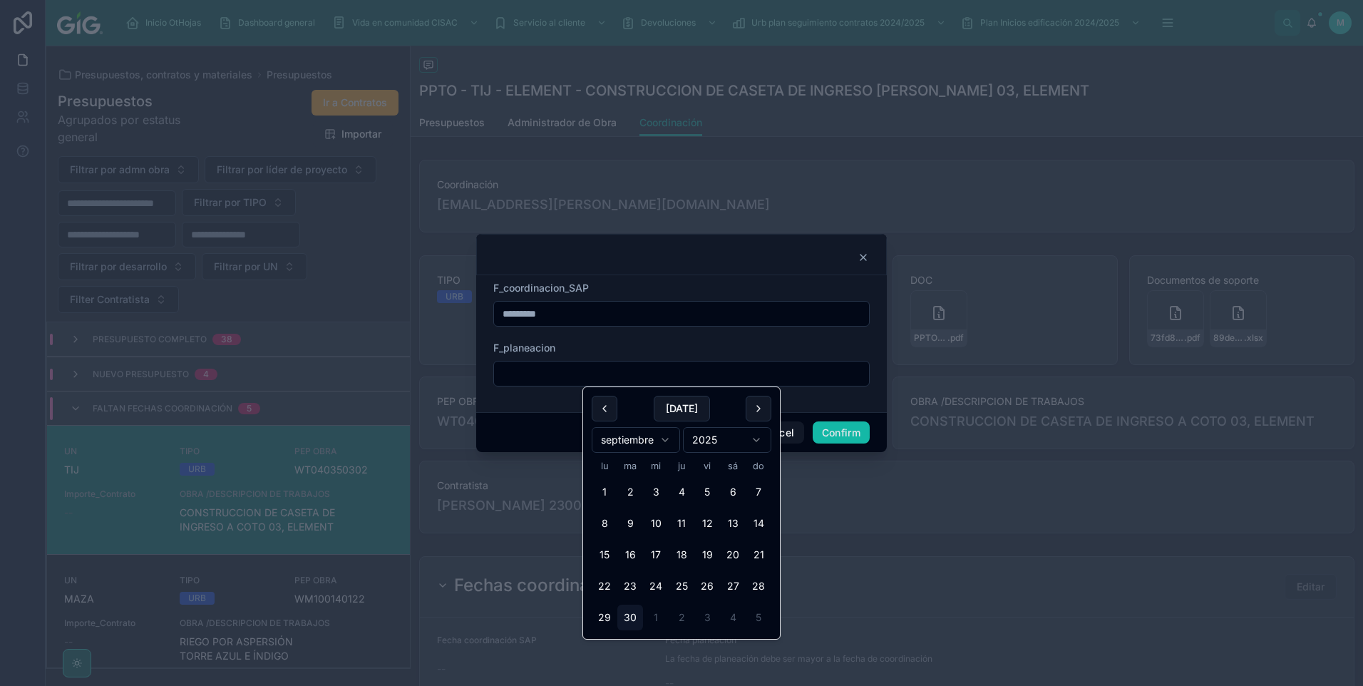
click at [719, 407] on div "[DATE]" at bounding box center [682, 409] width 180 height 26
click at [703, 411] on button "[DATE]" at bounding box center [682, 409] width 56 height 26
type input "*********"
click at [836, 421] on div "Cancel Confirm" at bounding box center [681, 432] width 411 height 41
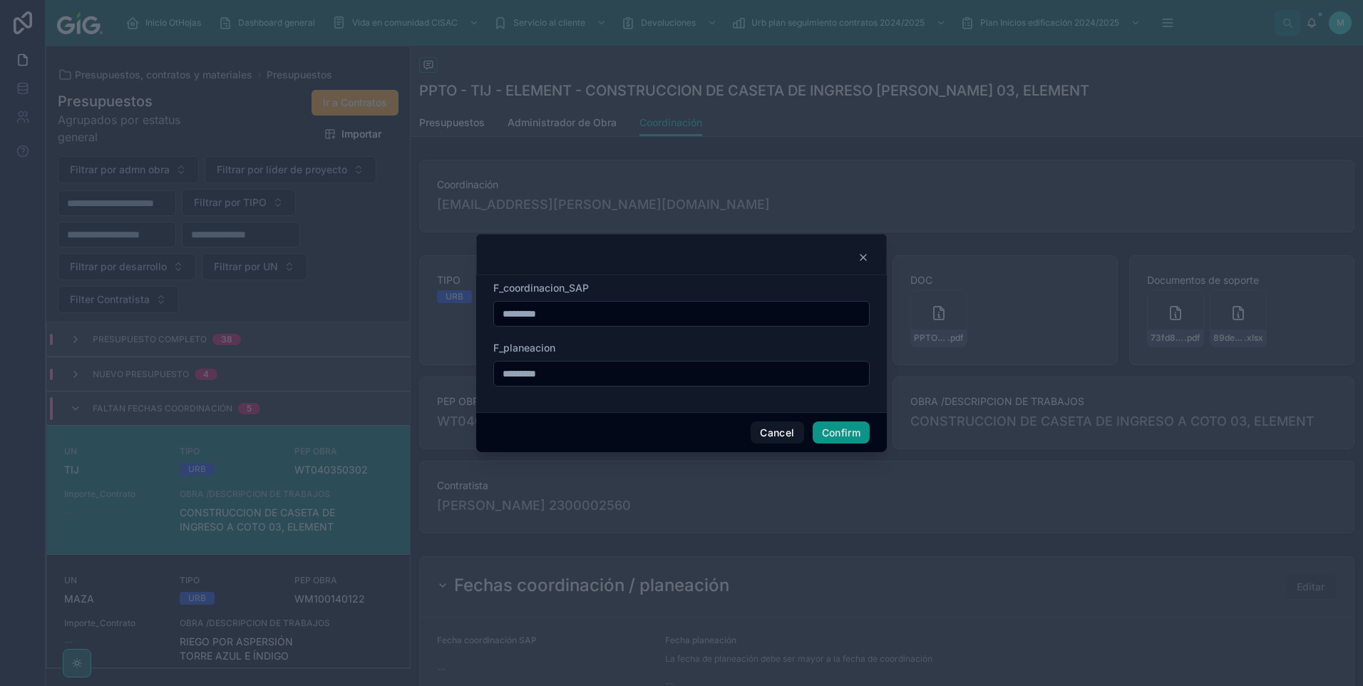
click at [838, 438] on button "Confirm" at bounding box center [841, 432] width 57 height 23
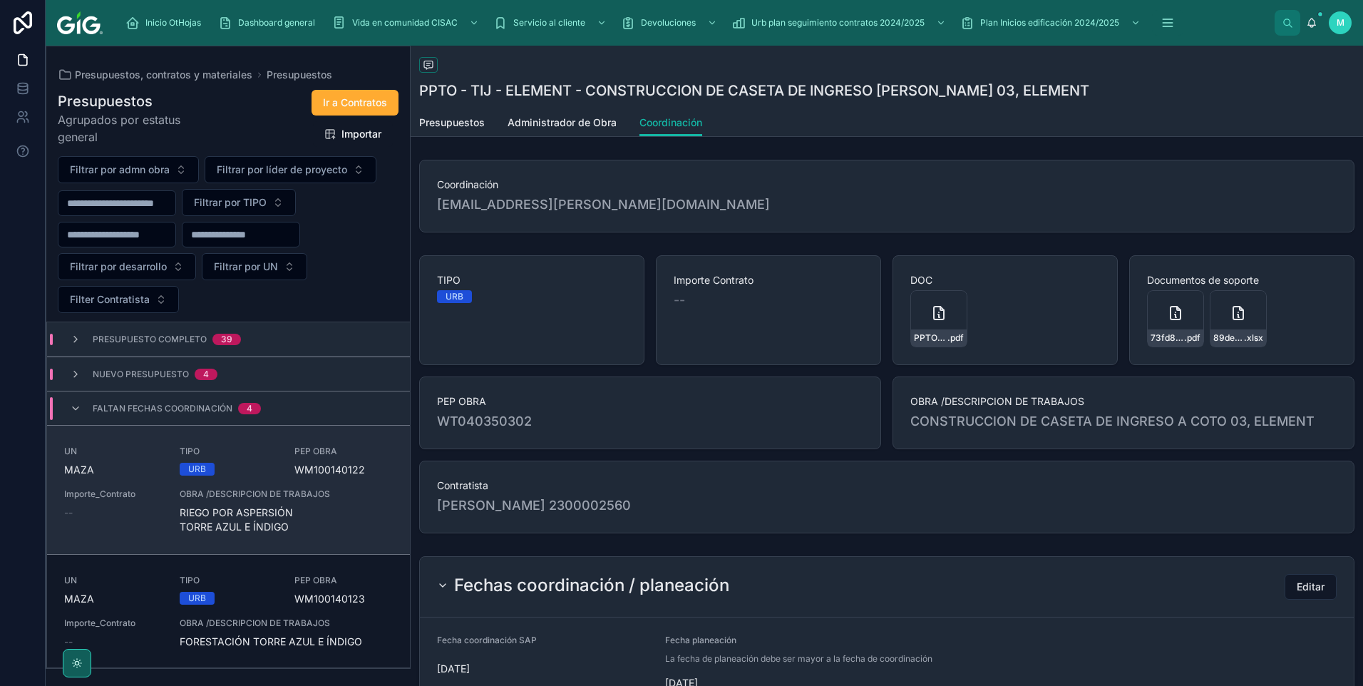
click at [277, 488] on div "UN [PERSON_NAME] TIPO URB PEP OBRA WM100140122 Importe_Contrato -- OBRA /DESCRI…" at bounding box center [228, 489] width 329 height 88
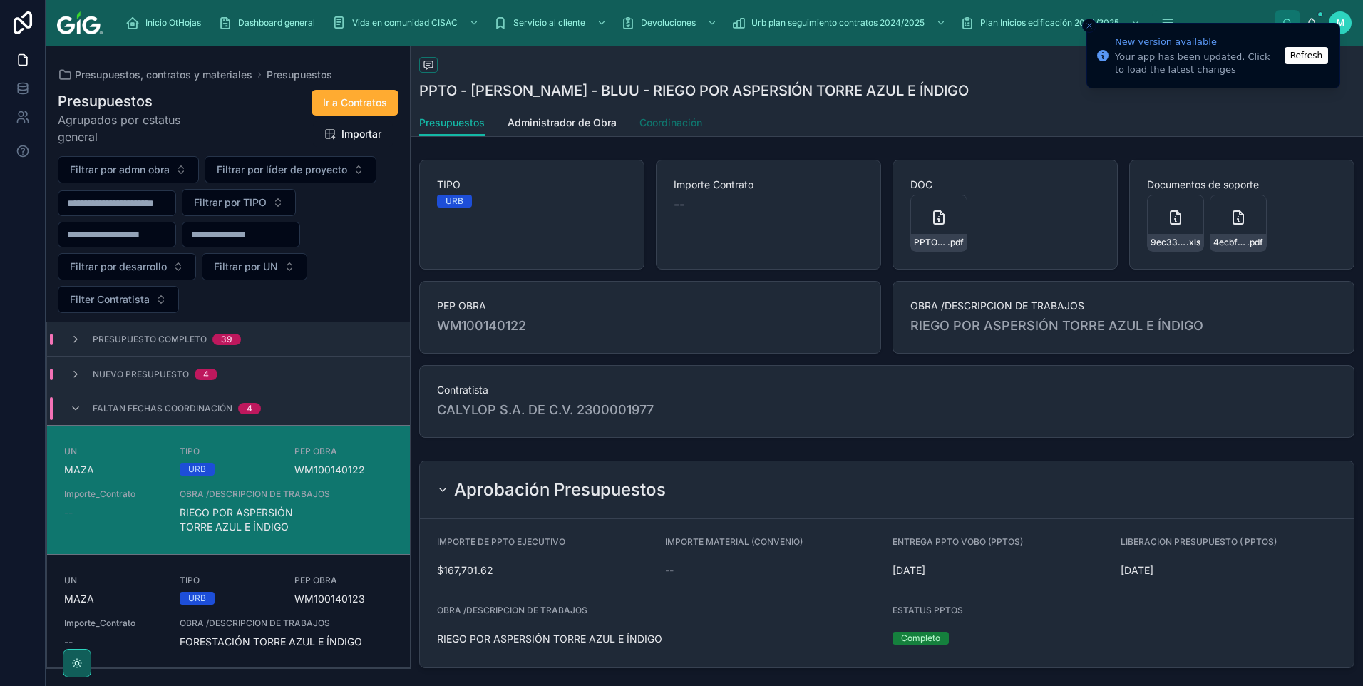
click at [644, 114] on link "Coordinación" at bounding box center [670, 124] width 63 height 29
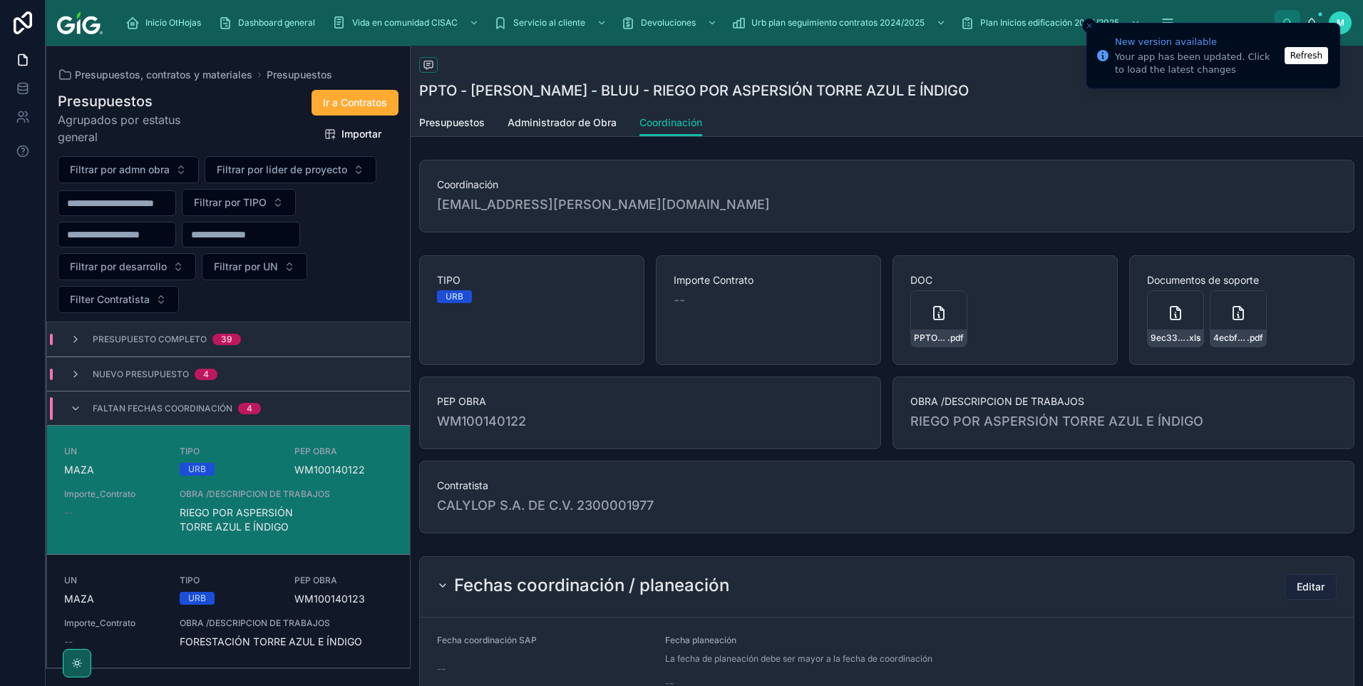
click at [1304, 587] on span "Editar" at bounding box center [1311, 586] width 28 height 14
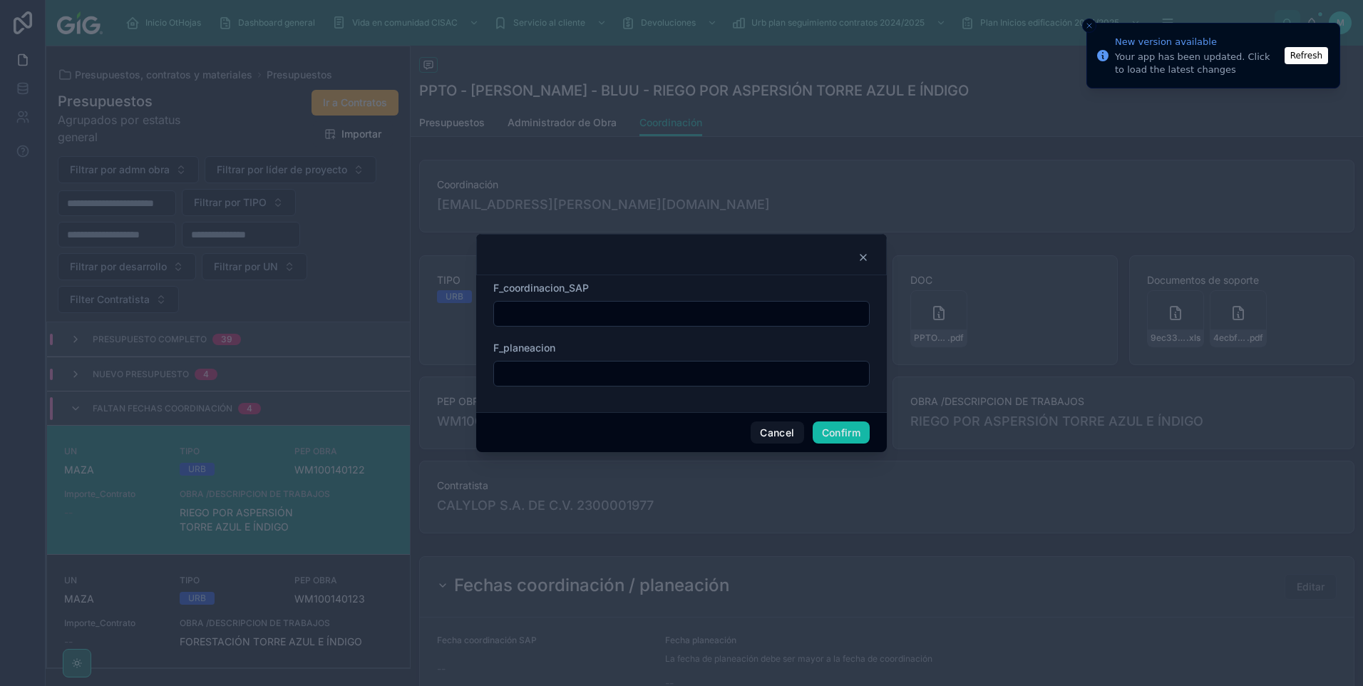
click at [574, 323] on input "text" at bounding box center [681, 314] width 375 height 20
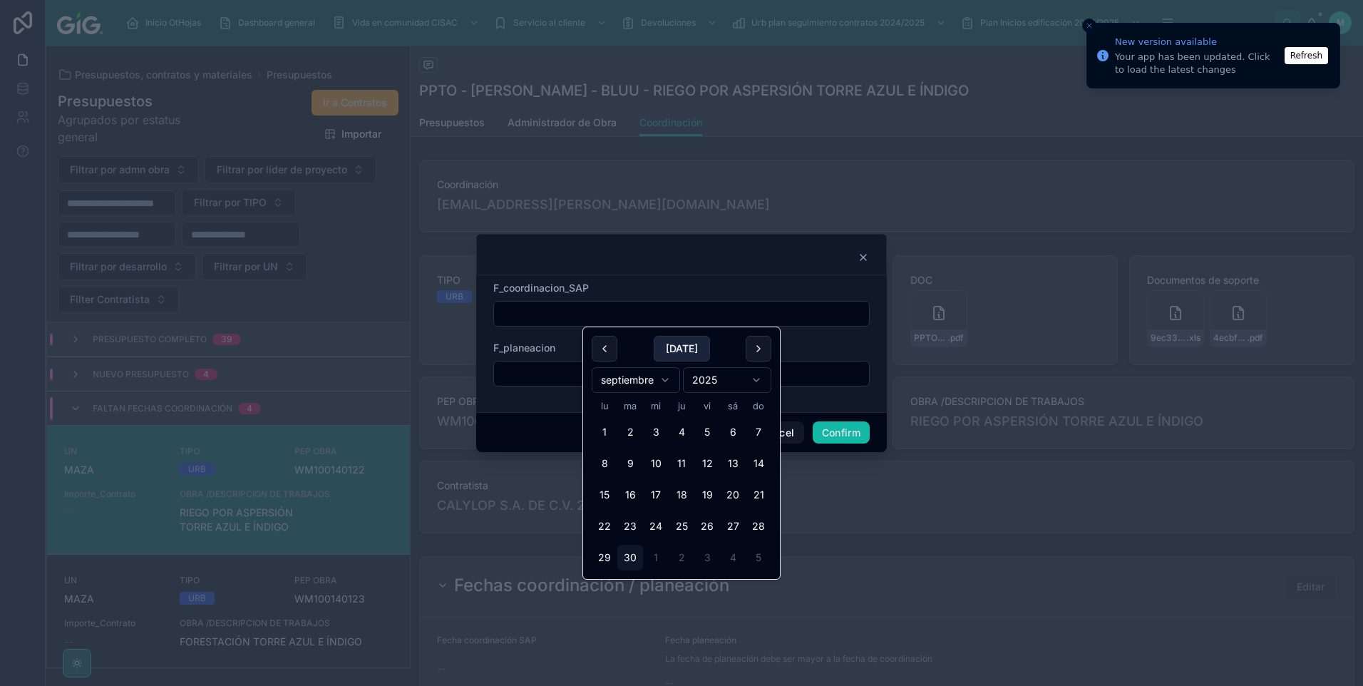
click at [660, 340] on button "[DATE]" at bounding box center [682, 349] width 56 height 26
type input "*********"
click at [836, 433] on button "Confirm" at bounding box center [841, 432] width 57 height 23
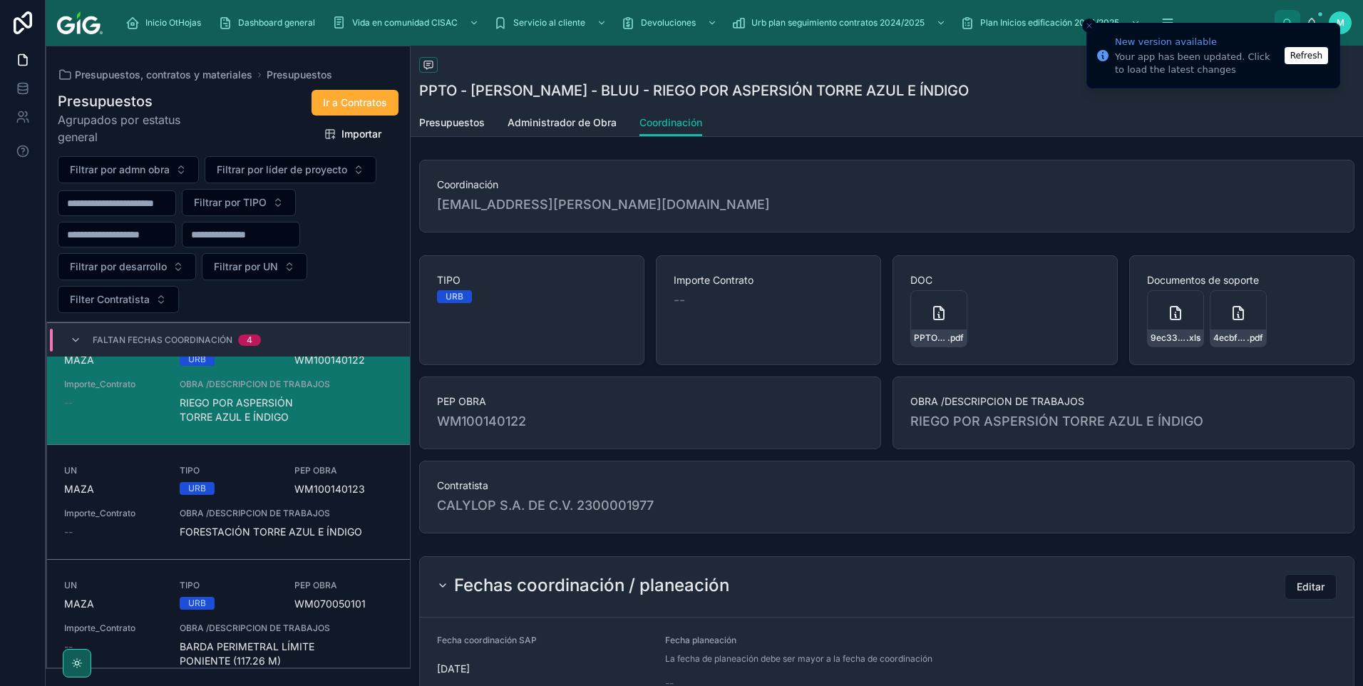
scroll to position [143, 0]
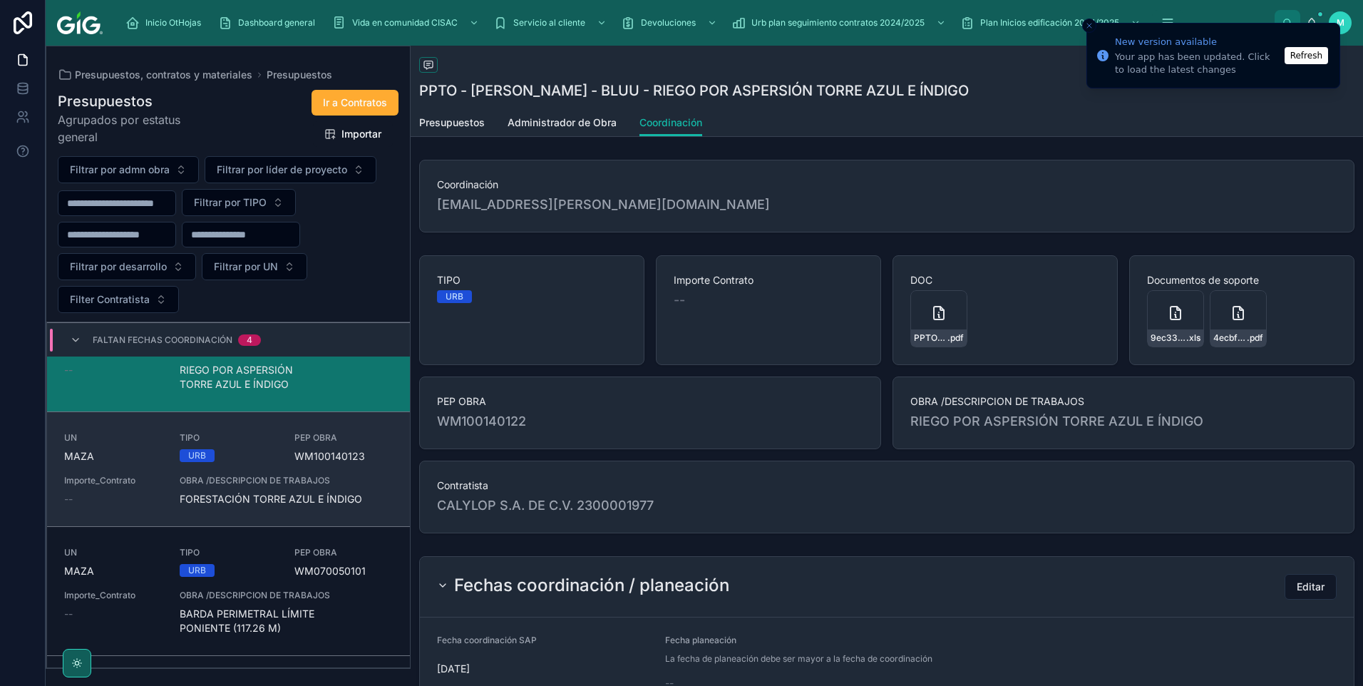
click at [282, 489] on div "OBRA /DESCRIPCION DE TRABAJOS FORESTACIÓN TORRE AZUL E ÍNDIGO" at bounding box center [286, 490] width 213 height 31
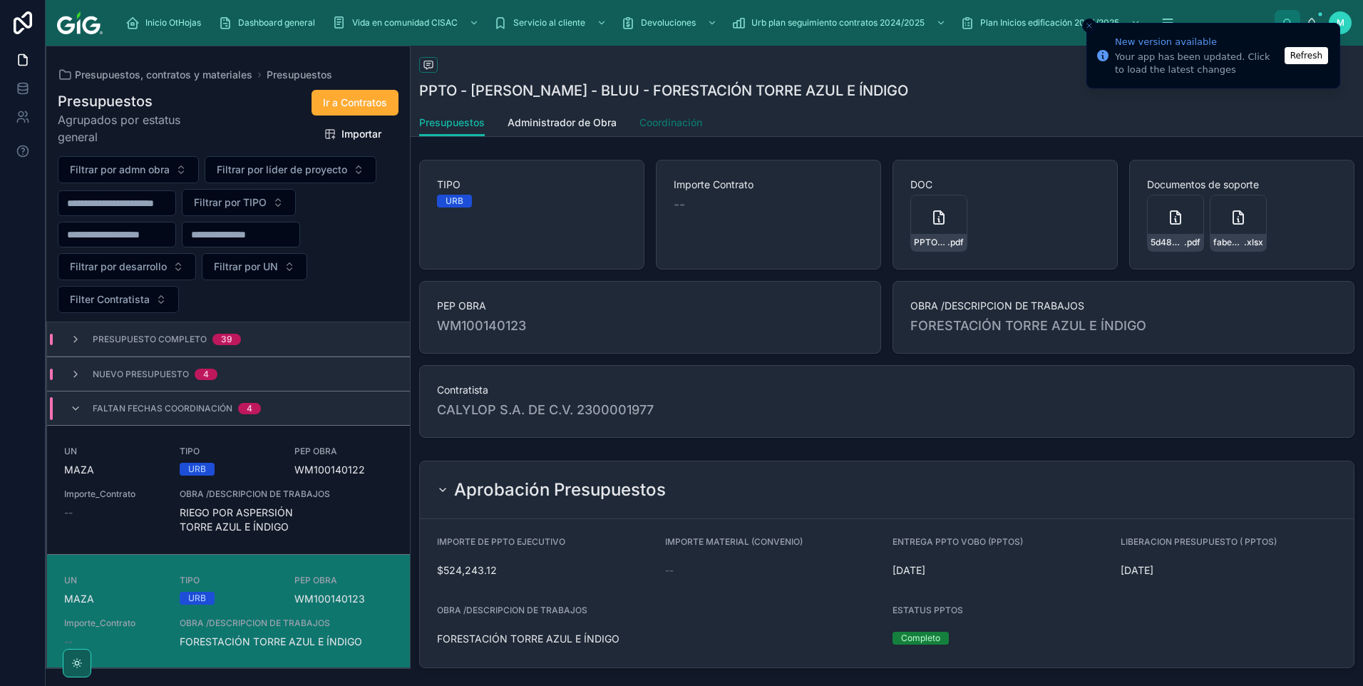
click at [677, 130] on link "Coordinación" at bounding box center [670, 124] width 63 height 29
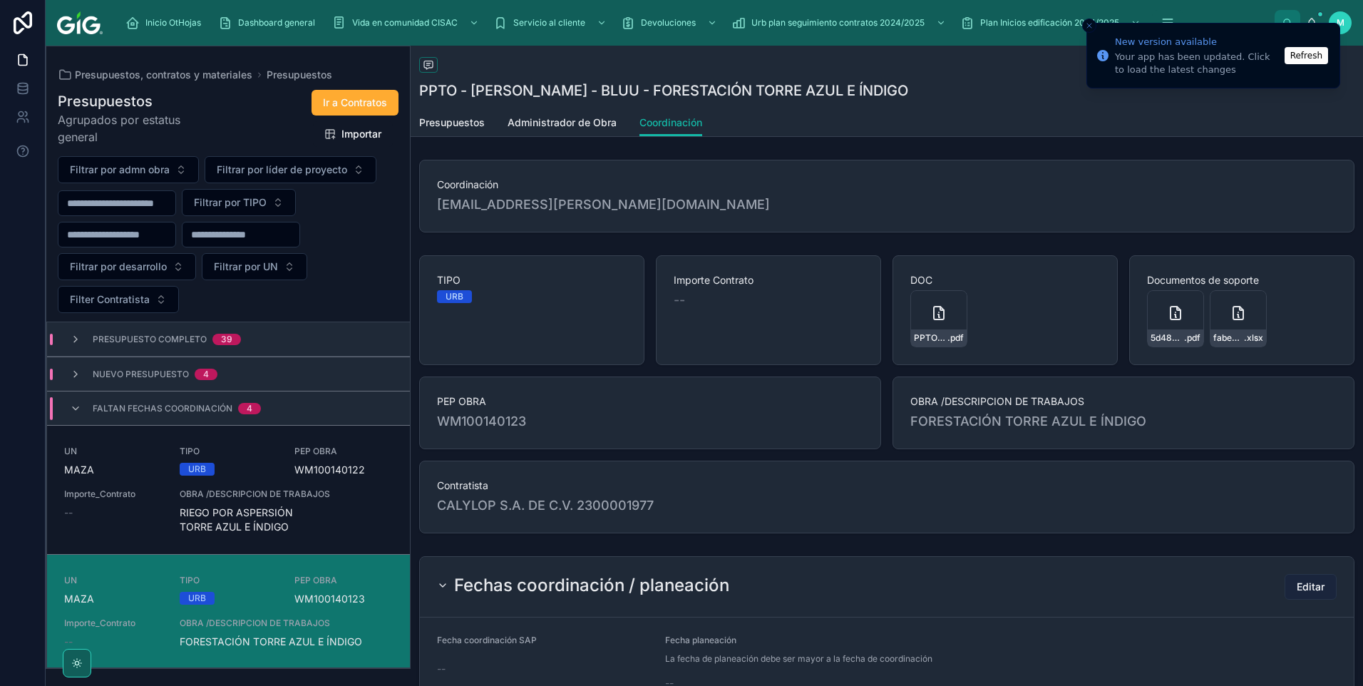
click at [1289, 577] on button "Editar" at bounding box center [1310, 587] width 52 height 26
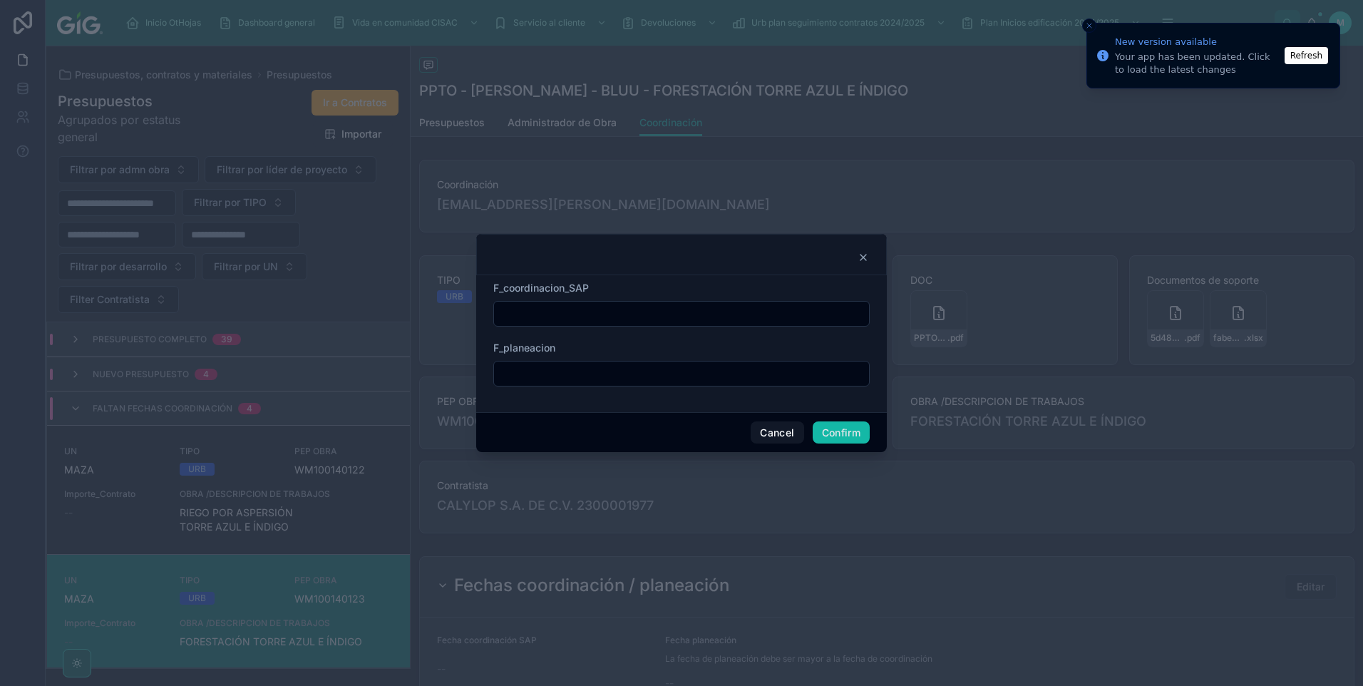
click at [673, 318] on input "text" at bounding box center [681, 314] width 375 height 20
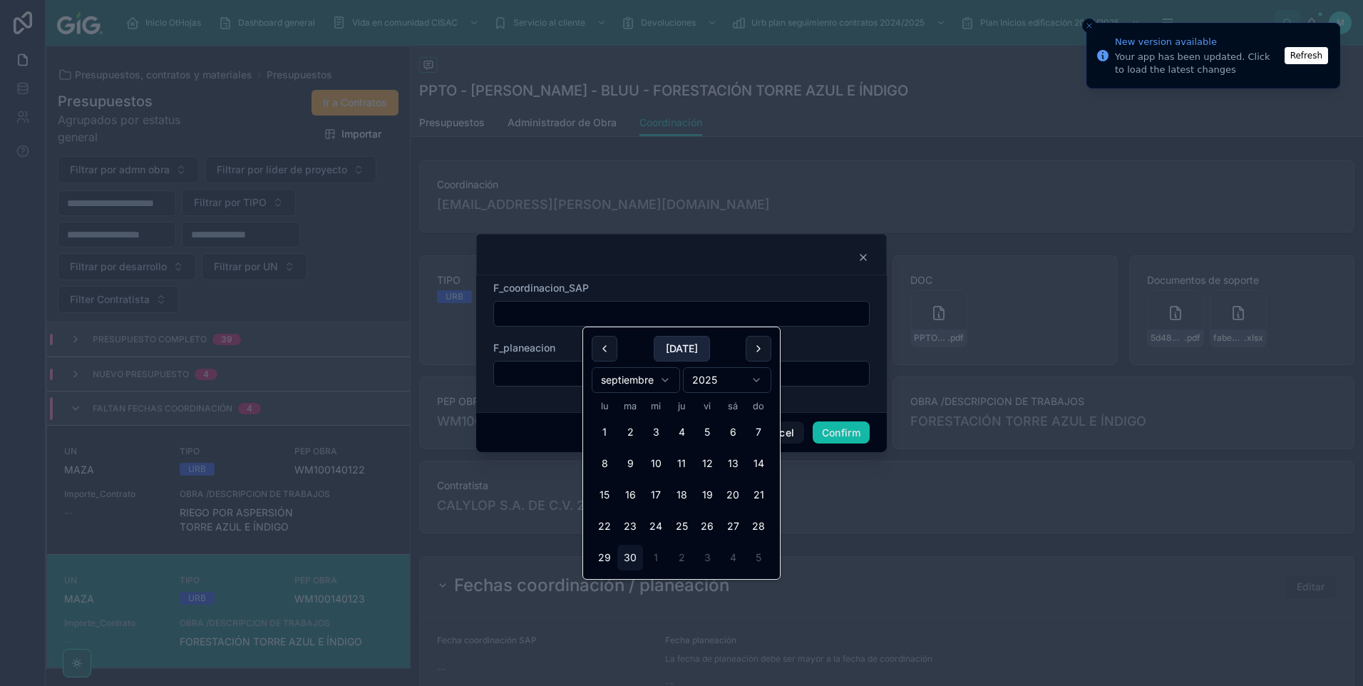
click at [669, 346] on button "[DATE]" at bounding box center [682, 349] width 56 height 26
type input "*********"
click at [840, 434] on button "Confirm" at bounding box center [841, 432] width 57 height 23
